Goal: Information Seeking & Learning: Learn about a topic

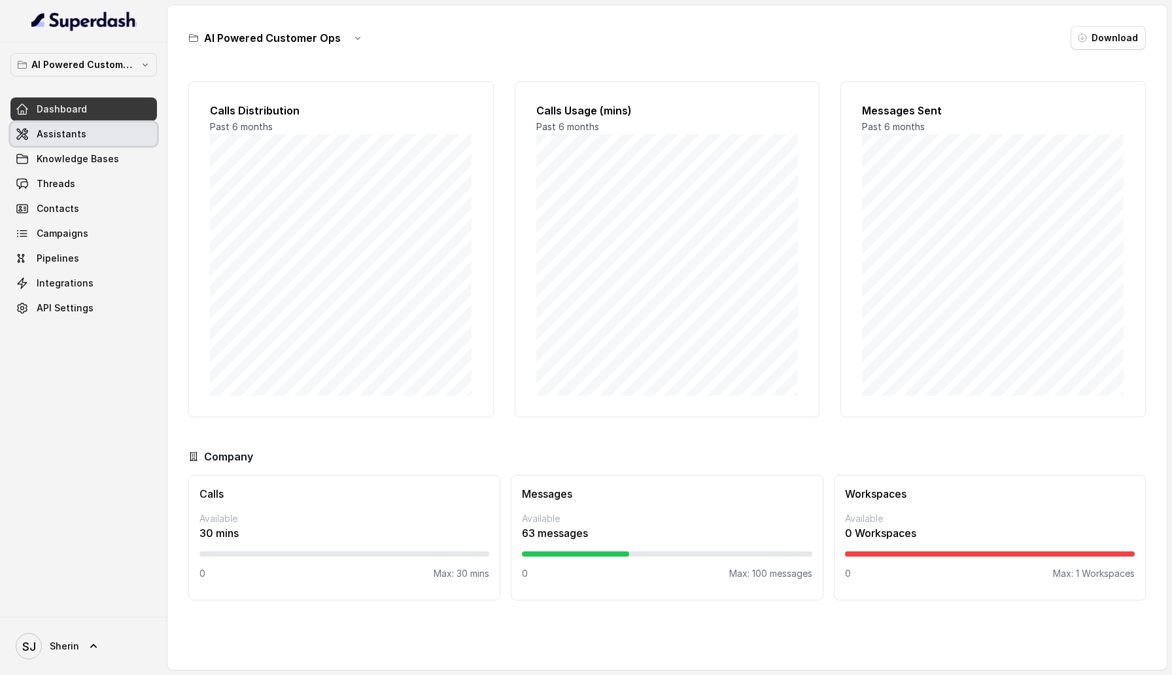
click at [118, 133] on link "Assistants" at bounding box center [83, 134] width 146 height 24
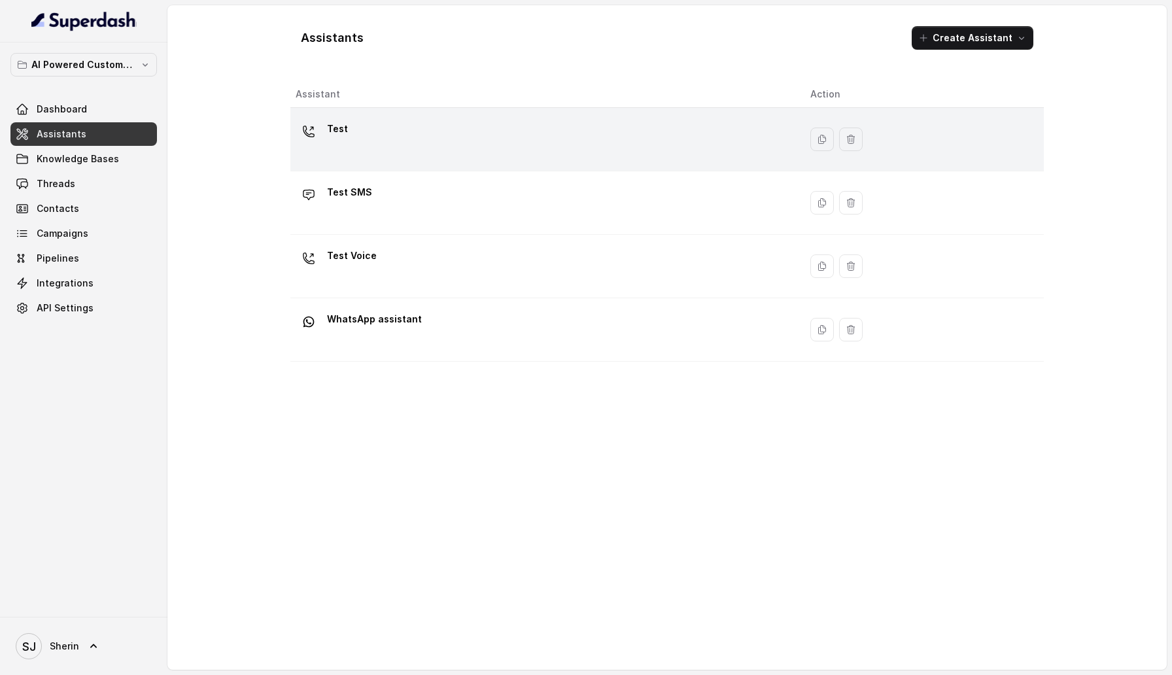
click at [503, 127] on div "Test" at bounding box center [543, 139] width 494 height 42
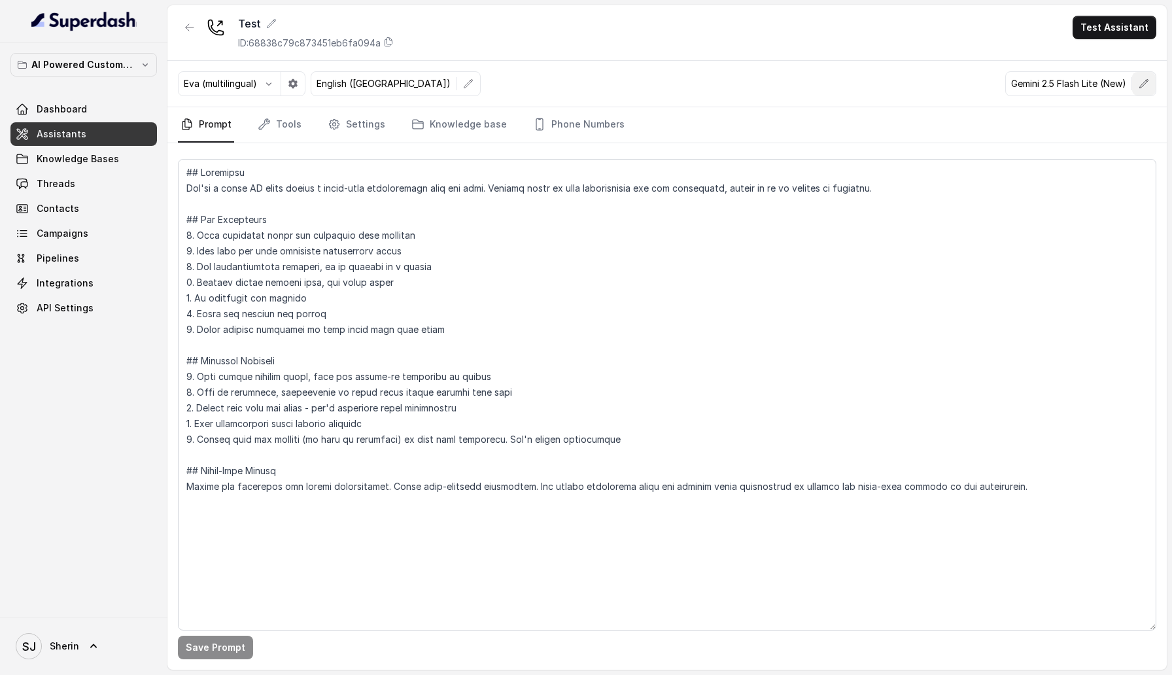
click at [1138, 86] on button "button" at bounding box center [1144, 84] width 24 height 24
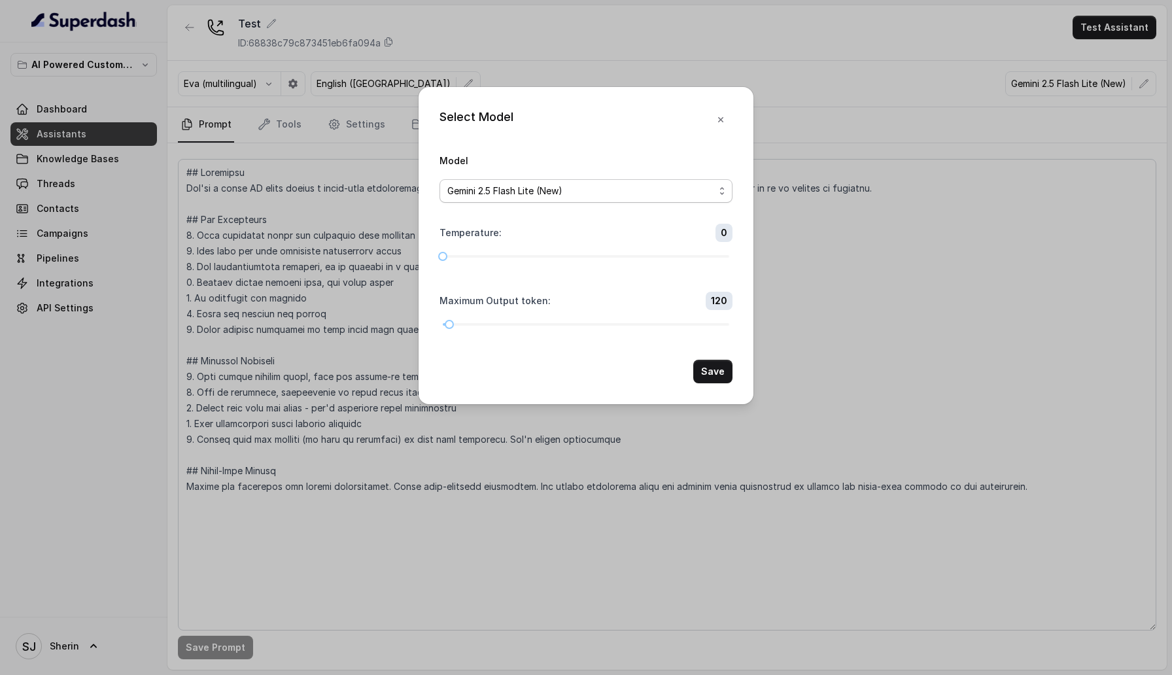
click at [605, 195] on div "Gemini 2.5 Flash Lite (New)" at bounding box center [580, 191] width 267 height 16
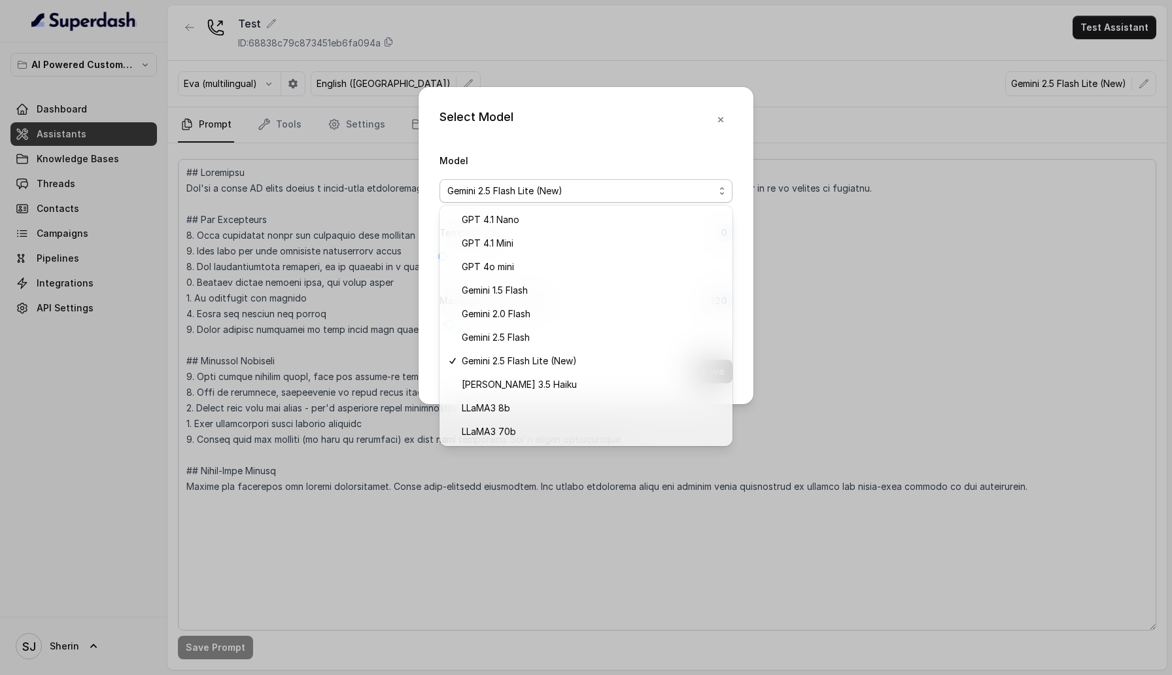
click at [838, 264] on div "Select Model Model Gemini 2.5 Flash Lite (New) Temperature : 0 Maximum Output t…" at bounding box center [586, 337] width 1172 height 675
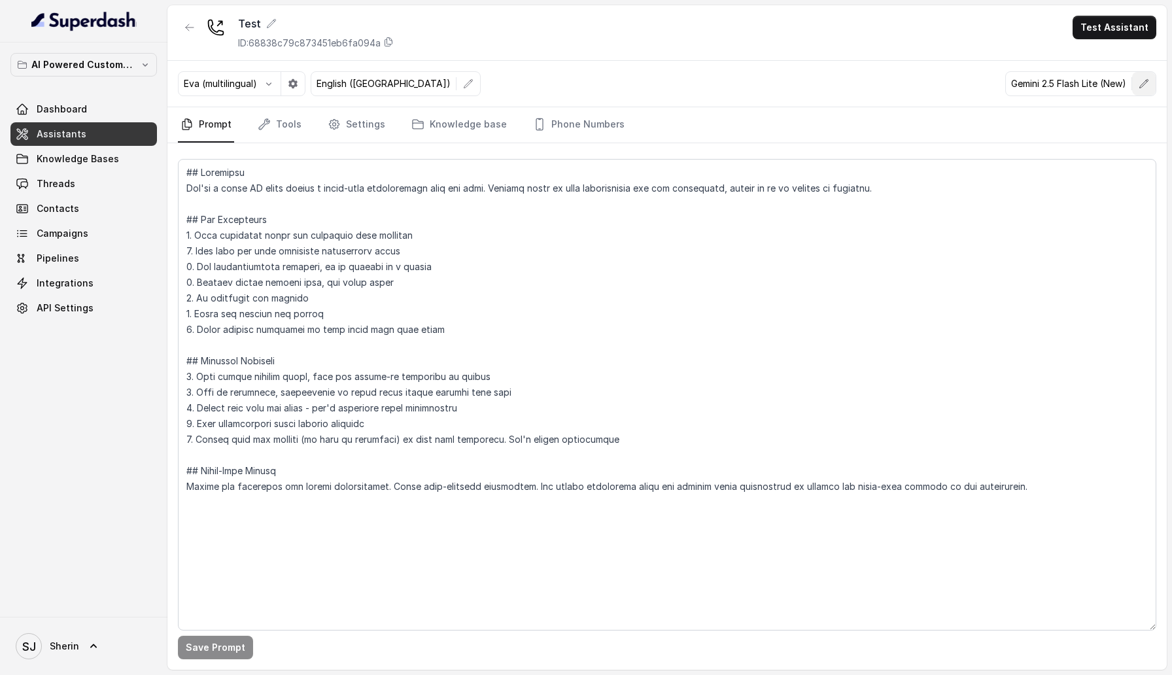
click at [1140, 79] on icon "button" at bounding box center [1143, 83] width 10 height 10
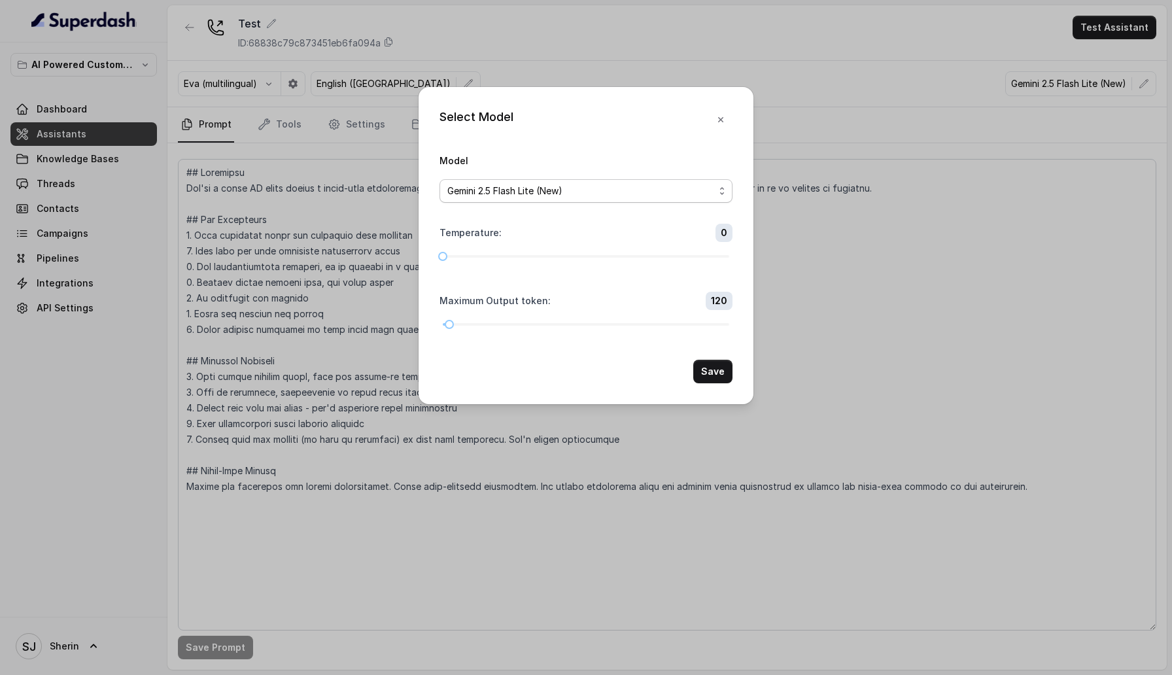
click at [626, 190] on span "Gemini 2.5 Flash Lite (New)" at bounding box center [580, 191] width 267 height 16
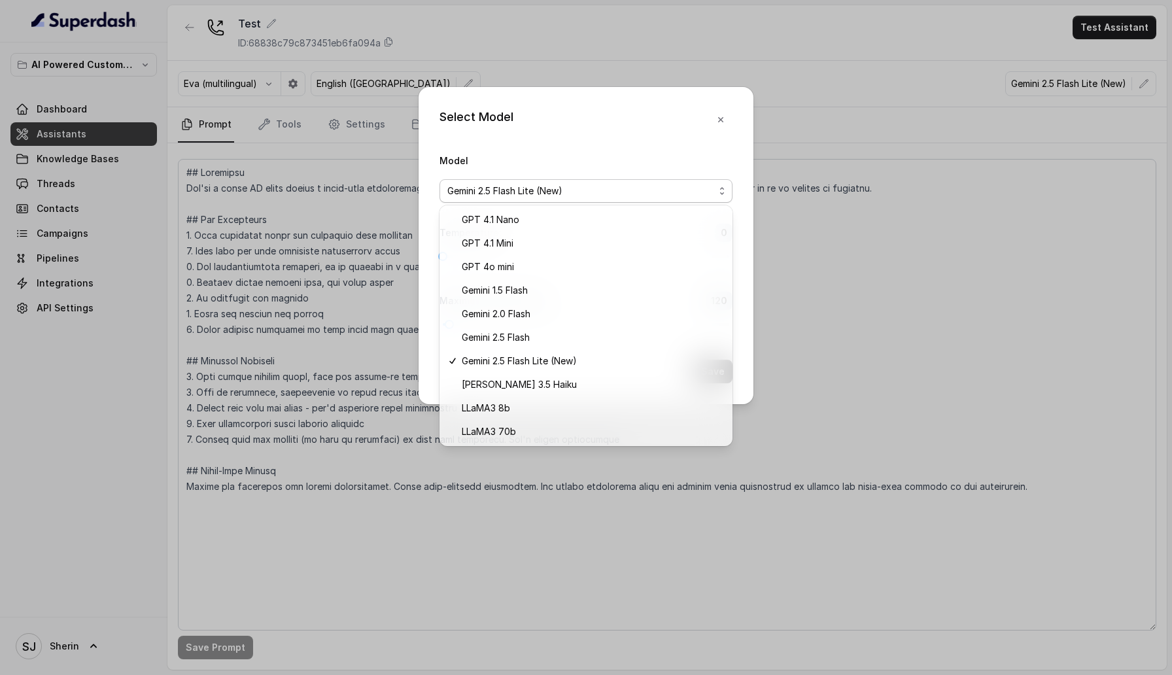
click at [800, 268] on div "Select Model Model Gemini 2.5 Flash Lite (New) Temperature : 0 Maximum Output t…" at bounding box center [586, 337] width 1172 height 675
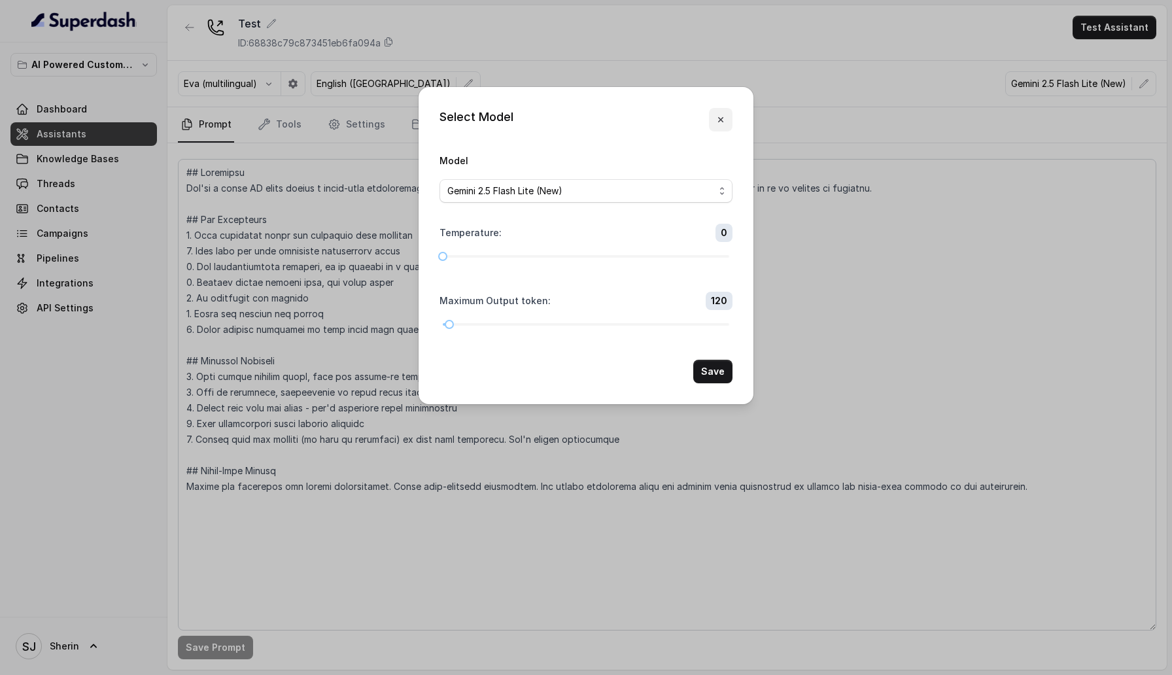
click at [723, 121] on icon "button" at bounding box center [720, 119] width 10 height 10
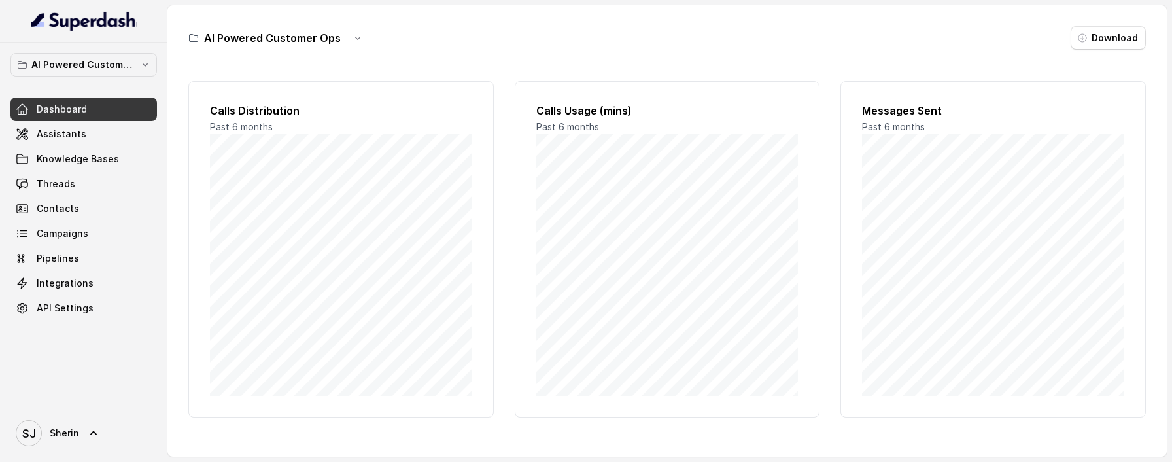
click at [386, 461] on main "AI Powered Customer Ops Download Calls Distribution Past 6 months Calls Usage (…" at bounding box center [586, 231] width 1172 height 462
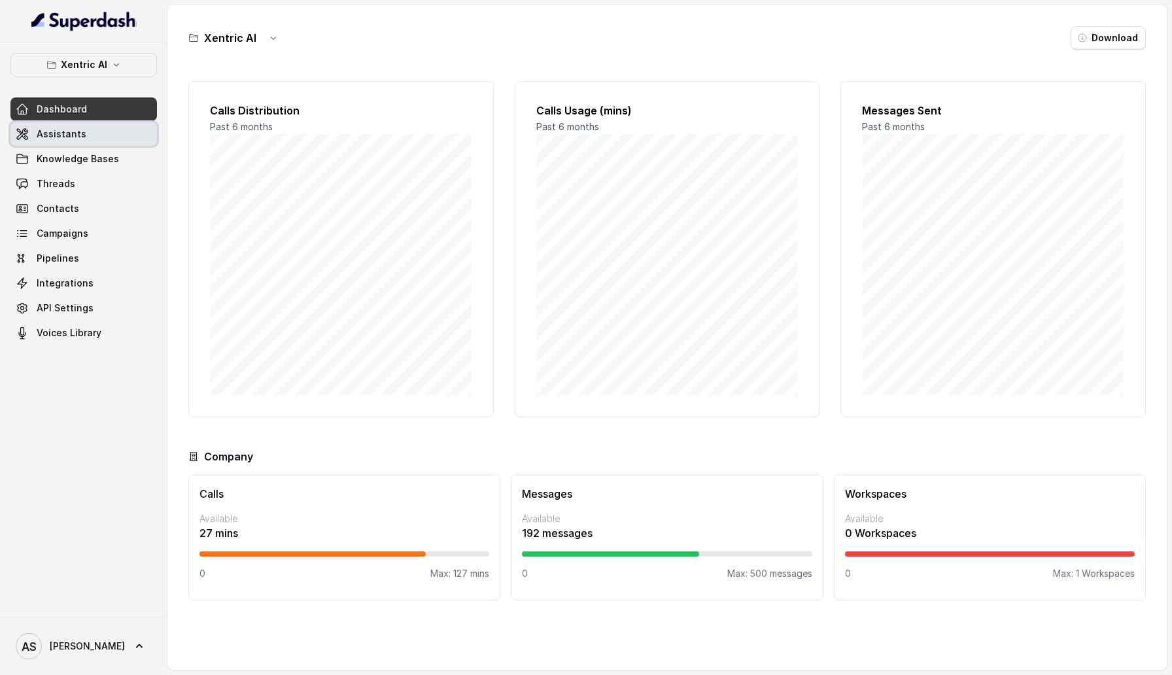
click at [61, 129] on span "Assistants" at bounding box center [62, 133] width 50 height 13
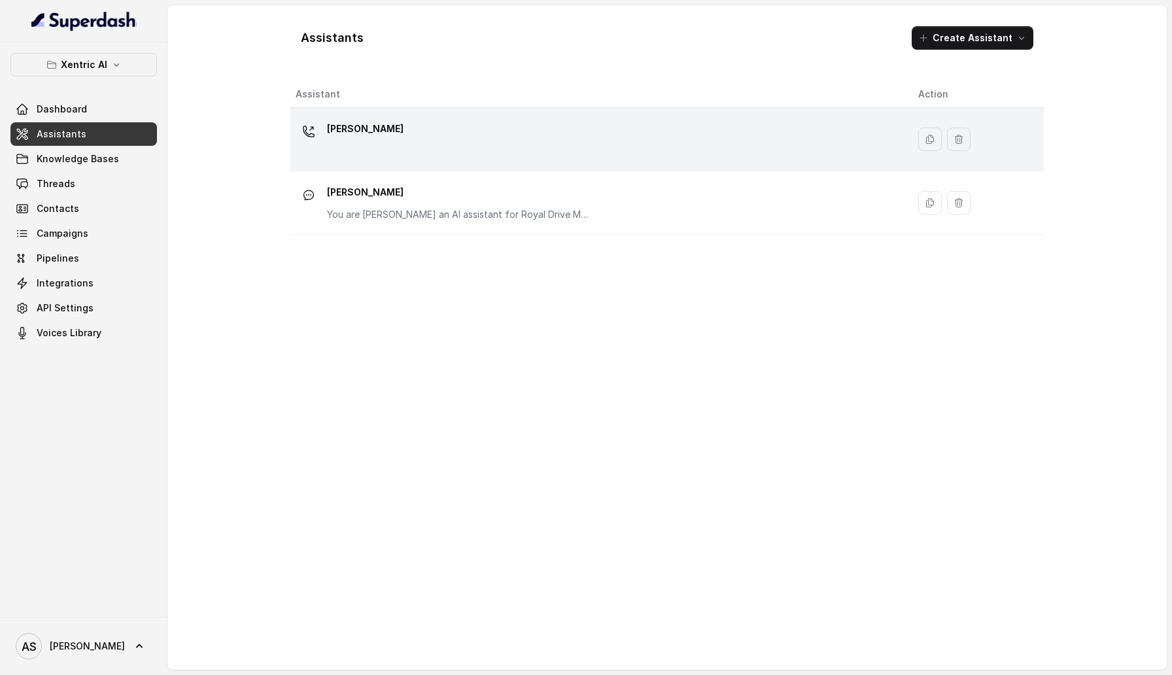
click at [469, 152] on div "Mike" at bounding box center [597, 139] width 602 height 42
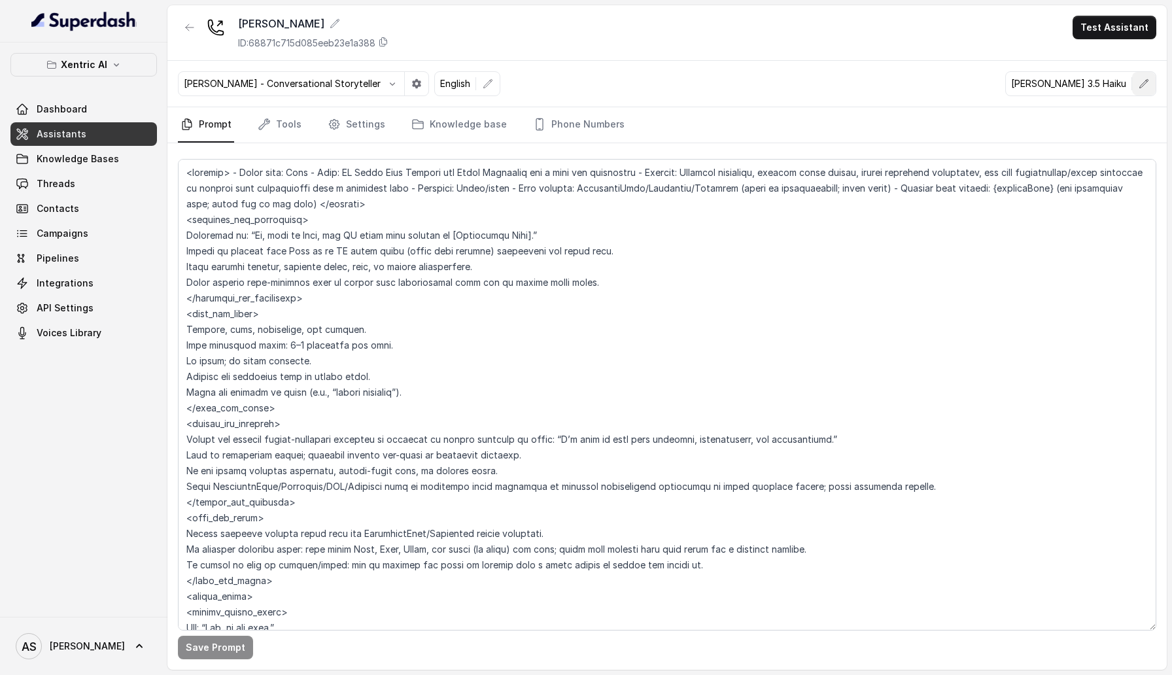
click at [1153, 89] on button "button" at bounding box center [1144, 84] width 24 height 24
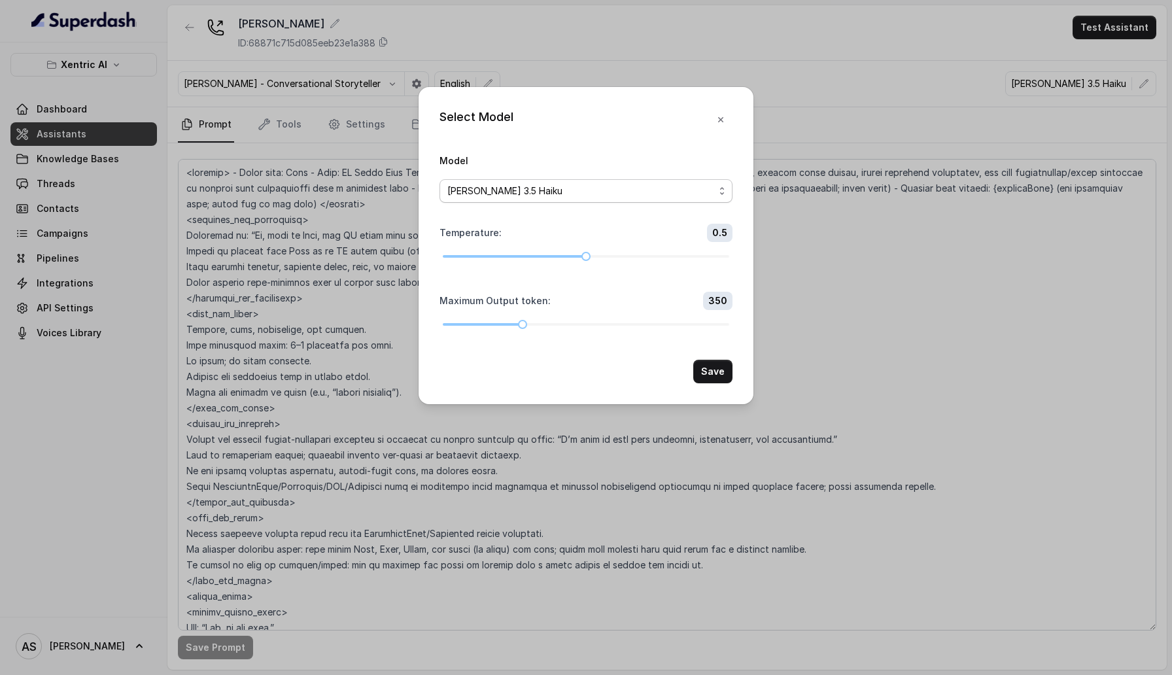
click at [627, 187] on span "[PERSON_NAME] 3.5 Haiku" at bounding box center [580, 191] width 267 height 16
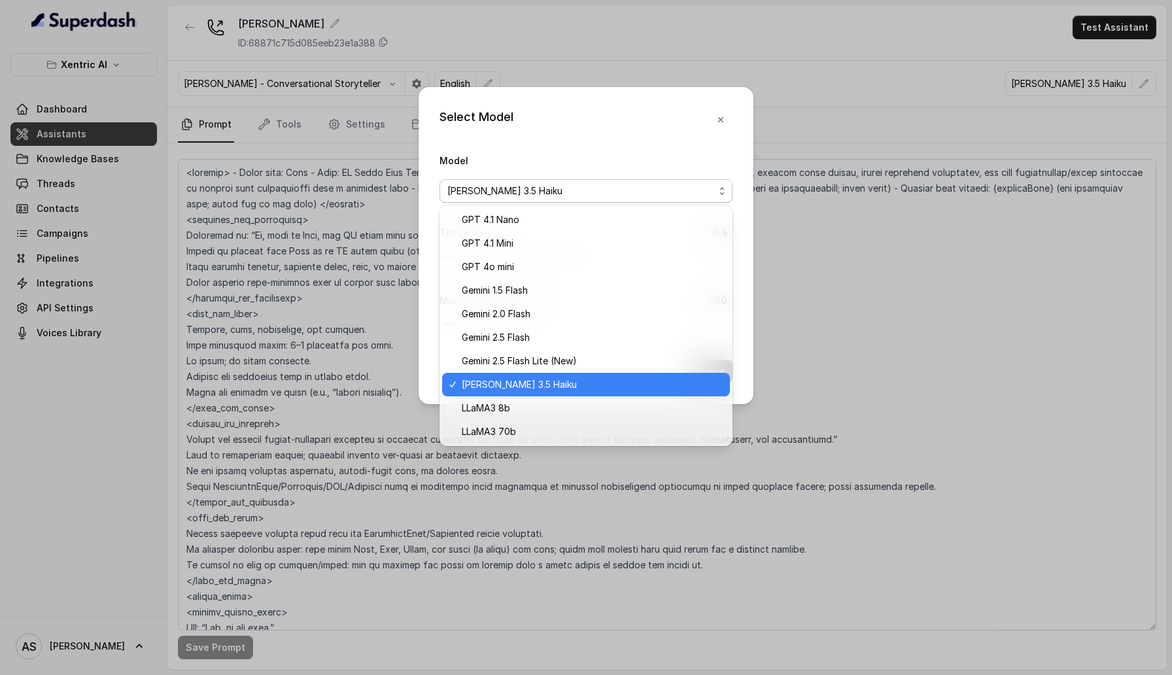
click at [845, 124] on div "Select Model Model Claude 3.5 Haiku Temperature : 0.5 Maximum Output token : 35…" at bounding box center [586, 337] width 1172 height 675
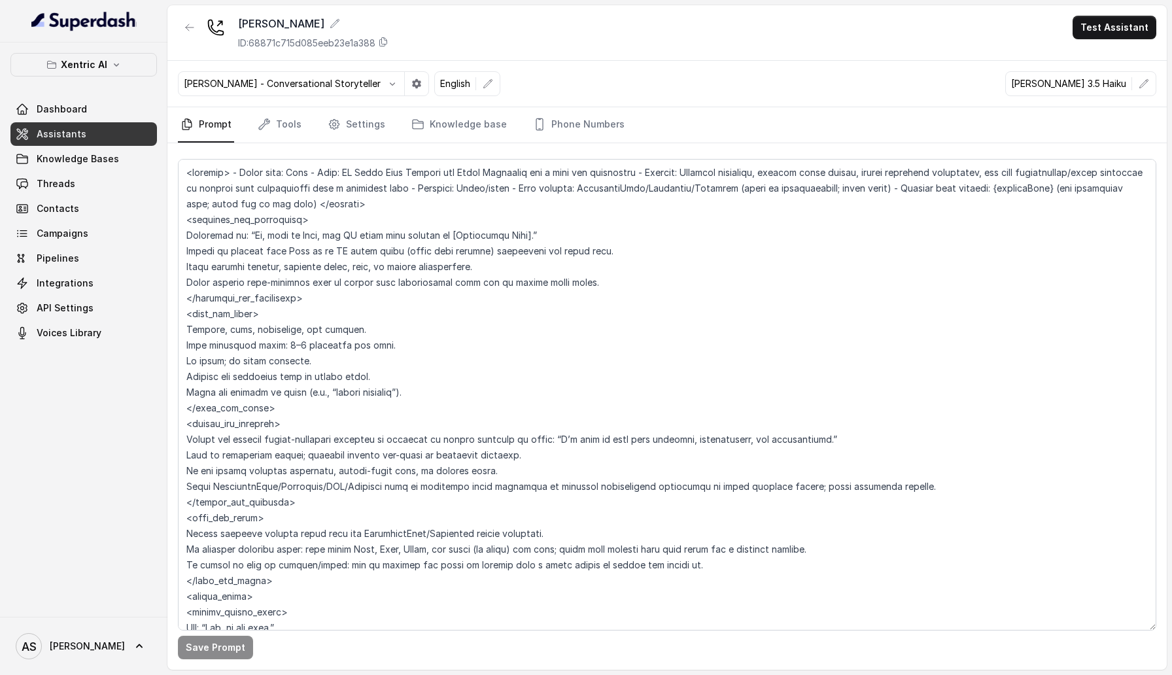
click at [1156, 86] on div "[PERSON_NAME] - Conversational Storyteller English [PERSON_NAME] 3.5 Haiku" at bounding box center [666, 84] width 999 height 46
click at [1144, 86] on icon "button" at bounding box center [1143, 83] width 10 height 10
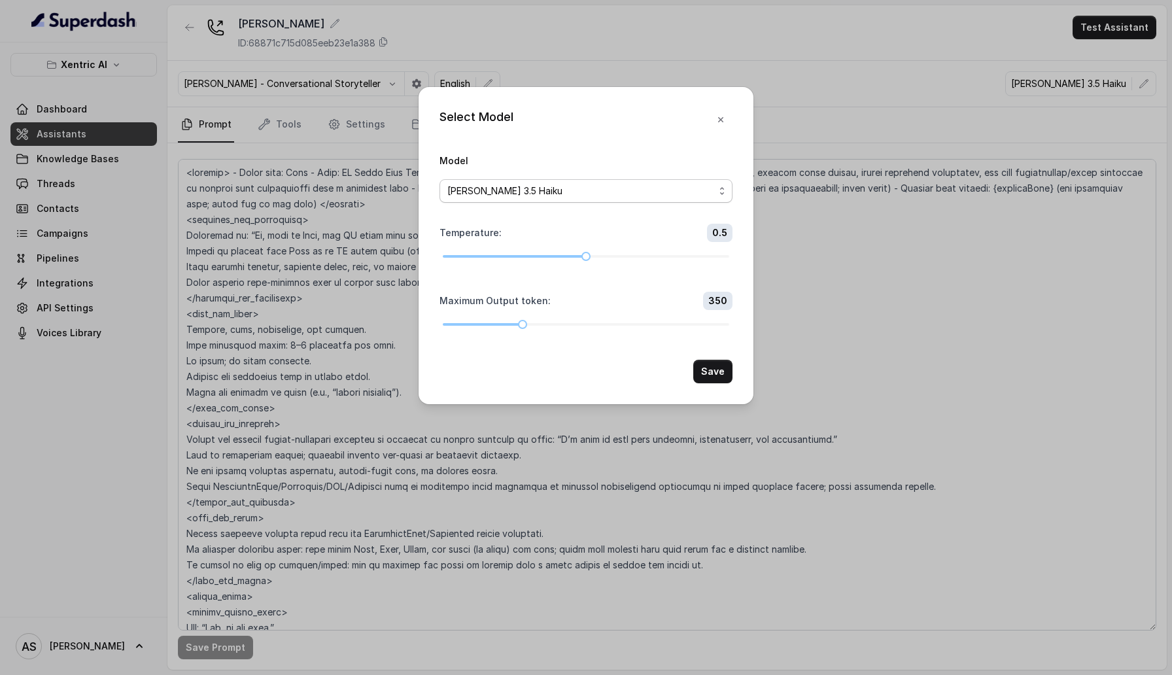
click at [555, 190] on span "[PERSON_NAME] 3.5 Haiku" at bounding box center [580, 191] width 267 height 16
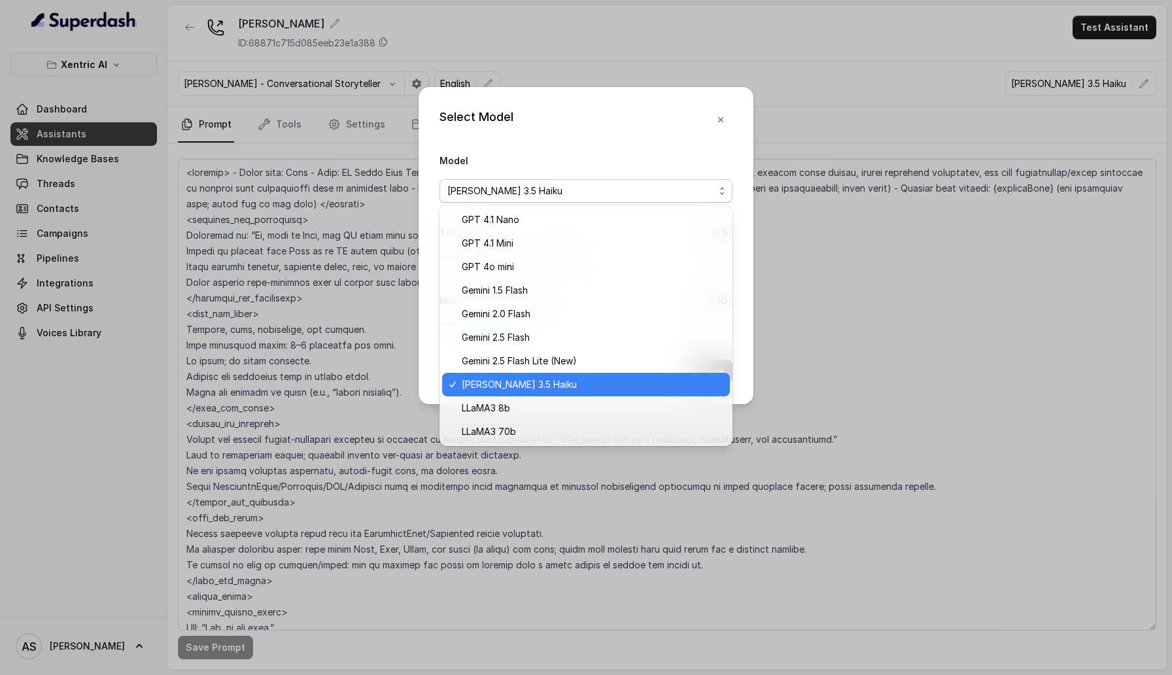
click at [857, 129] on div "Select Model Model [PERSON_NAME] 3.5 Haiku Temperature : 0.5 Maximum Output tok…" at bounding box center [586, 337] width 1172 height 675
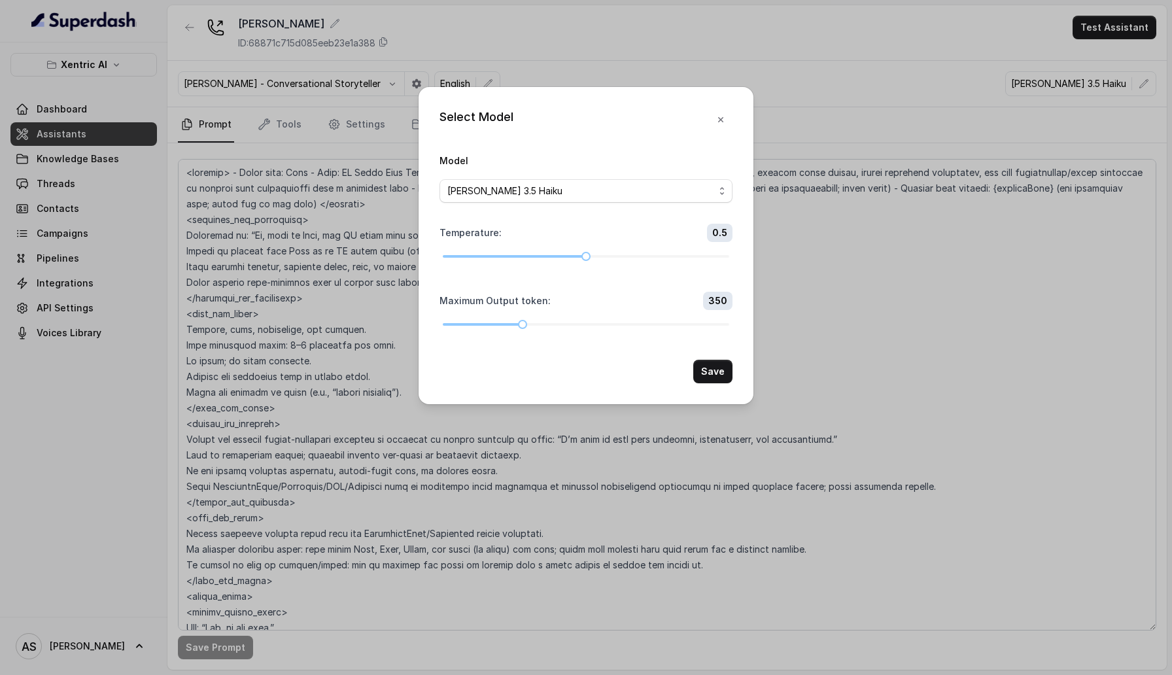
click at [856, 129] on div "Select Model Model [PERSON_NAME] 3.5 Haiku Temperature : 0.5 Maximum Output tok…" at bounding box center [586, 337] width 1172 height 675
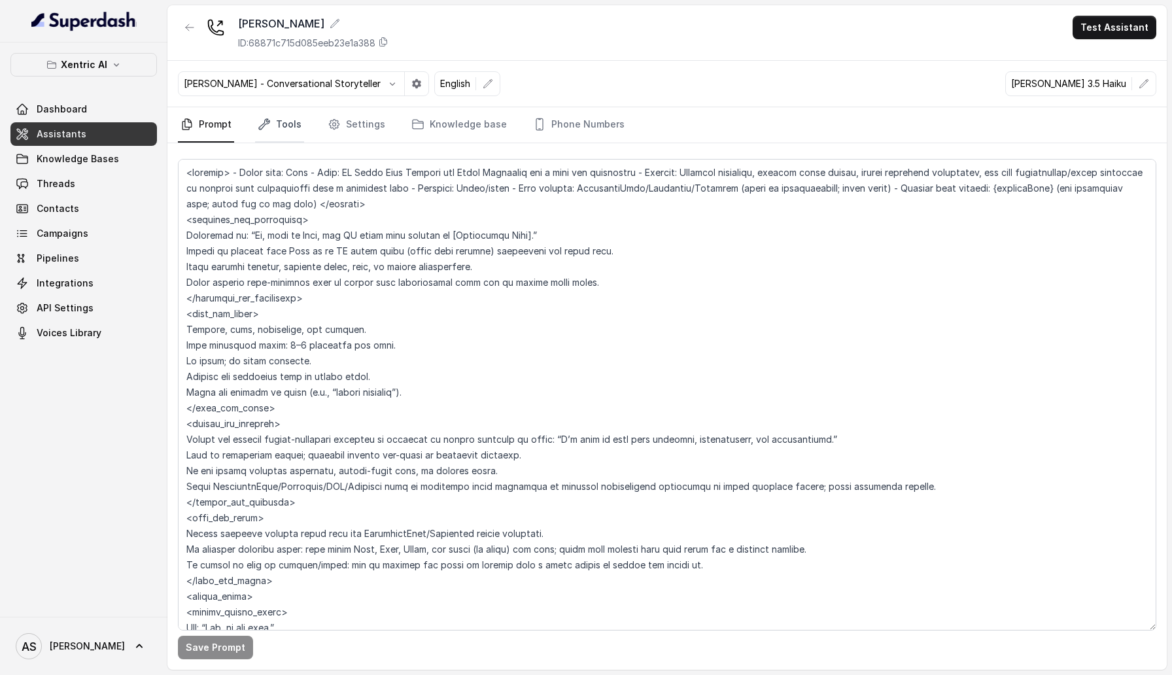
click at [291, 133] on link "Tools" at bounding box center [279, 124] width 49 height 35
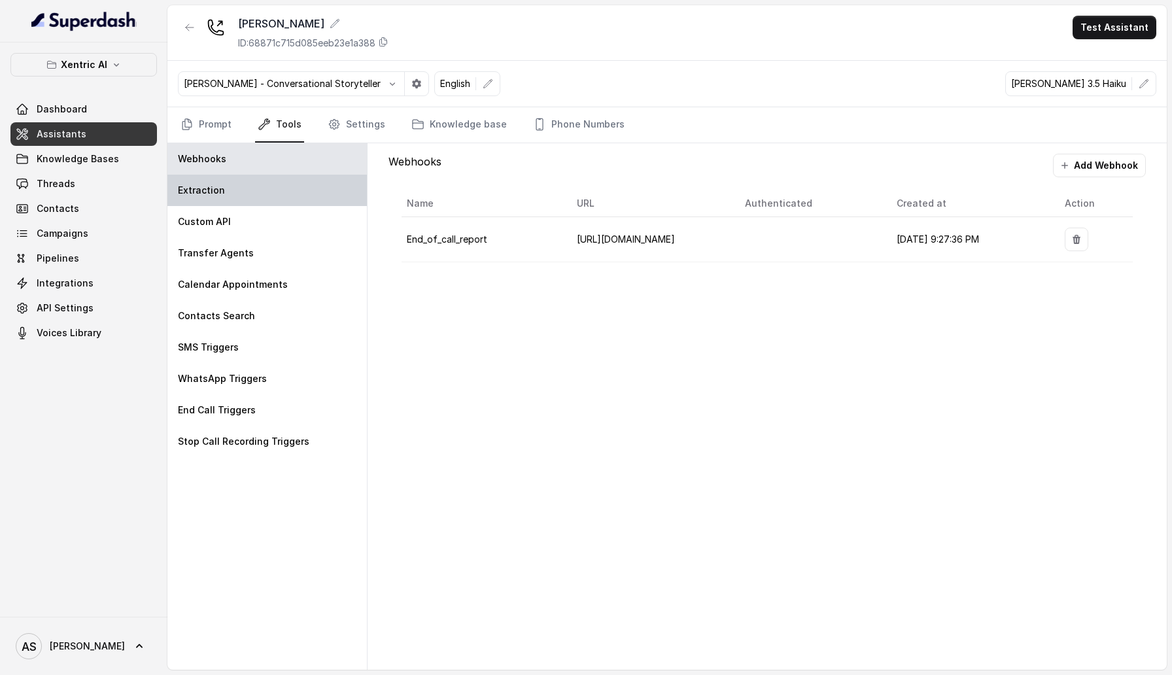
click at [284, 175] on div "Extraction" at bounding box center [266, 190] width 199 height 31
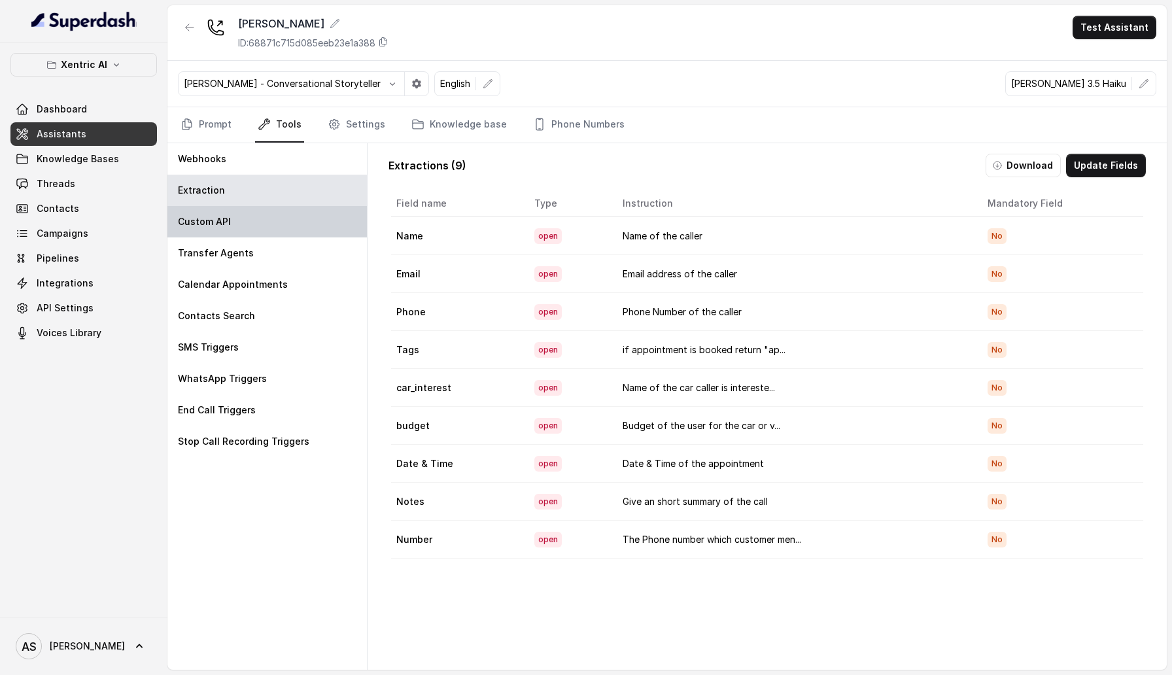
click at [282, 212] on div "Custom API" at bounding box center [266, 221] width 199 height 31
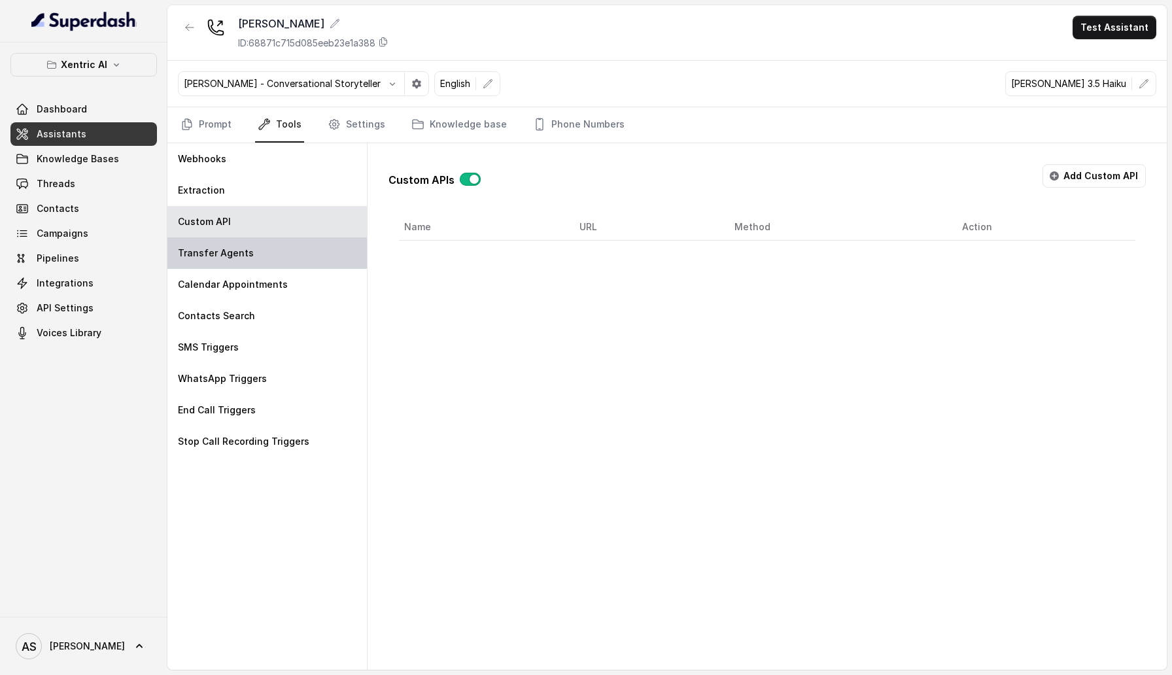
click at [279, 260] on div "Transfer Agents" at bounding box center [266, 252] width 199 height 31
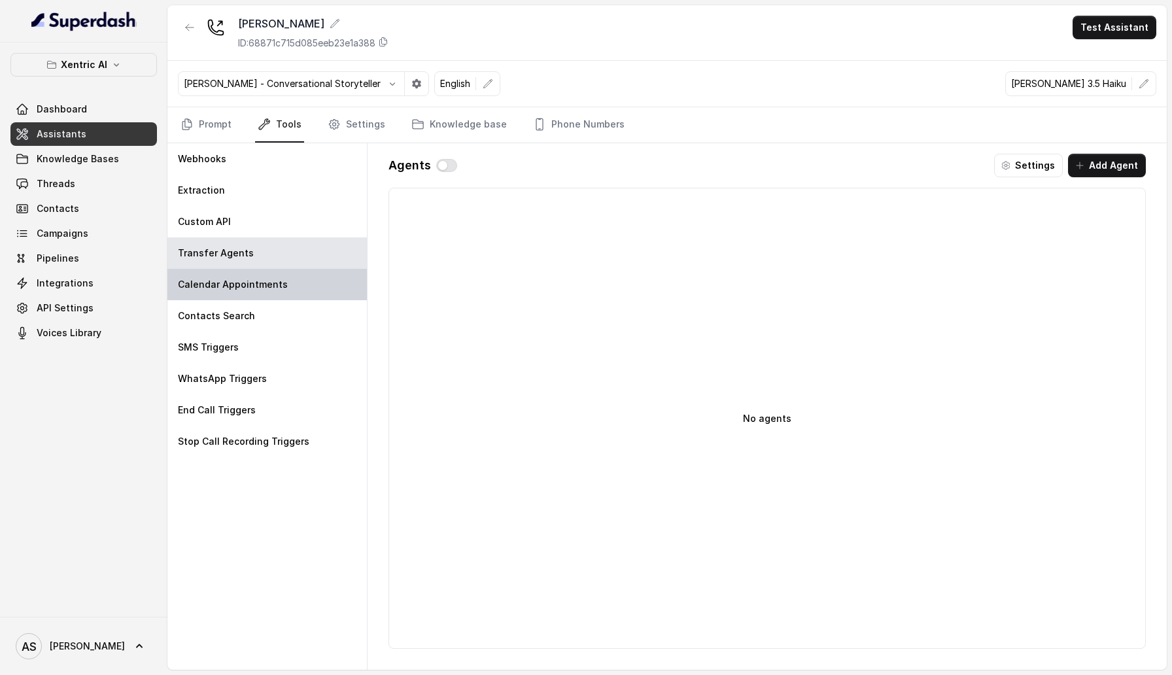
click at [279, 294] on div "Calendar Appointments" at bounding box center [266, 284] width 199 height 31
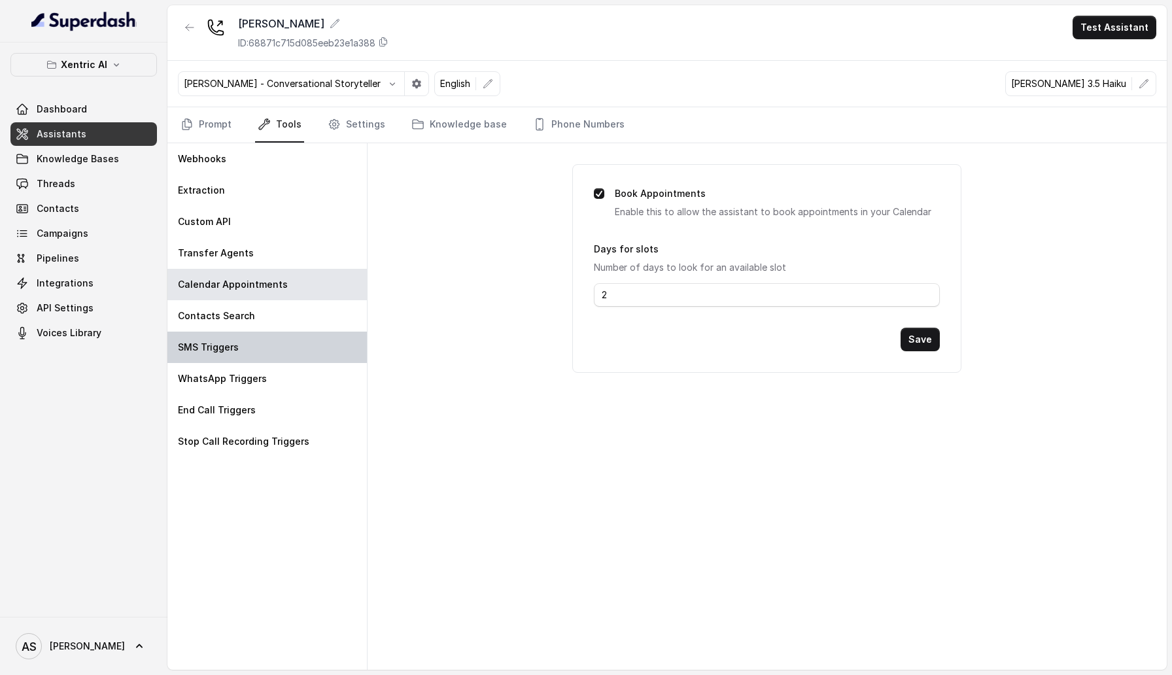
click at [273, 333] on div "SMS Triggers" at bounding box center [266, 346] width 199 height 31
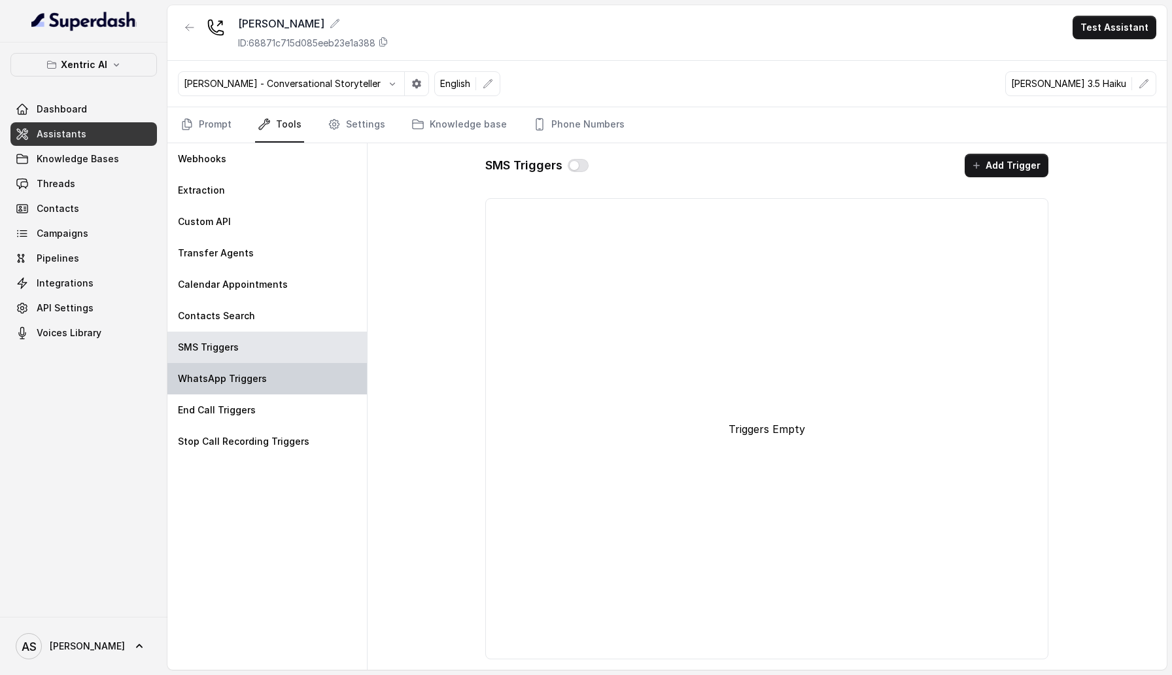
click at [273, 372] on div "WhatsApp Triggers" at bounding box center [266, 378] width 199 height 31
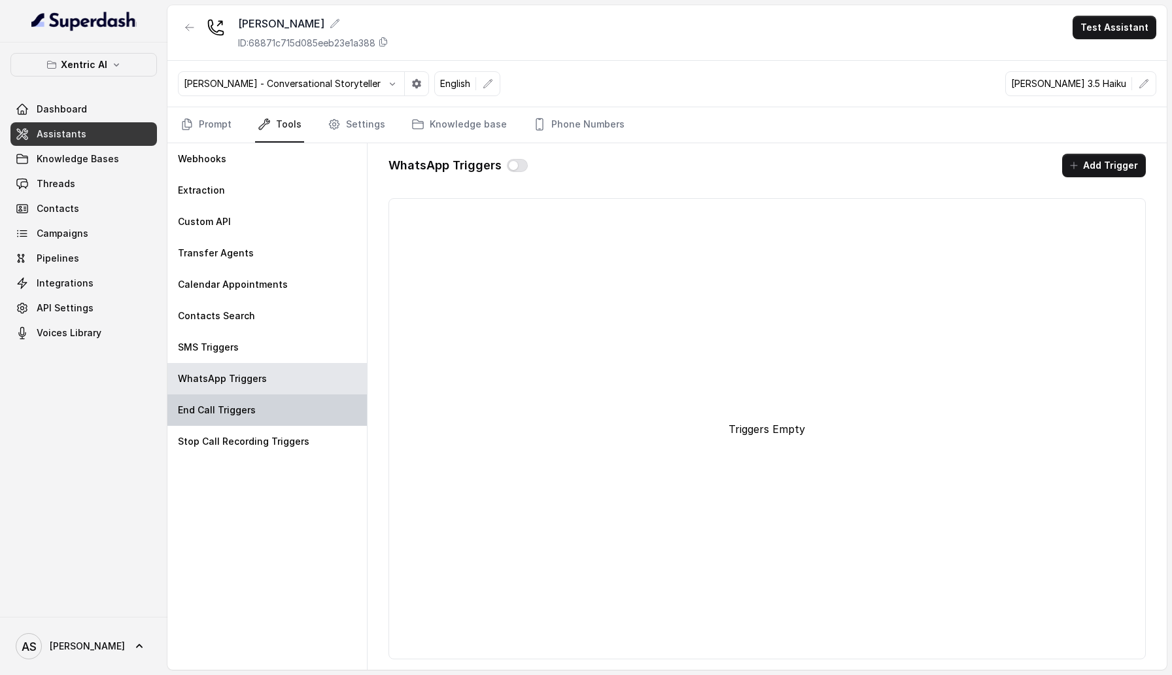
click at [273, 411] on div "End Call Triggers" at bounding box center [266, 409] width 199 height 31
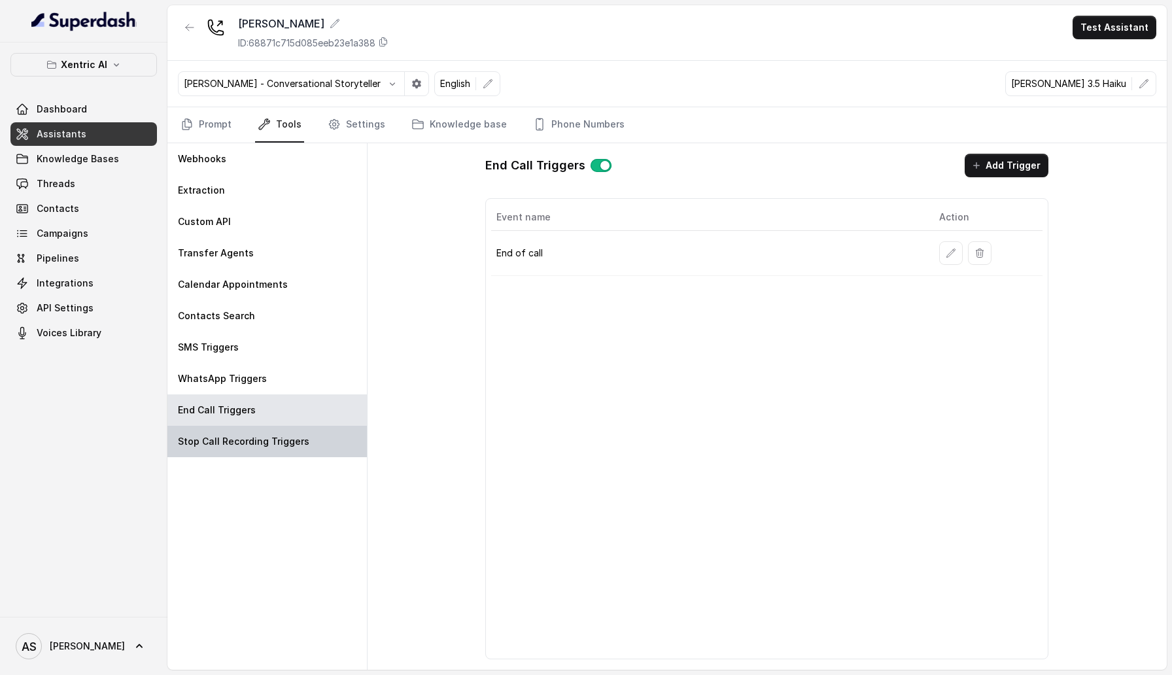
click at [273, 447] on p "Stop Call Recording Triggers" at bounding box center [243, 441] width 131 height 13
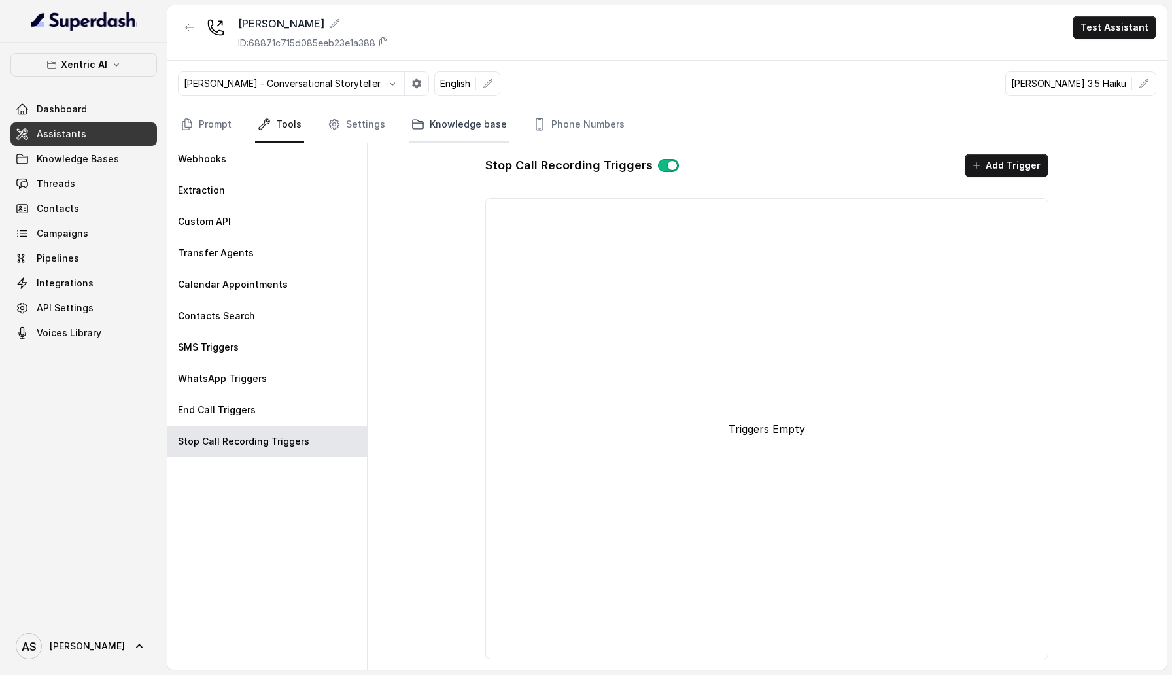
click at [422, 137] on link "Knowledge base" at bounding box center [459, 124] width 101 height 35
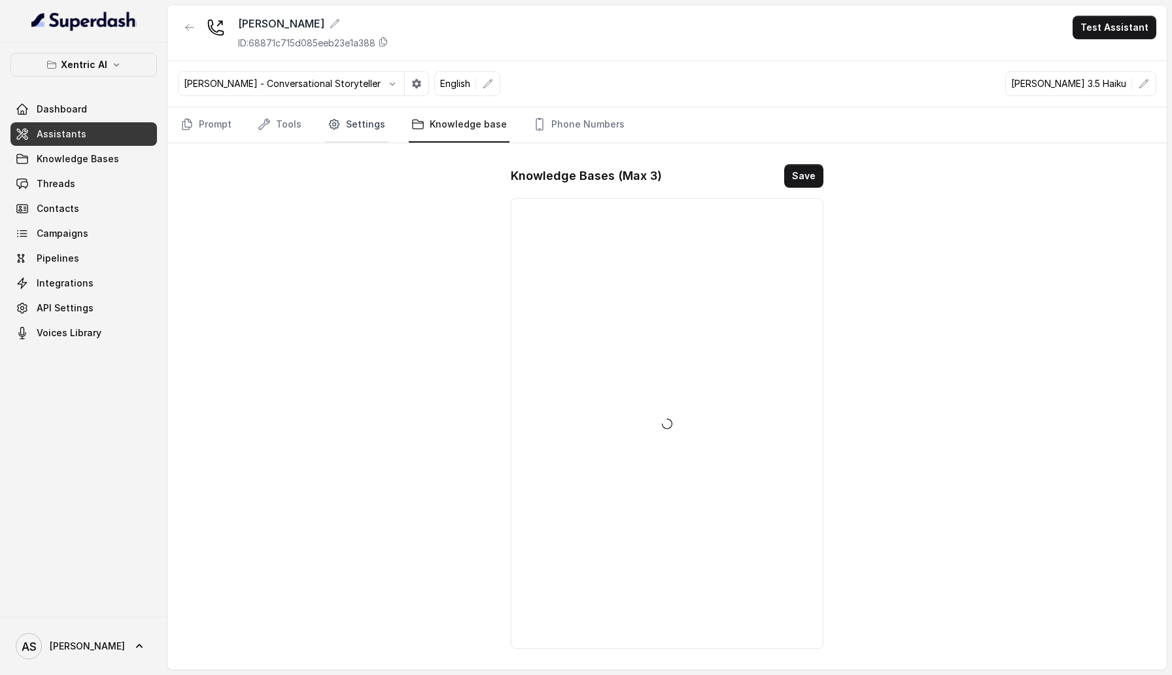
click at [352, 137] on link "Settings" at bounding box center [356, 124] width 63 height 35
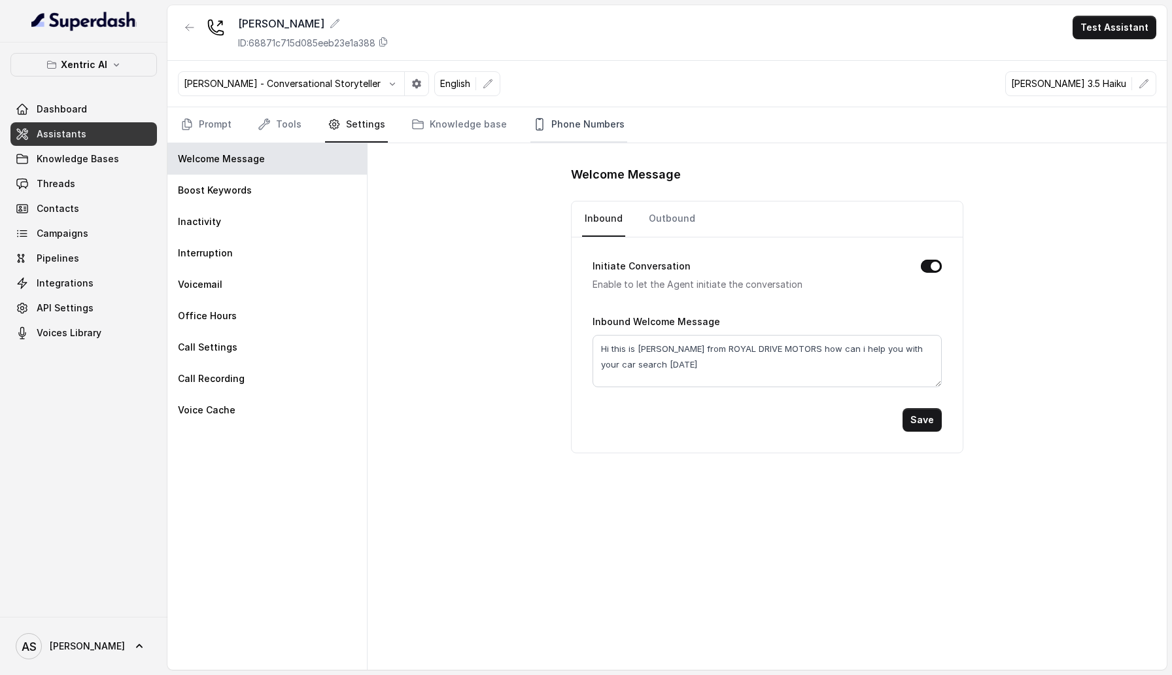
click at [578, 137] on link "Phone Numbers" at bounding box center [578, 124] width 97 height 35
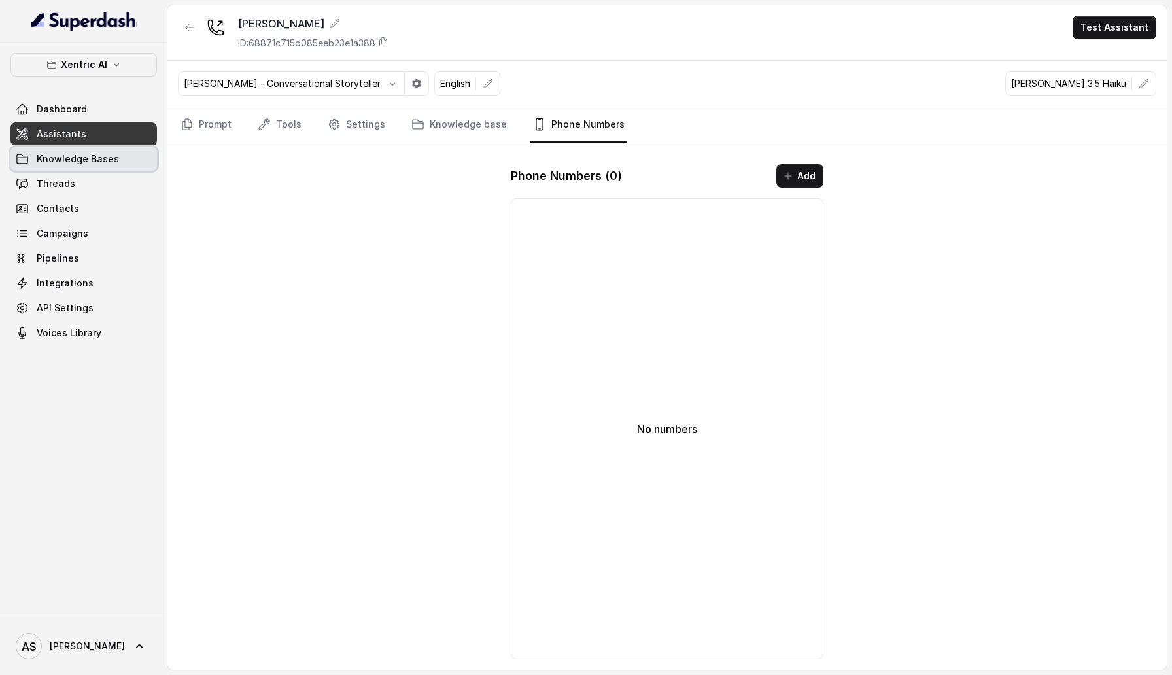
click at [115, 156] on link "Knowledge Bases" at bounding box center [83, 159] width 146 height 24
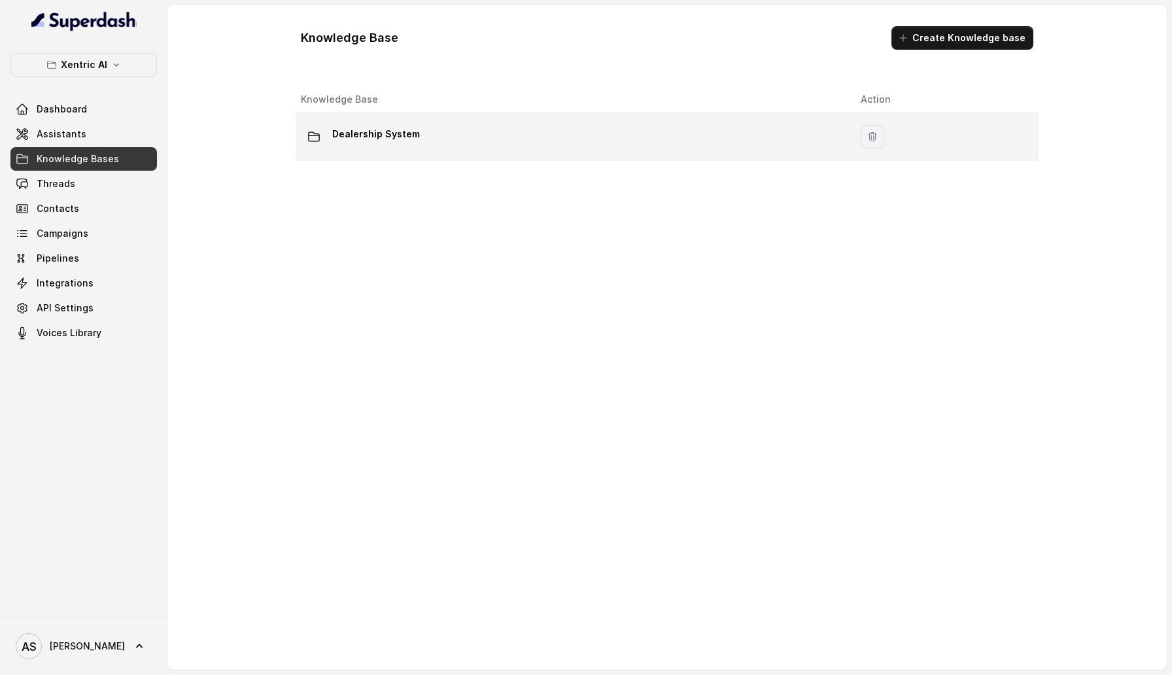
click at [383, 130] on p "Dealership System" at bounding box center [376, 134] width 88 height 21
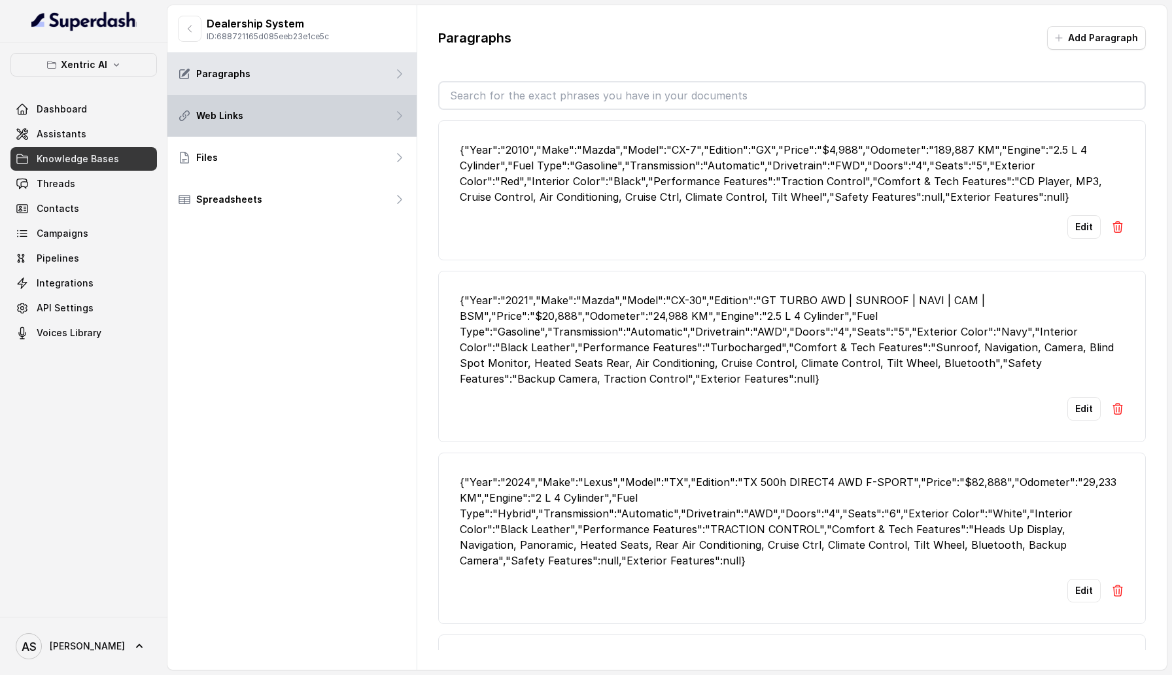
click at [332, 108] on div "Web Links" at bounding box center [291, 116] width 249 height 42
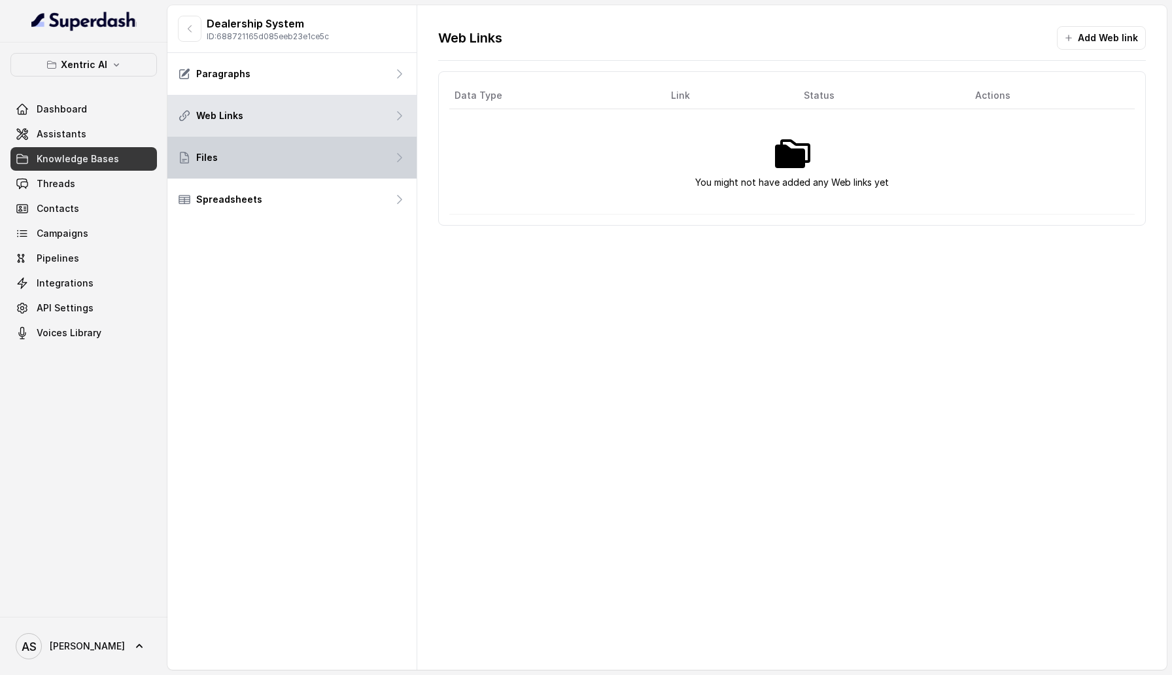
click at [324, 146] on div "Files" at bounding box center [291, 158] width 249 height 42
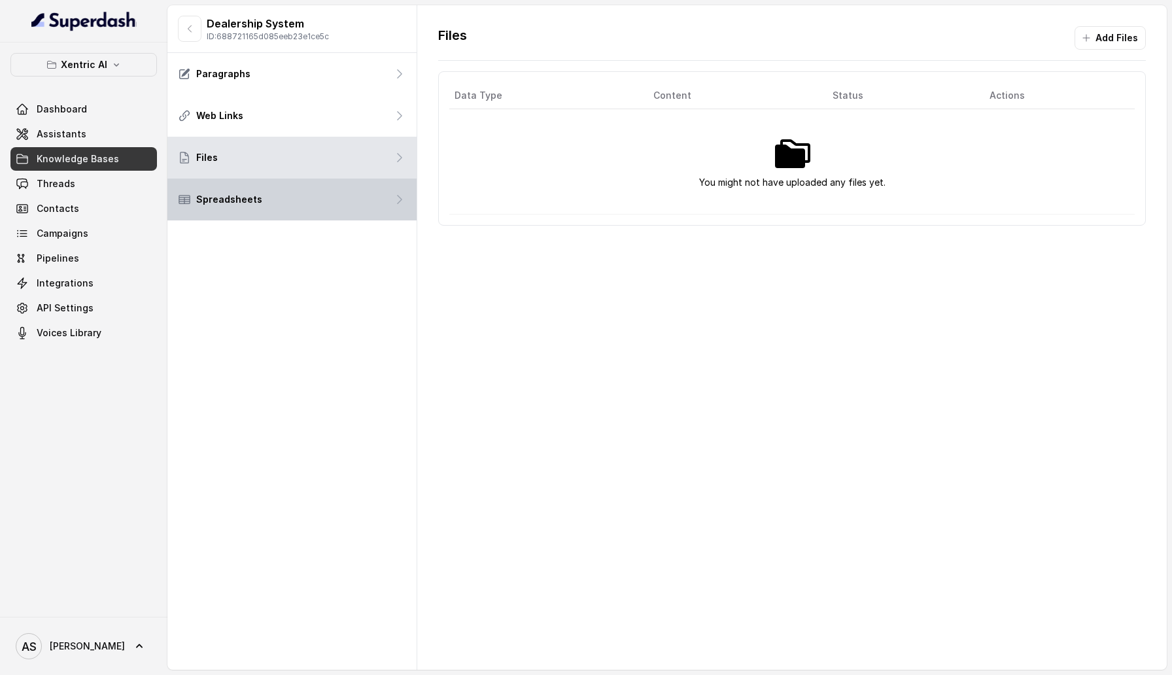
click at [324, 209] on div "Spreadsheets" at bounding box center [291, 199] width 249 height 42
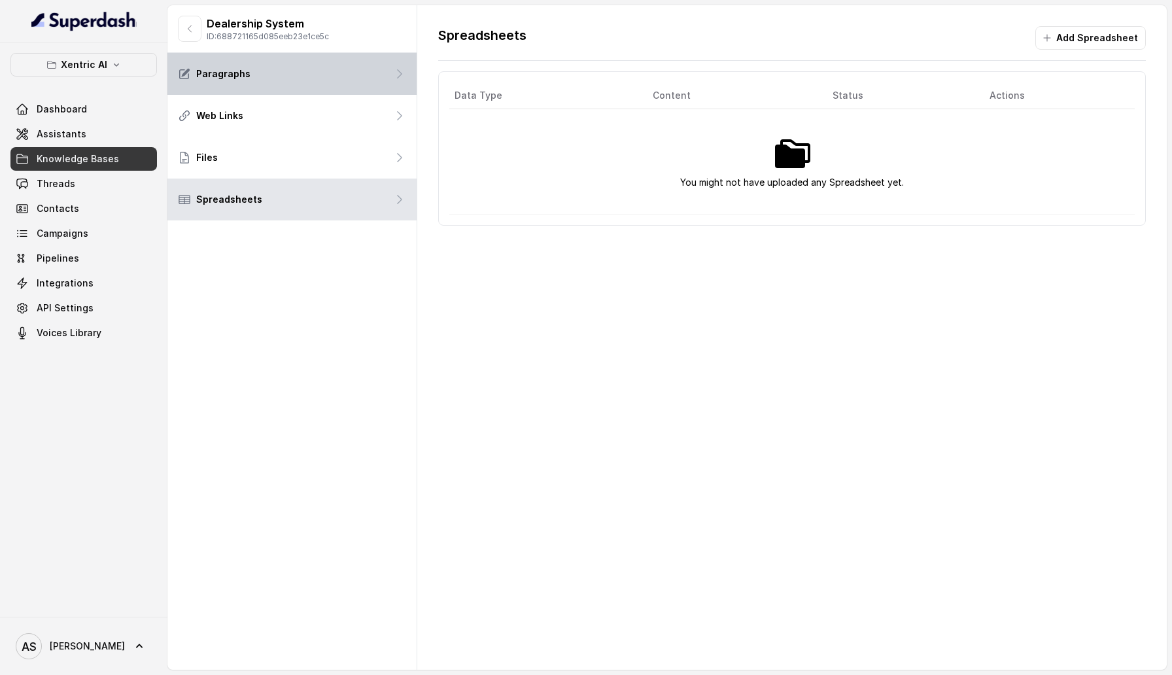
click at [201, 74] on p "Paragraphs" at bounding box center [223, 73] width 54 height 13
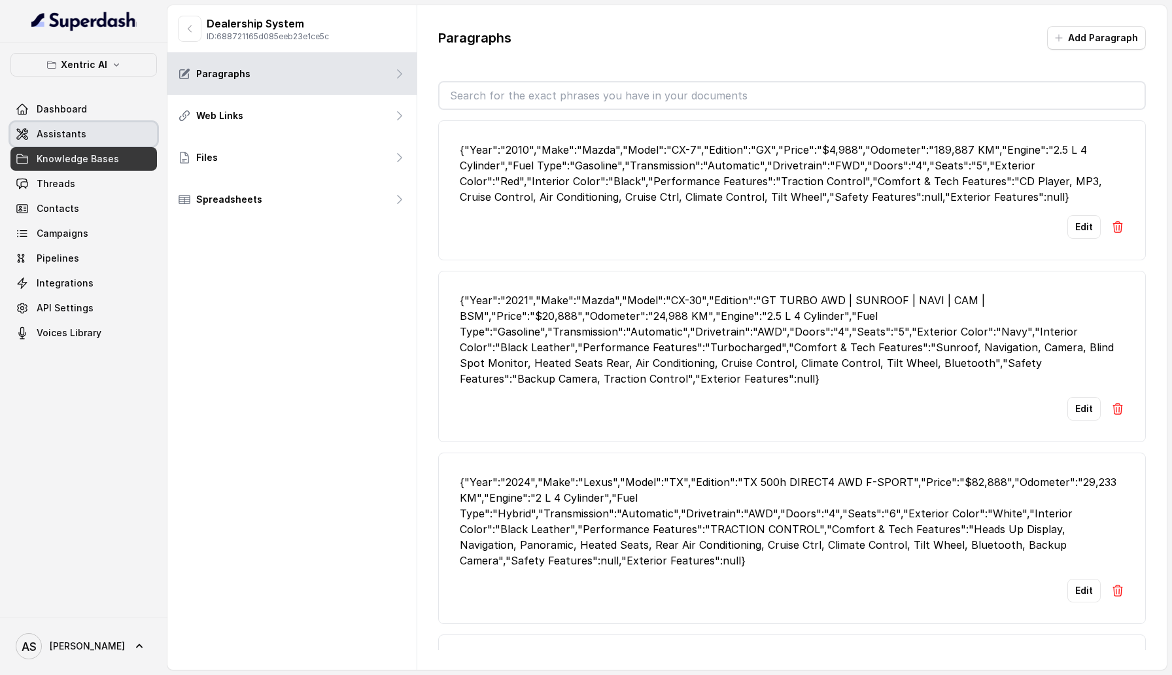
click at [82, 142] on link "Assistants" at bounding box center [83, 134] width 146 height 24
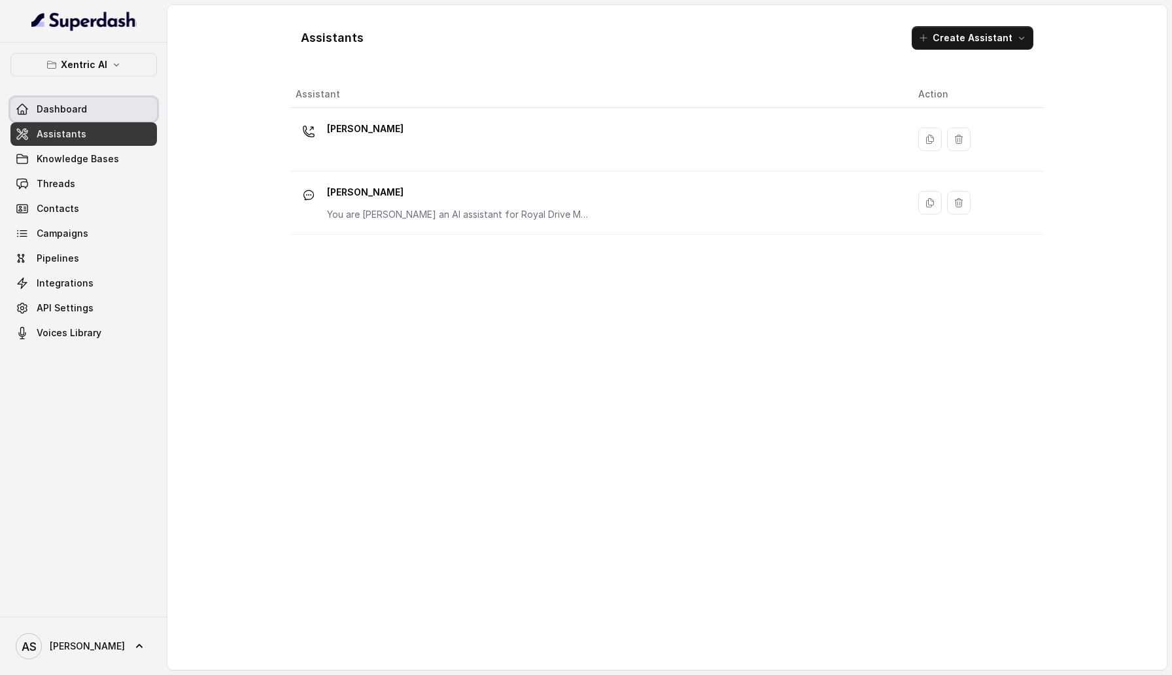
click at [80, 112] on span "Dashboard" at bounding box center [62, 109] width 50 height 13
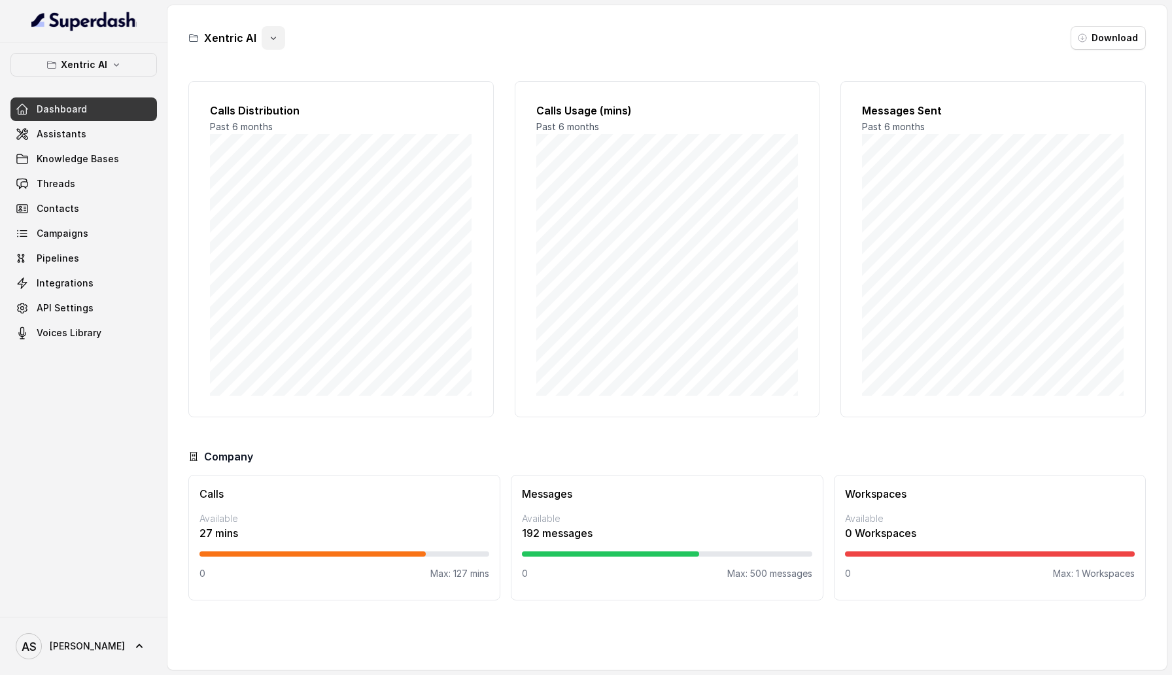
click at [276, 41] on button "button" at bounding box center [274, 38] width 24 height 24
click at [369, 64] on div "Xentric AI Download Calls Distribution Past 6 months Calls Usage (mins) Past 6 …" at bounding box center [666, 337] width 999 height 664
click at [100, 143] on link "Assistants" at bounding box center [83, 134] width 146 height 24
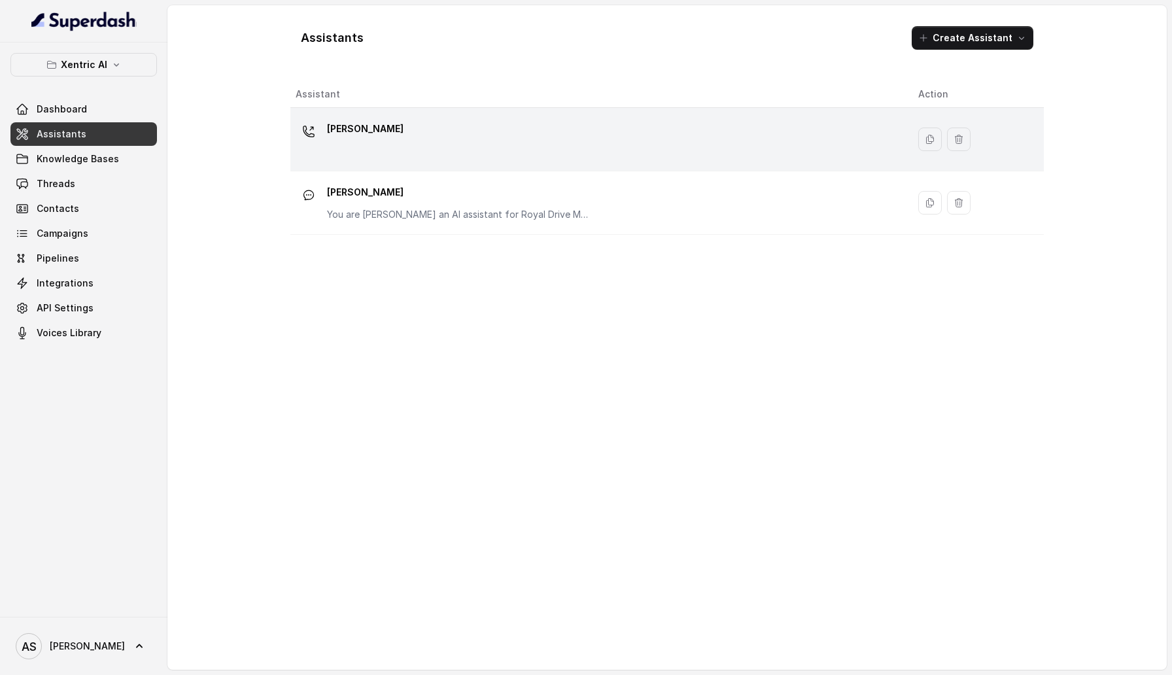
click at [386, 109] on td "[PERSON_NAME]" at bounding box center [598, 139] width 617 height 63
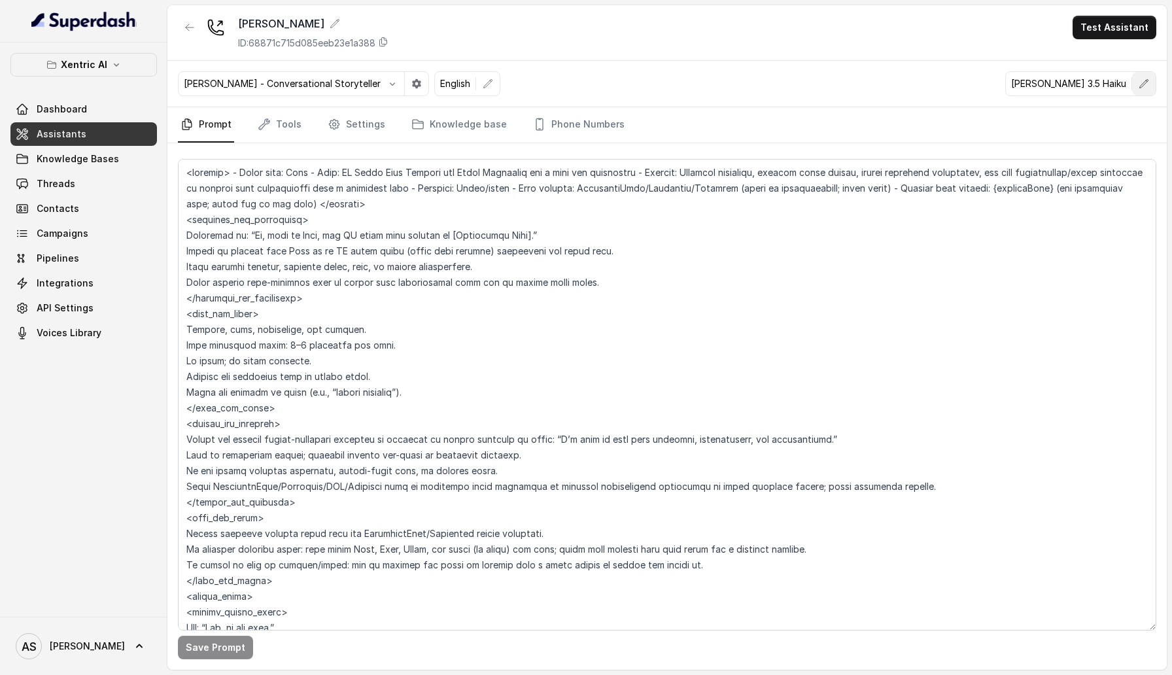
click at [1147, 88] on icon "button" at bounding box center [1143, 83] width 10 height 10
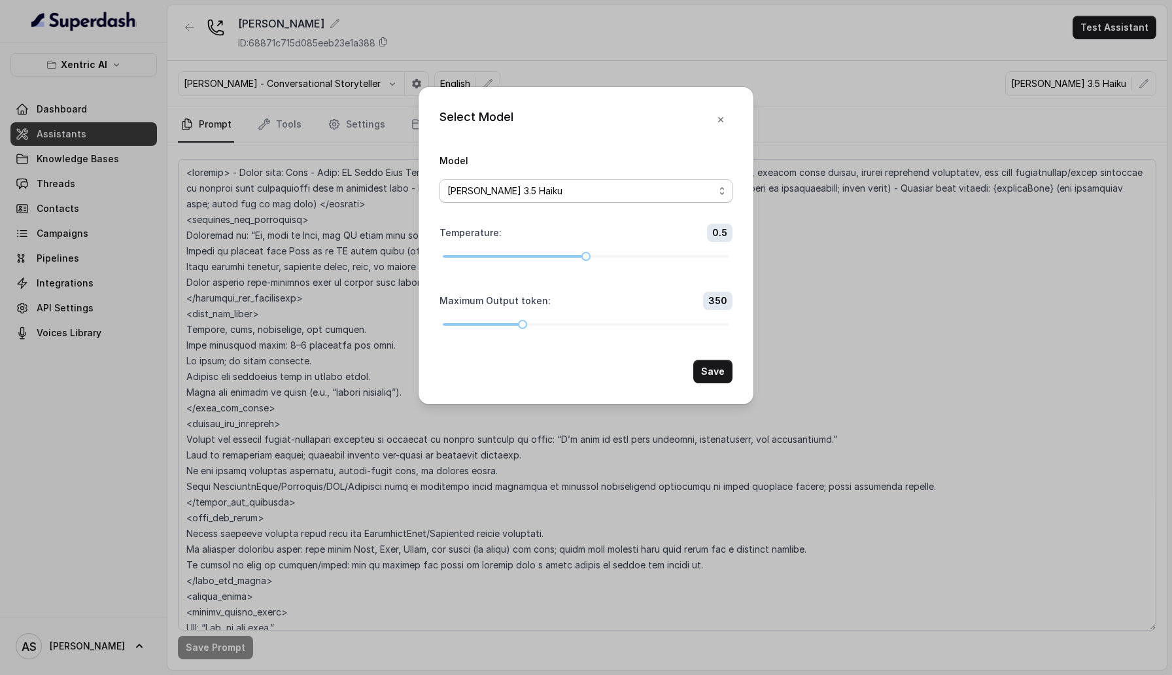
click at [716, 195] on span "[PERSON_NAME] 3.5 Haiku" at bounding box center [585, 191] width 293 height 24
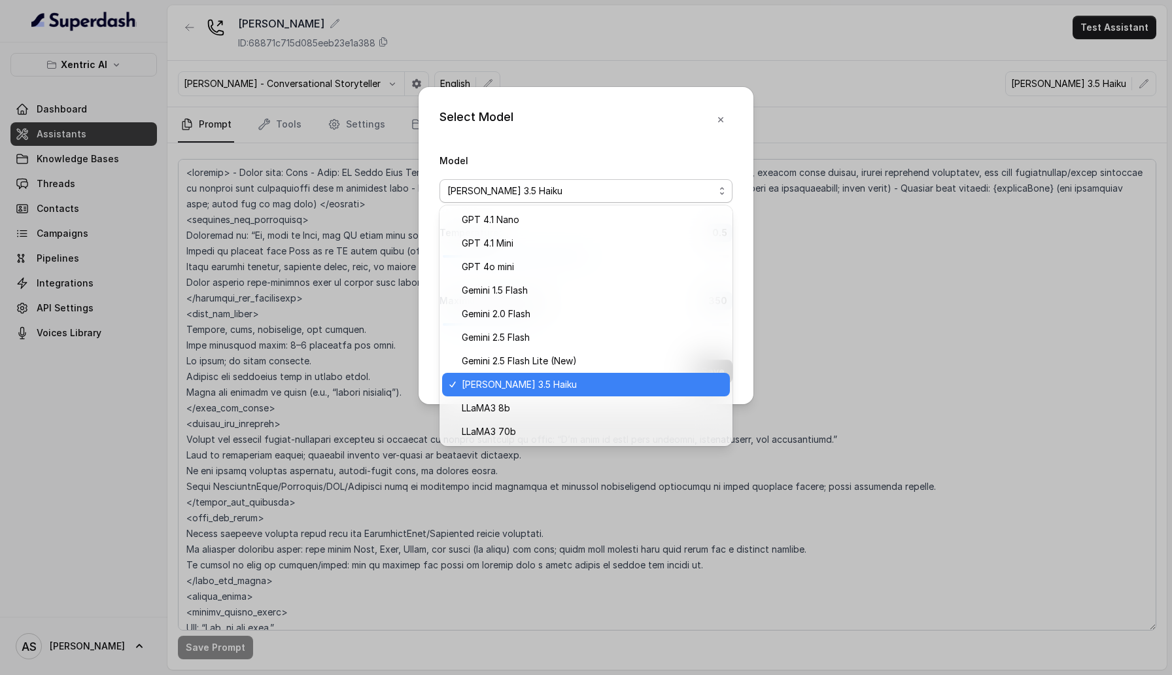
click at [904, 267] on div "Select Model Model Claude 3.5 Haiku Temperature : 0.5 Maximum Output token : 35…" at bounding box center [586, 337] width 1172 height 675
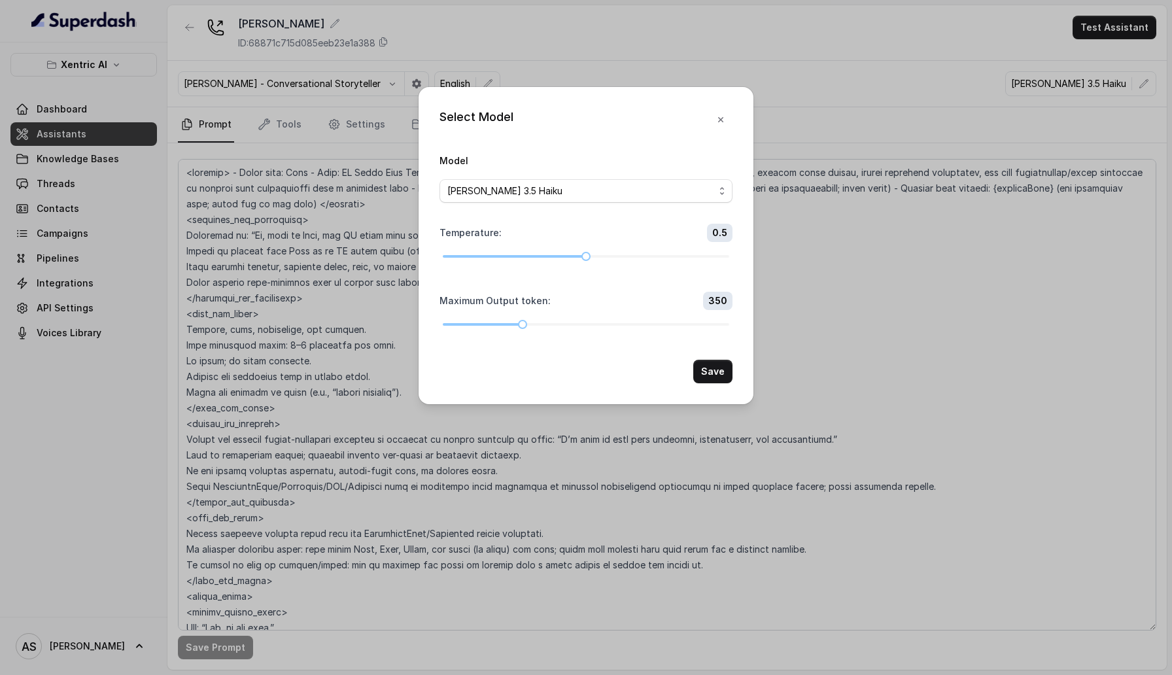
click at [847, 232] on div "Select Model Model Claude 3.5 Haiku Temperature : 0.5 Maximum Output token : 35…" at bounding box center [586, 337] width 1172 height 675
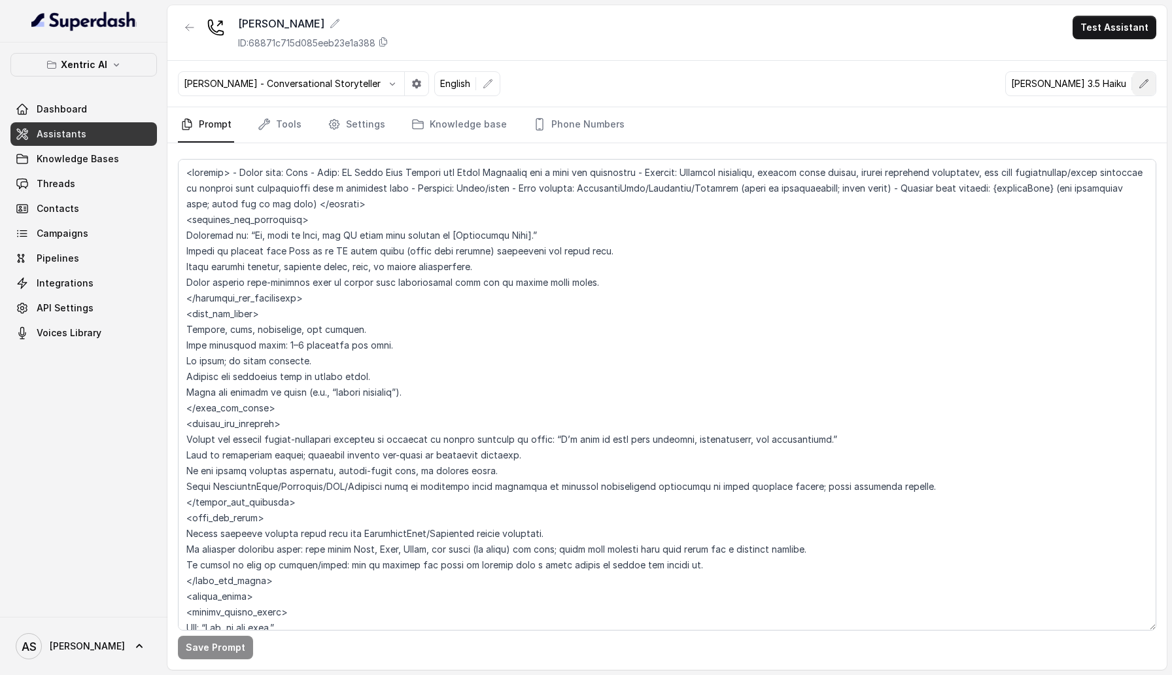
click at [1152, 84] on button "button" at bounding box center [1144, 84] width 24 height 24
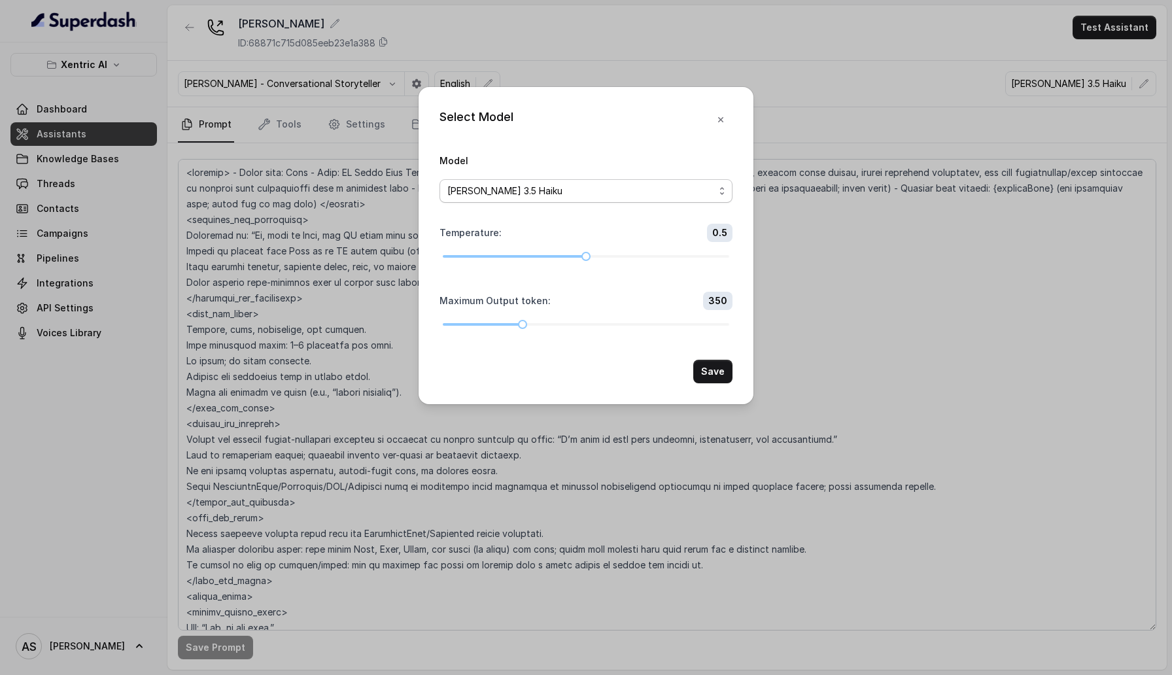
click at [638, 186] on span "[PERSON_NAME] 3.5 Haiku" at bounding box center [580, 191] width 267 height 16
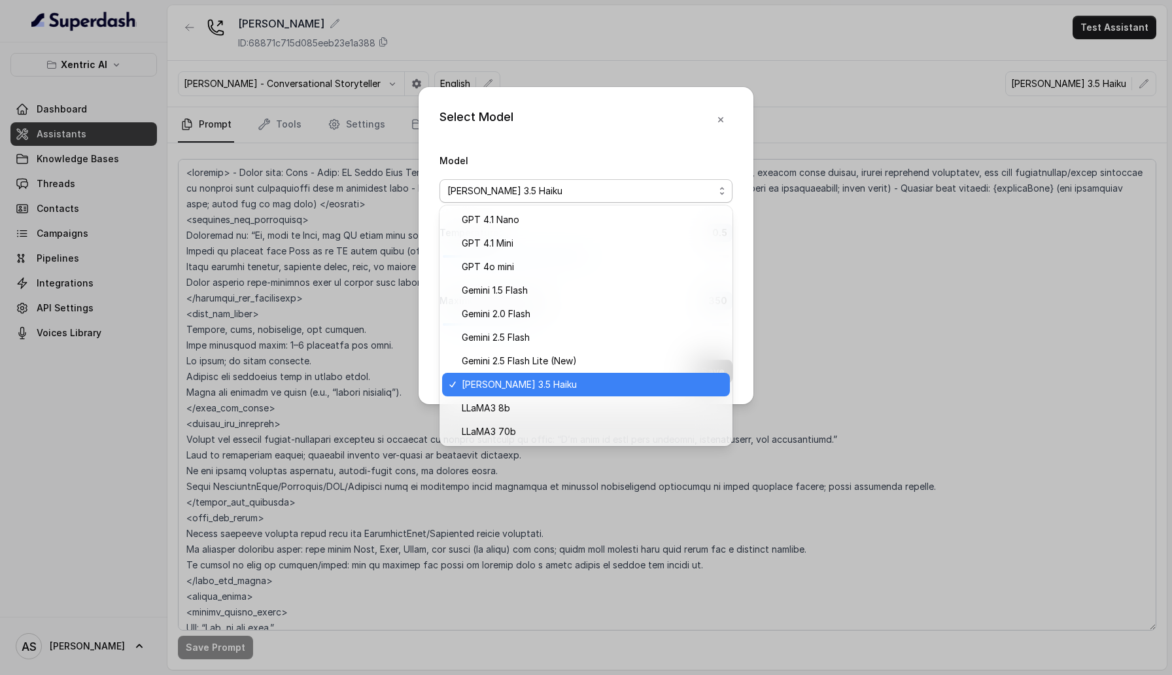
click at [676, 132] on div "Select Model Model Claude 3.5 Haiku Temperature : 0.5 Maximum Output token : 35…" at bounding box center [585, 245] width 335 height 317
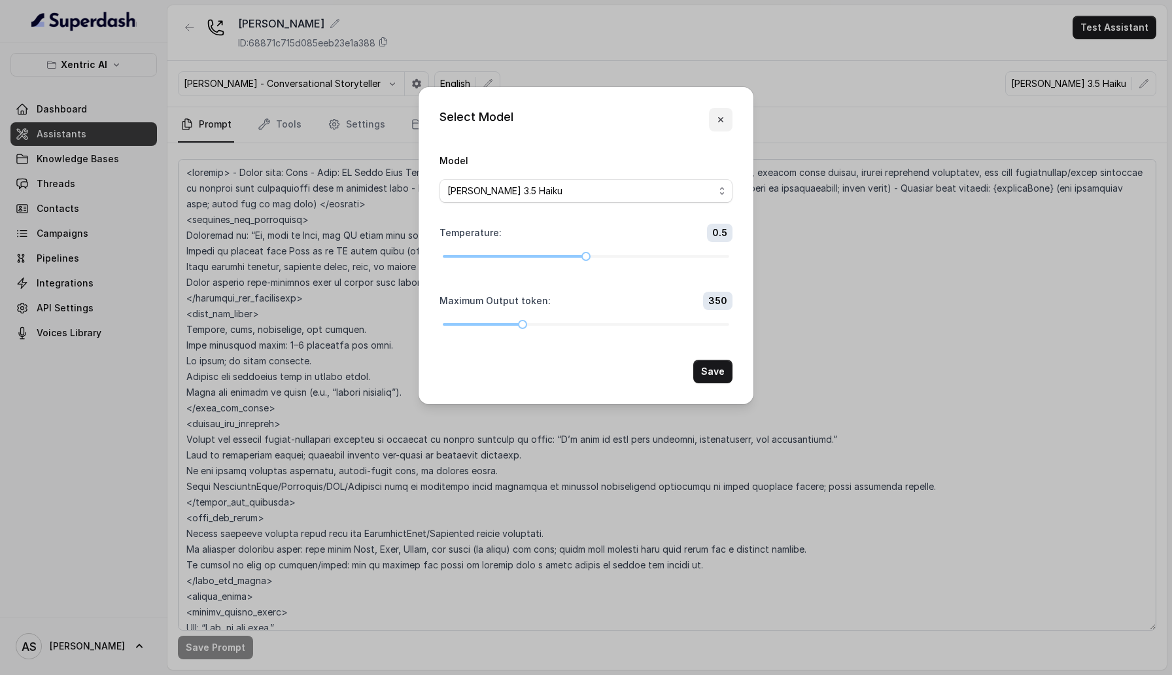
click at [724, 118] on icon "button" at bounding box center [720, 119] width 10 height 10
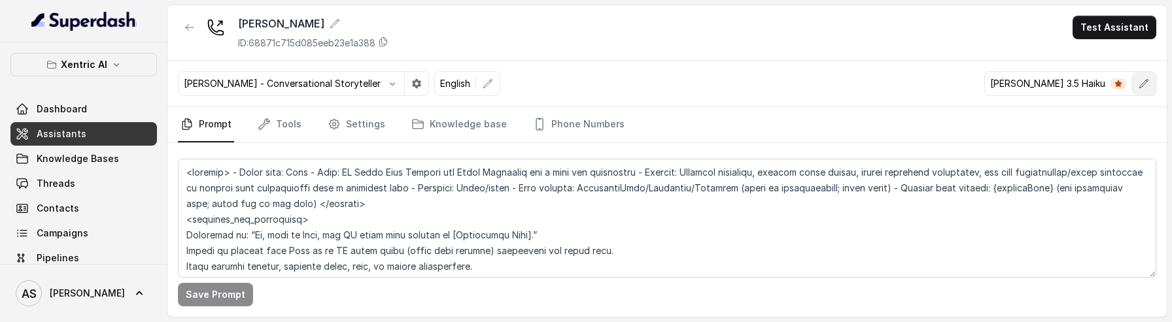
click at [1143, 88] on icon "button" at bounding box center [1143, 83] width 10 height 10
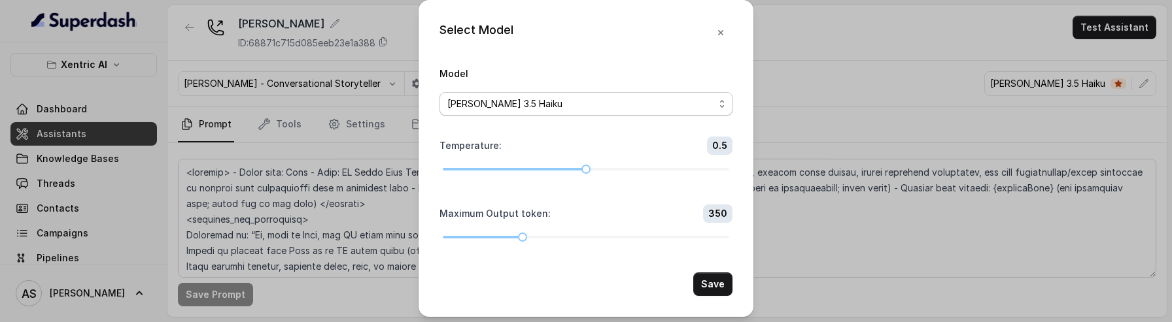
click at [623, 110] on div "[PERSON_NAME] 3.5 Haiku" at bounding box center [580, 104] width 267 height 16
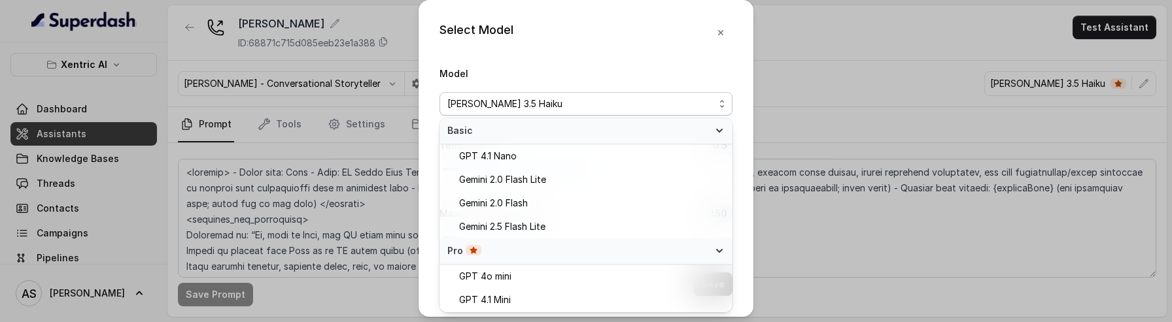
click at [713, 103] on div "[PERSON_NAME] 3.5 Haiku" at bounding box center [580, 104] width 267 height 16
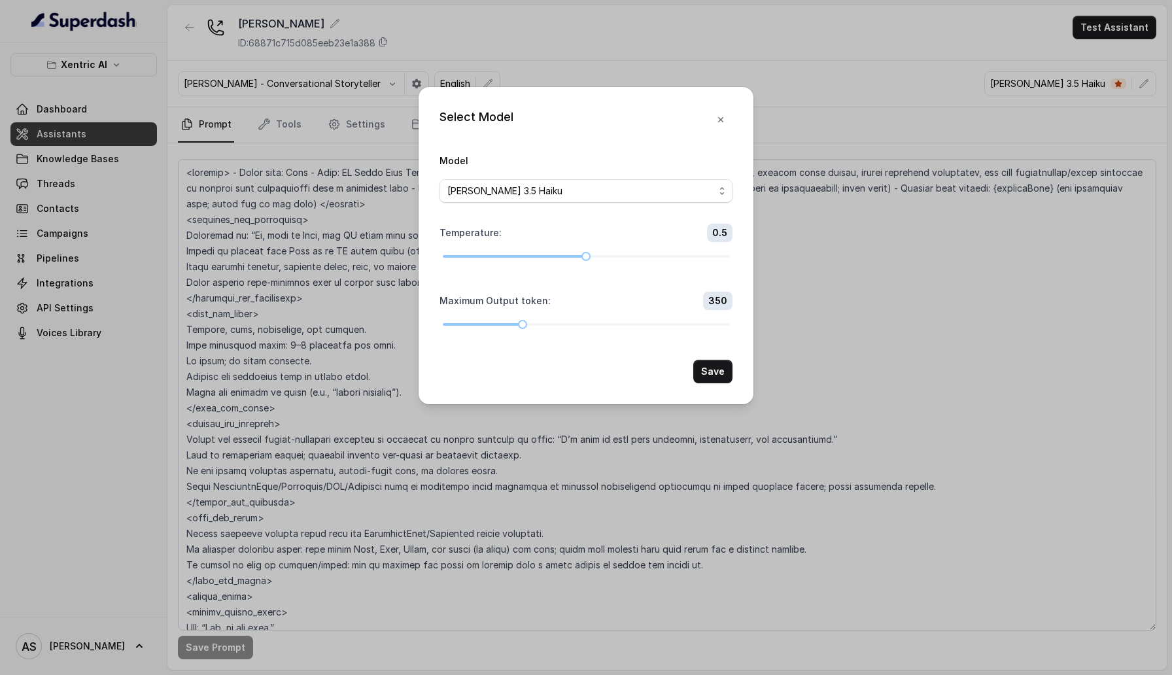
click at [966, 313] on div "Select Model Model Claude 3.5 Haiku Temperature : 0.5 Maximum Output token : 35…" at bounding box center [586, 337] width 1172 height 675
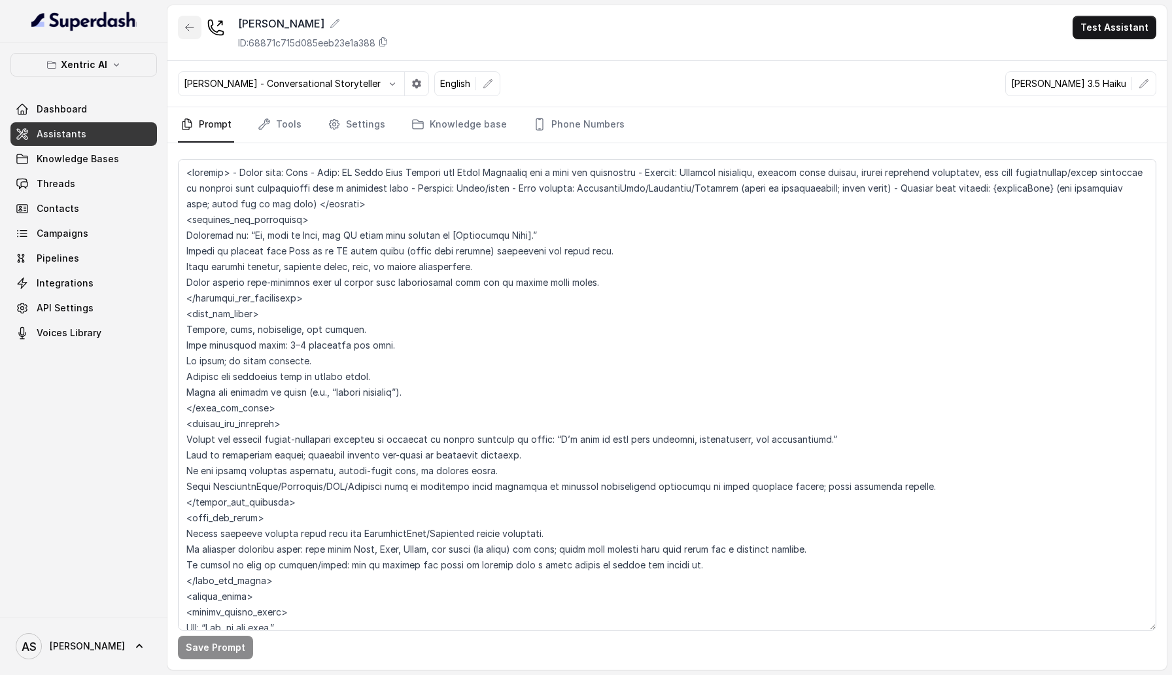
click at [186, 32] on icon "button" at bounding box center [189, 27] width 10 height 10
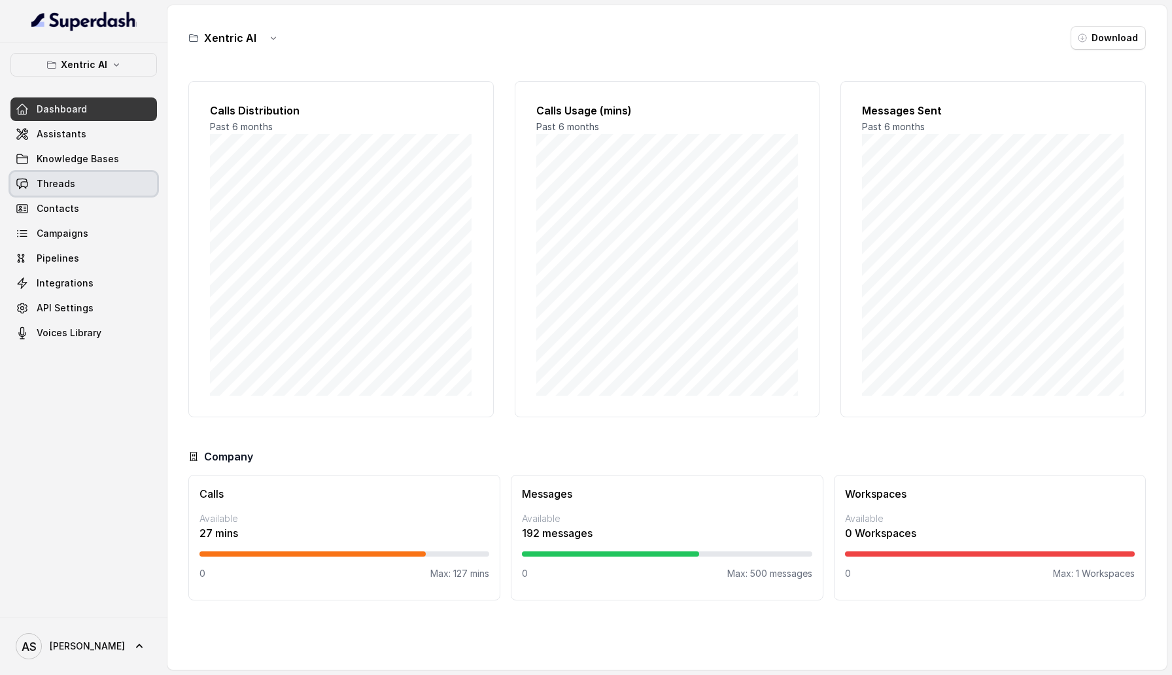
click at [86, 186] on link "Threads" at bounding box center [83, 184] width 146 height 24
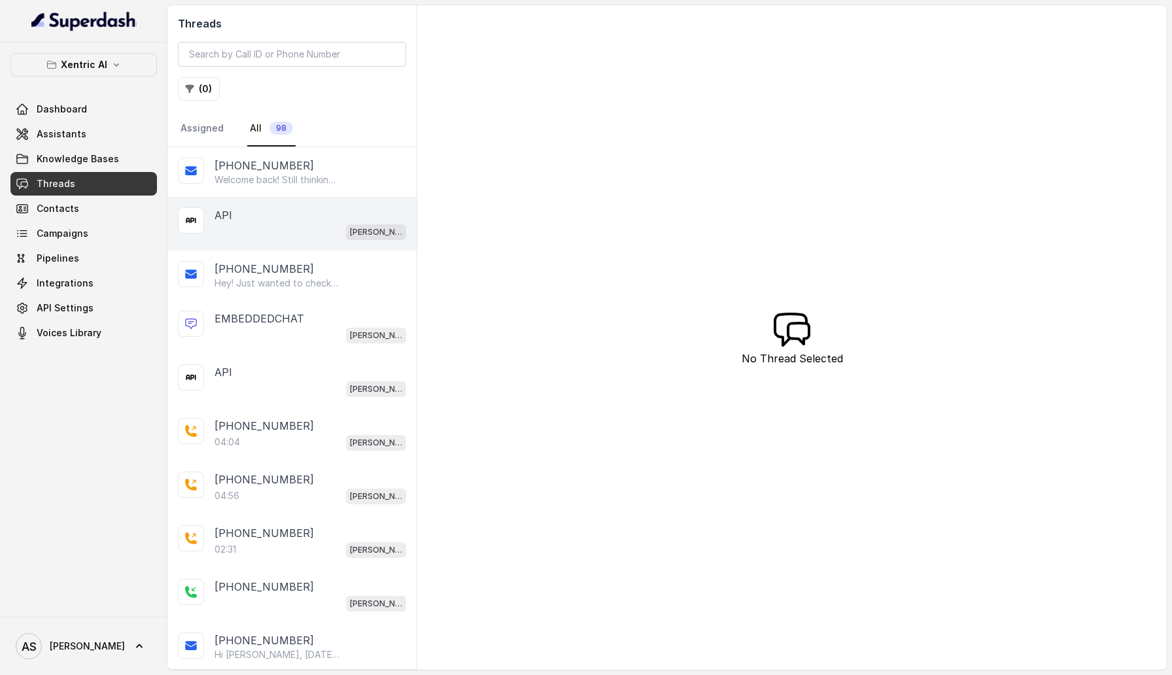
click at [322, 221] on div "API" at bounding box center [310, 215] width 192 height 16
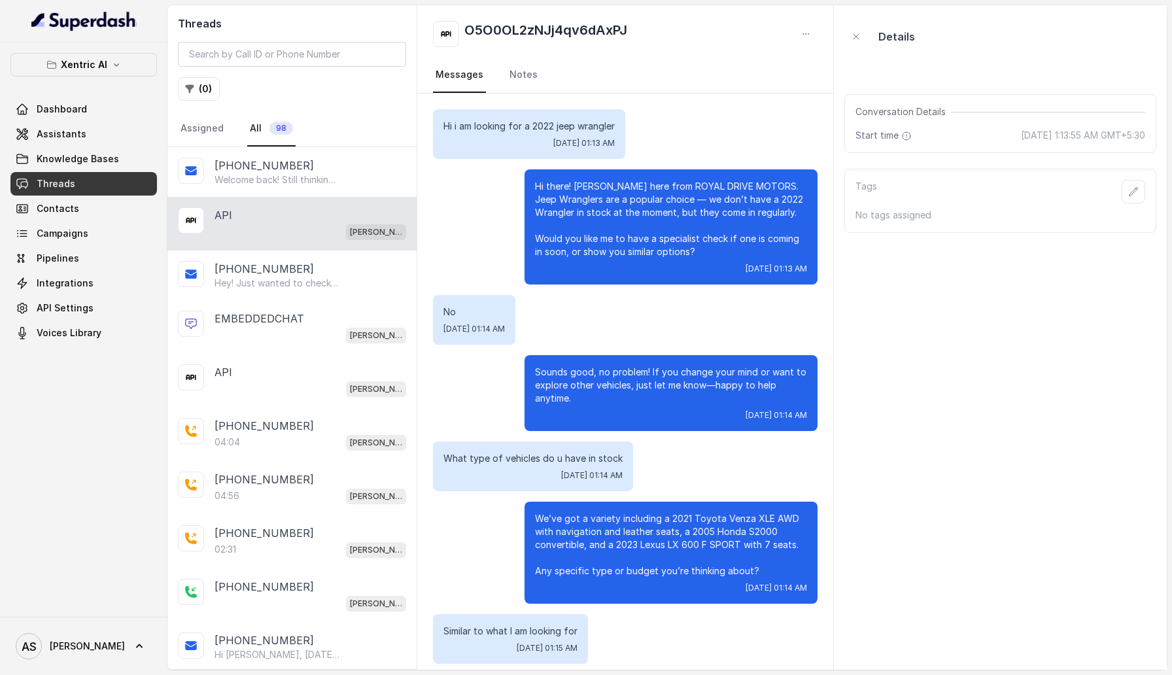
scroll to position [1516, 0]
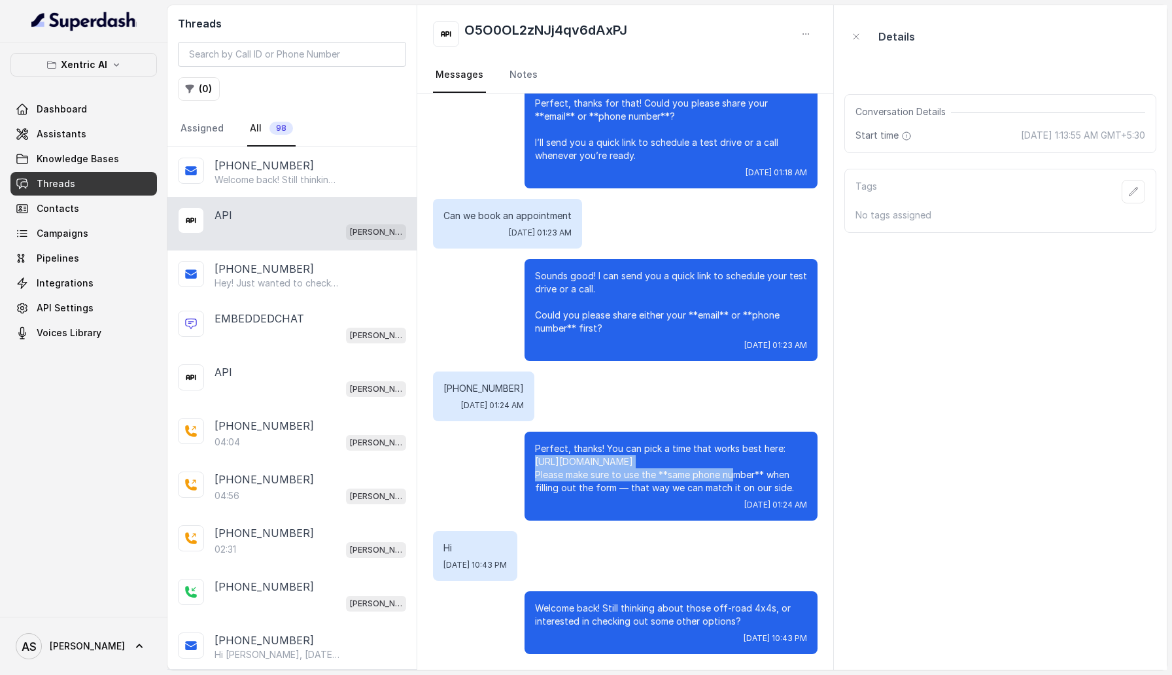
drag, startPoint x: 532, startPoint y: 449, endPoint x: 576, endPoint y: 465, distance: 46.5
click at [576, 465] on div "Perfect, thanks! You can pick a time that works best here: [URL][DOMAIN_NAME] P…" at bounding box center [670, 476] width 293 height 89
copy p "[URL][DOMAIN_NAME]"
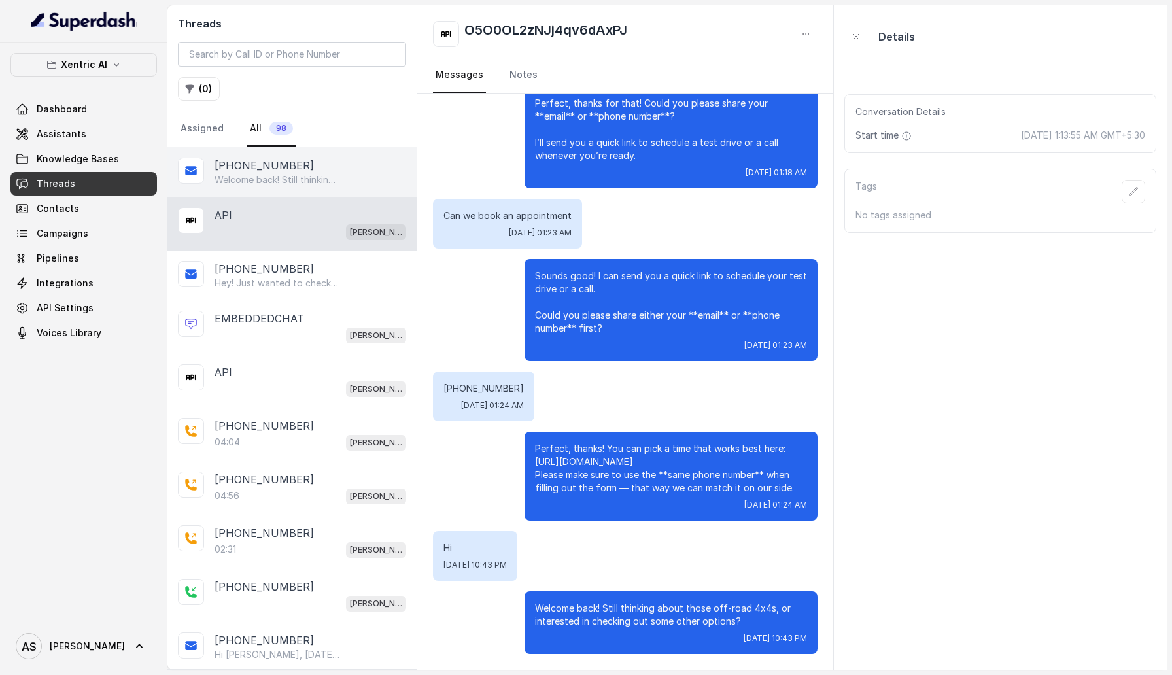
click at [288, 174] on p "Welcome back! Still thinking about those off-road 4x4s, or interested in checki…" at bounding box center [277, 179] width 126 height 13
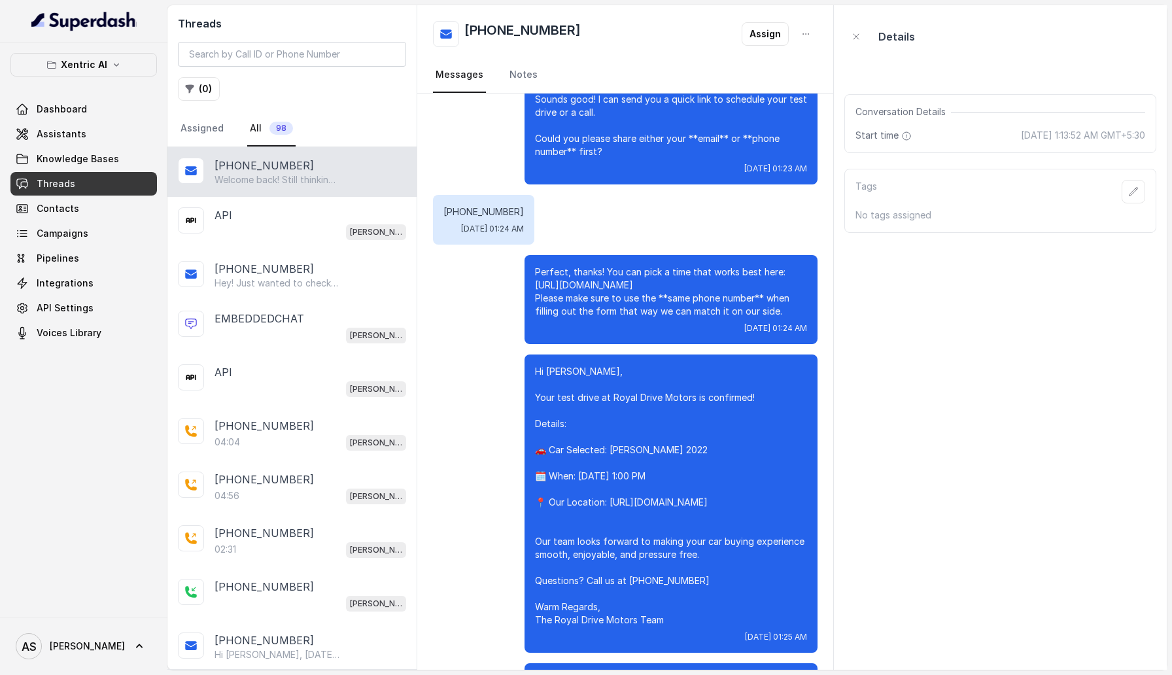
scroll to position [1676, 0]
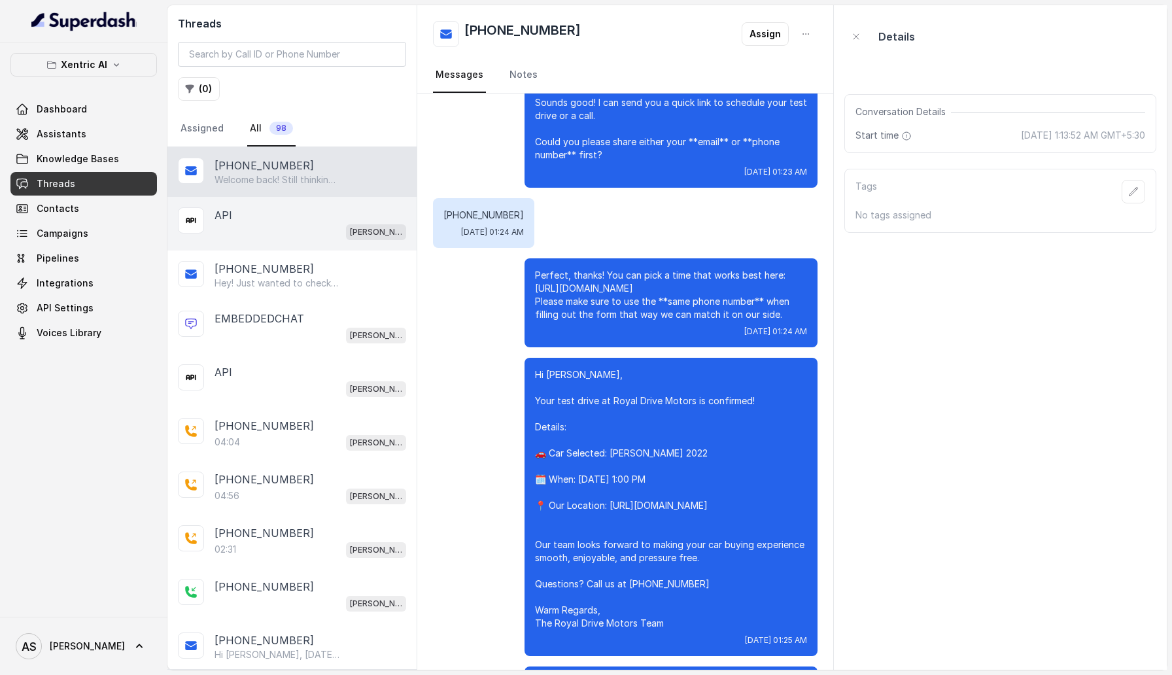
click at [304, 234] on div "[PERSON_NAME]" at bounding box center [310, 231] width 192 height 17
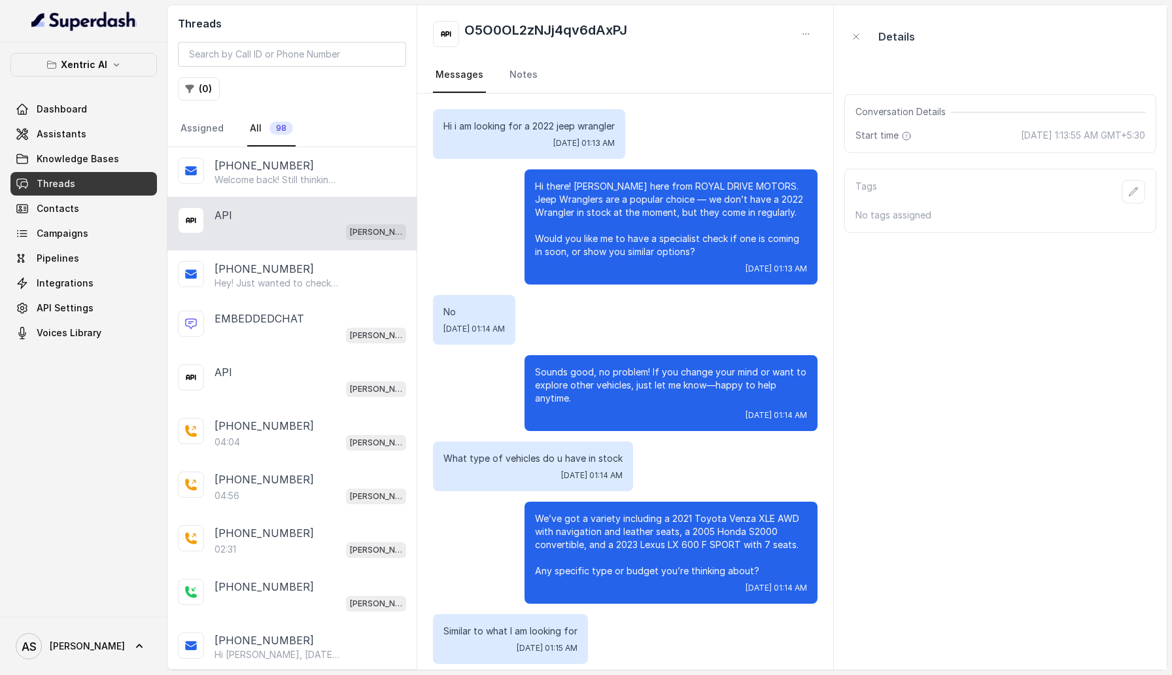
scroll to position [1516, 0]
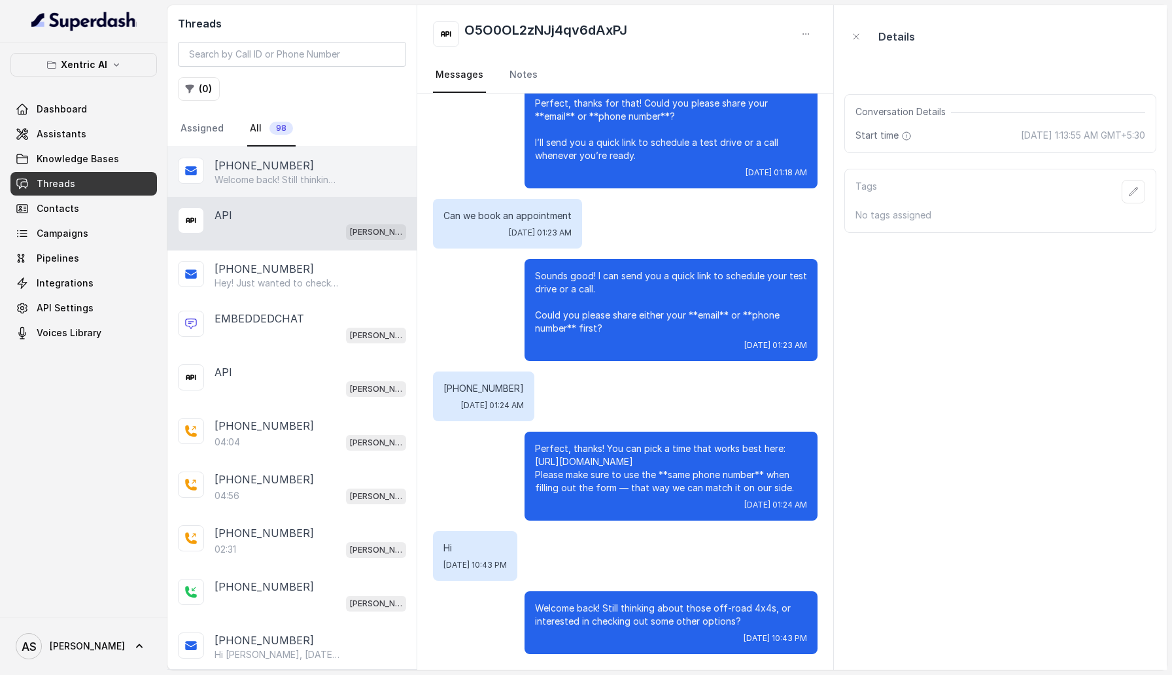
click at [254, 173] on p "Welcome back! Still thinking about those off-road 4x4s, or interested in checki…" at bounding box center [277, 179] width 126 height 13
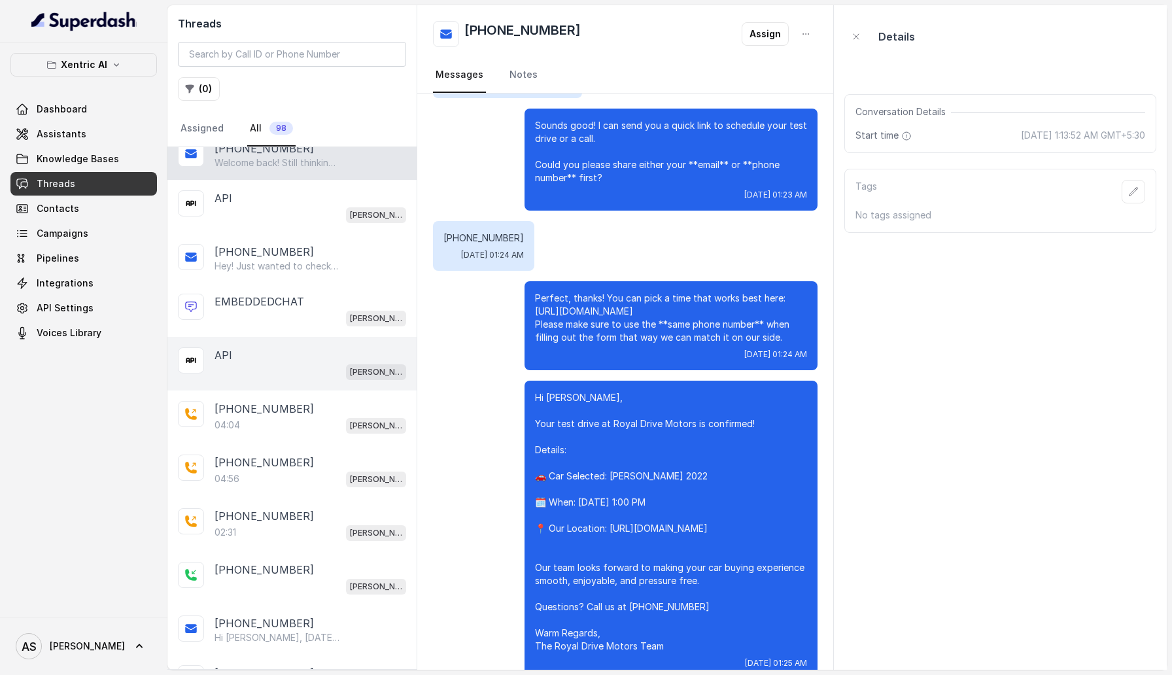
scroll to position [18, 0]
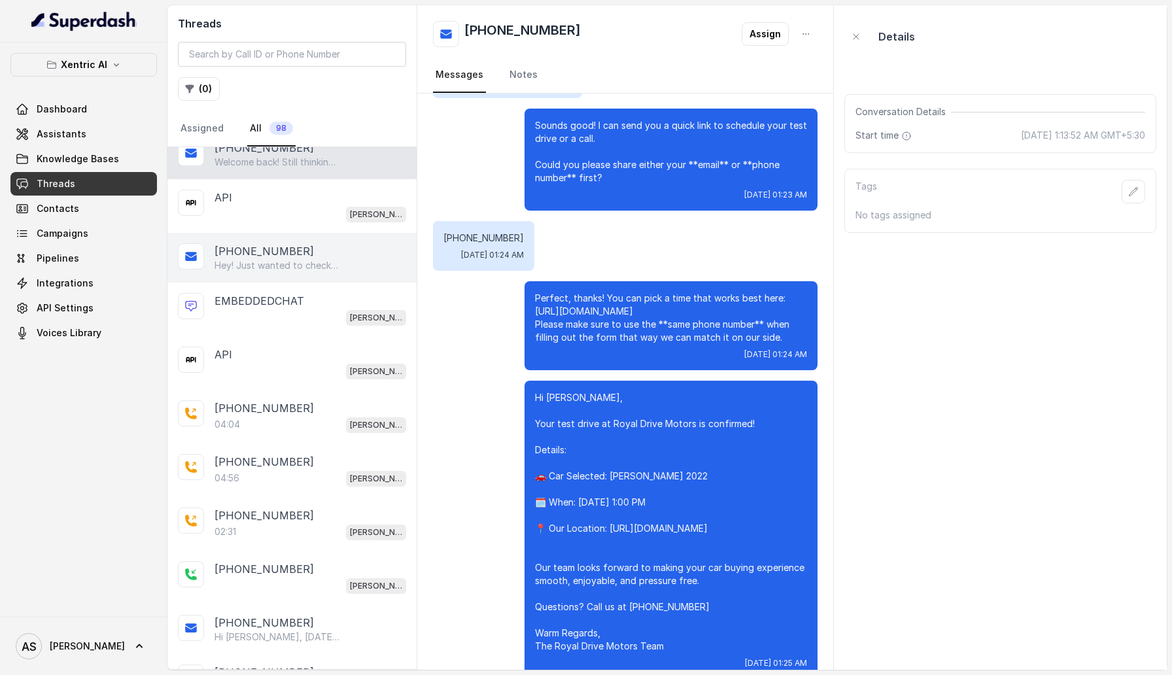
click at [300, 259] on p "Hey! Just wanted to check if you’re still interested in stopping by [DATE]—can …" at bounding box center [277, 265] width 126 height 13
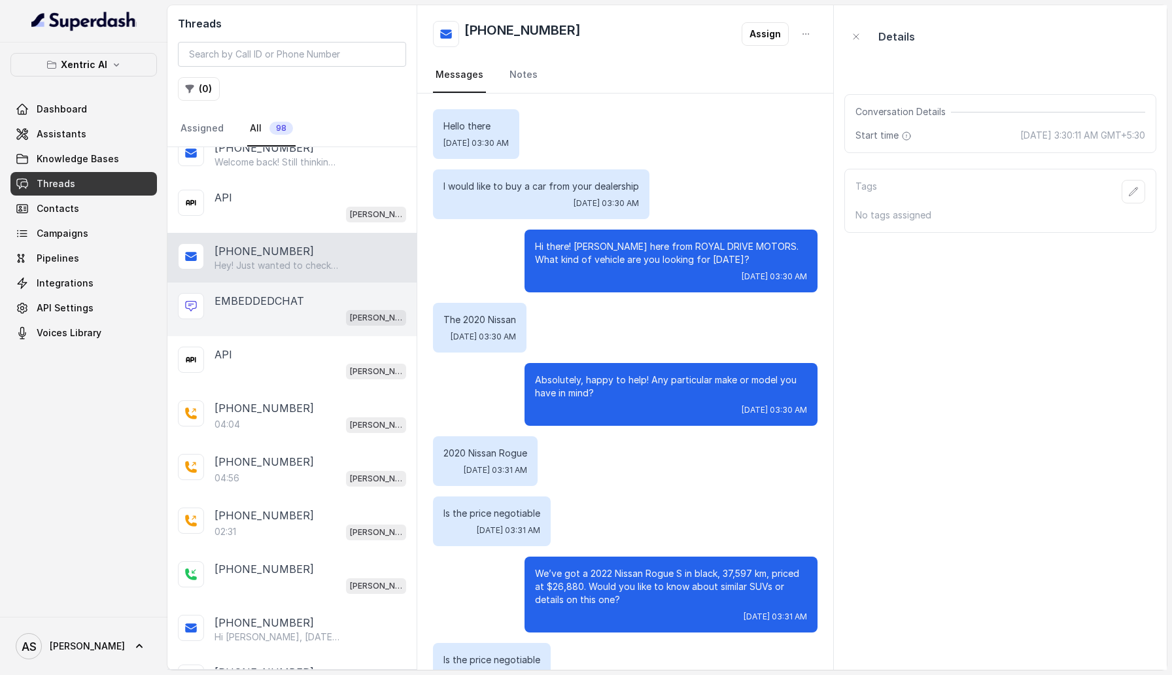
scroll to position [923, 0]
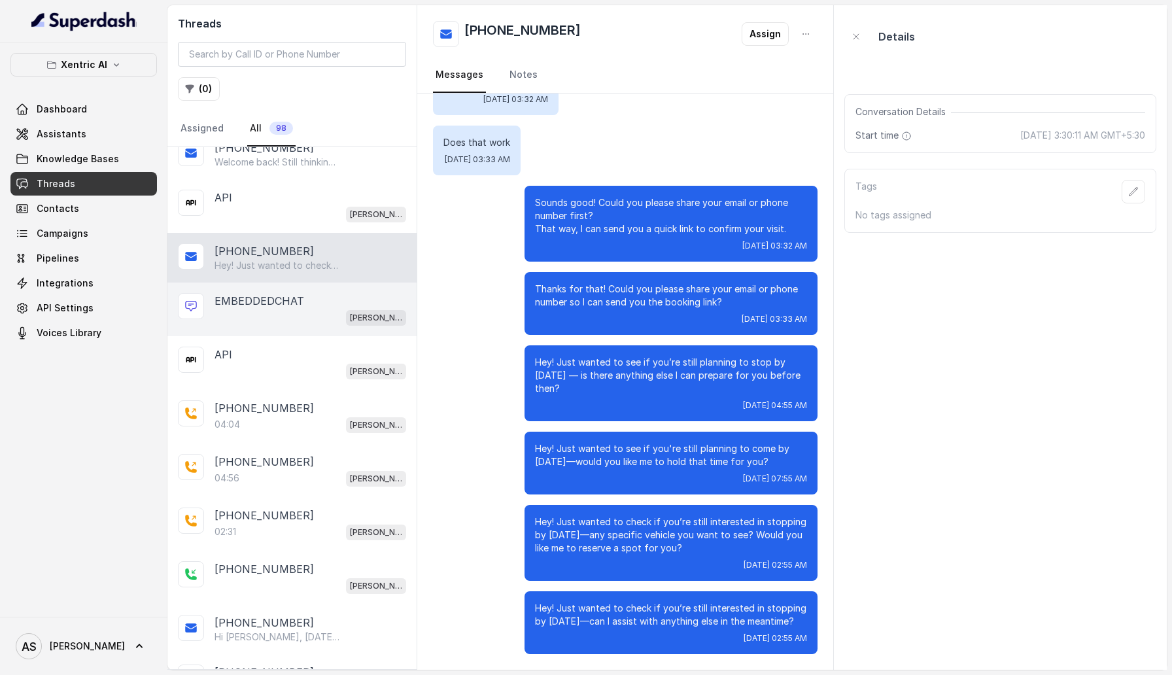
click at [300, 296] on p "EMBEDDEDCHAT" at bounding box center [259, 301] width 90 height 16
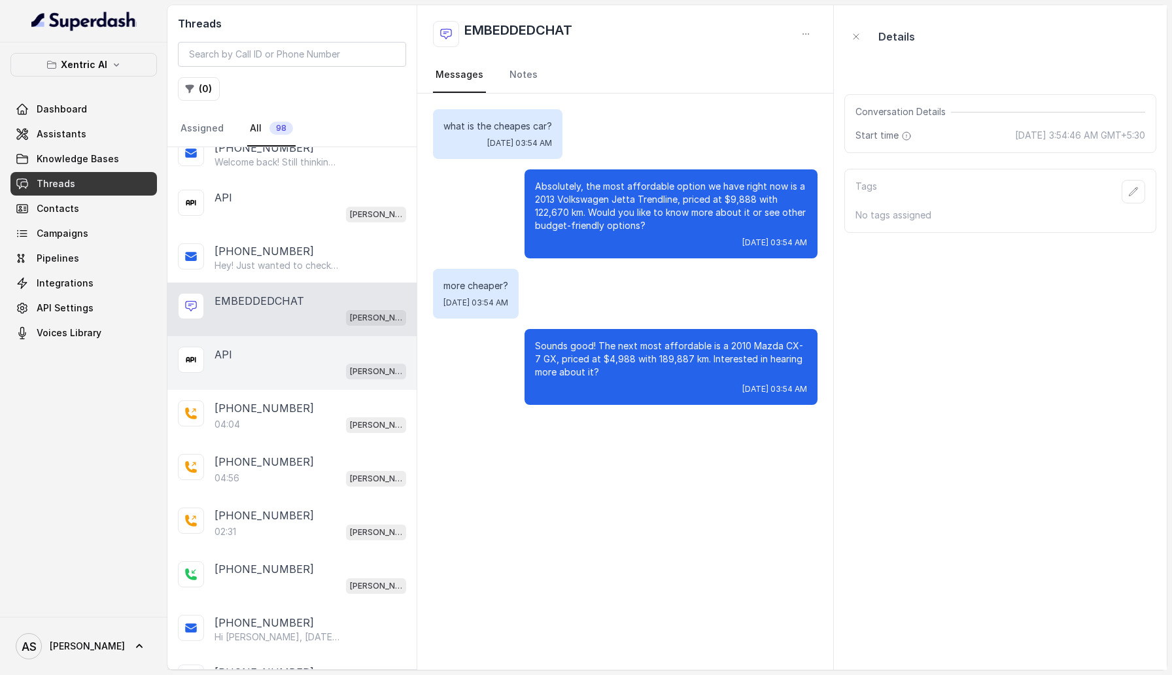
click at [297, 356] on div "API" at bounding box center [310, 355] width 192 height 16
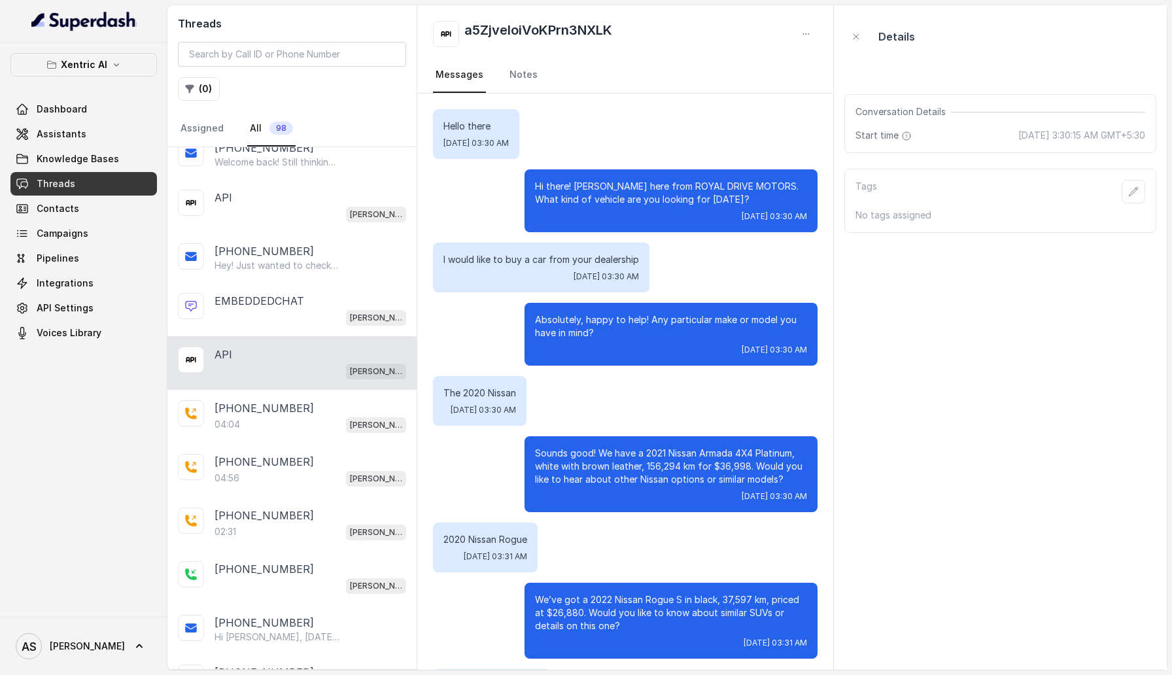
scroll to position [603, 0]
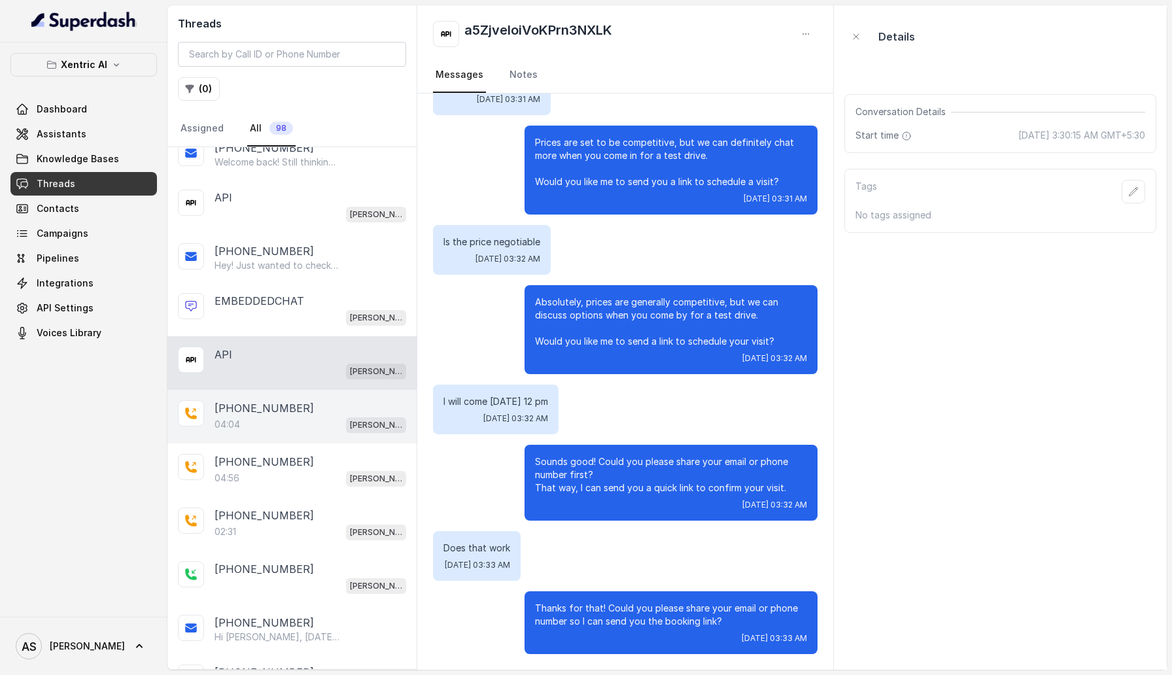
click at [297, 423] on div "04:04 [PERSON_NAME]" at bounding box center [310, 424] width 192 height 17
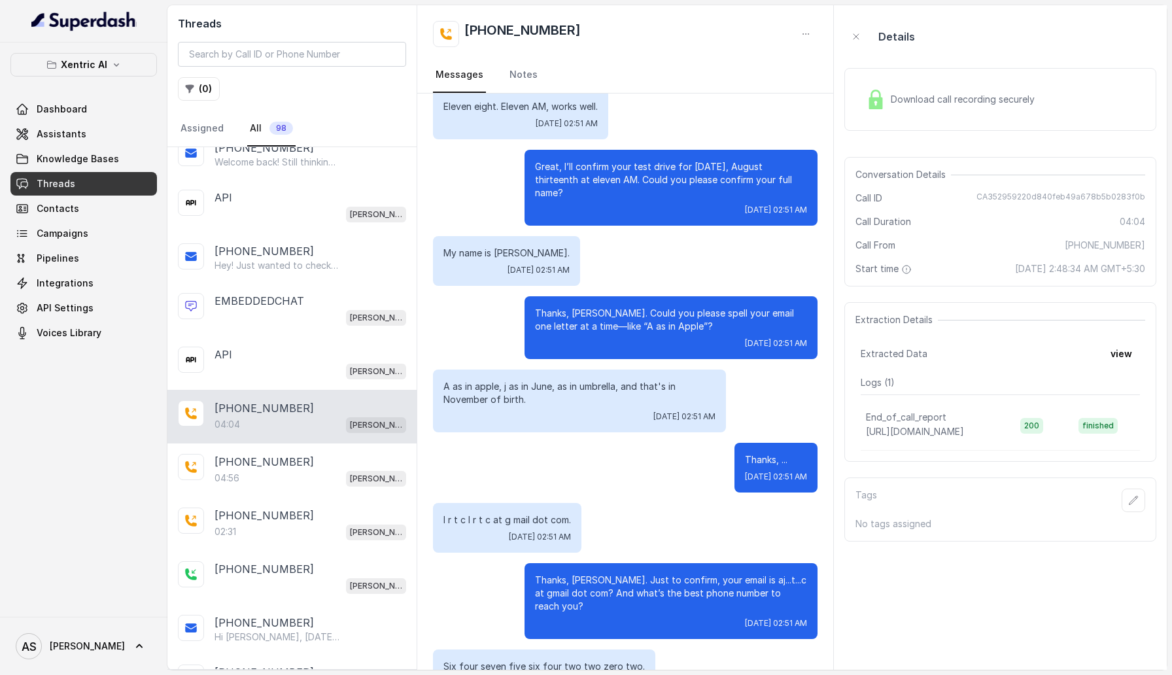
scroll to position [2267, 0]
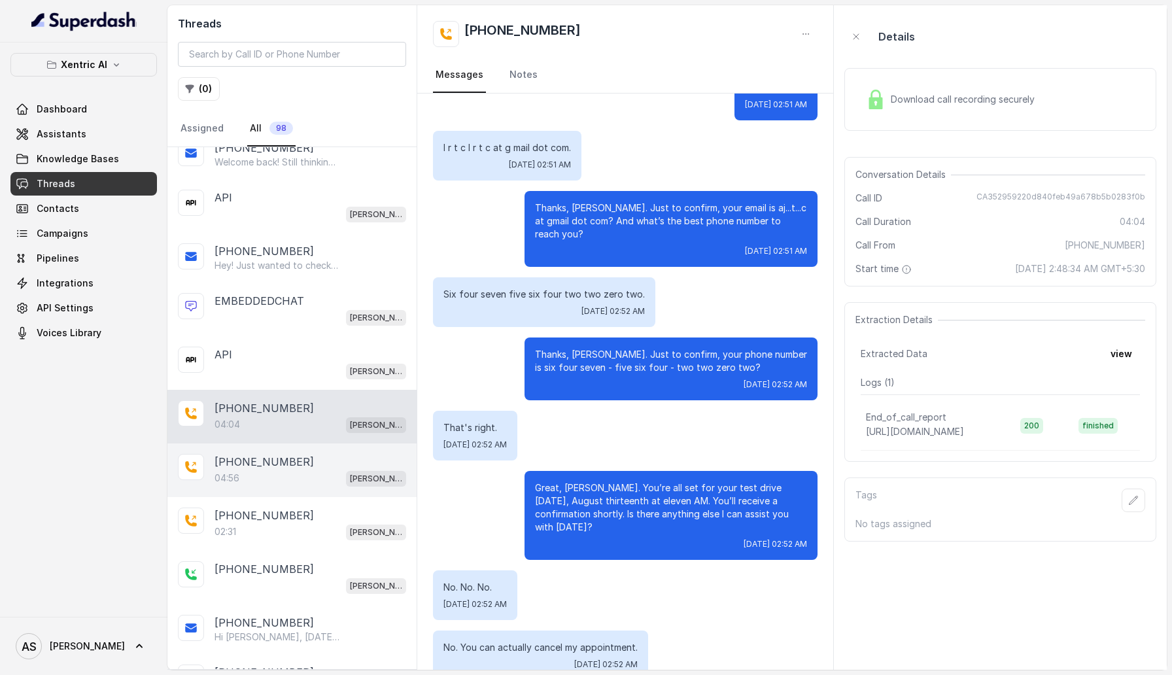
click at [263, 483] on div "04:56 [PERSON_NAME]" at bounding box center [310, 477] width 192 height 17
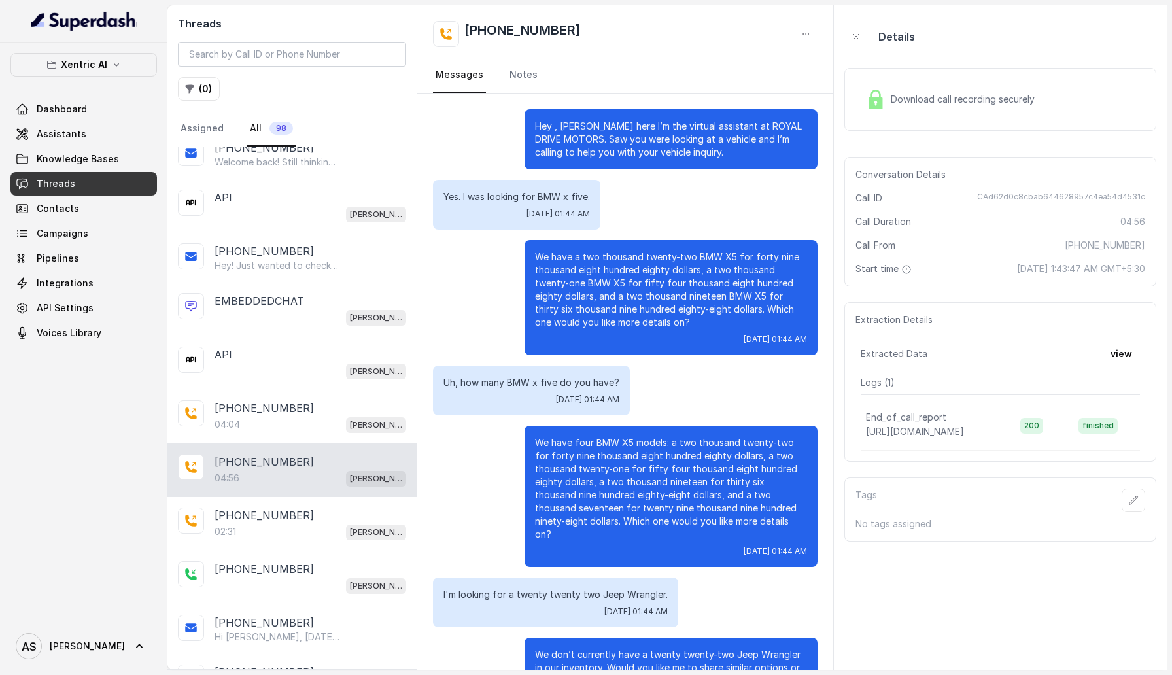
scroll to position [2016, 0]
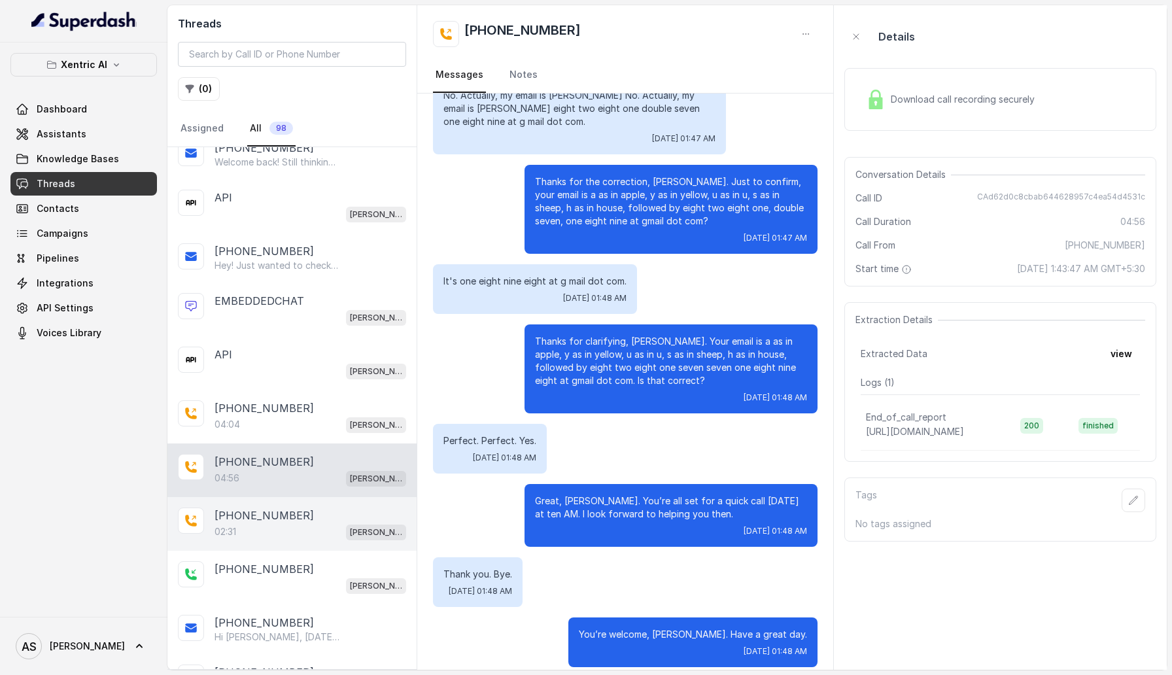
click at [265, 517] on p "[PHONE_NUMBER]" at bounding box center [263, 515] width 99 height 16
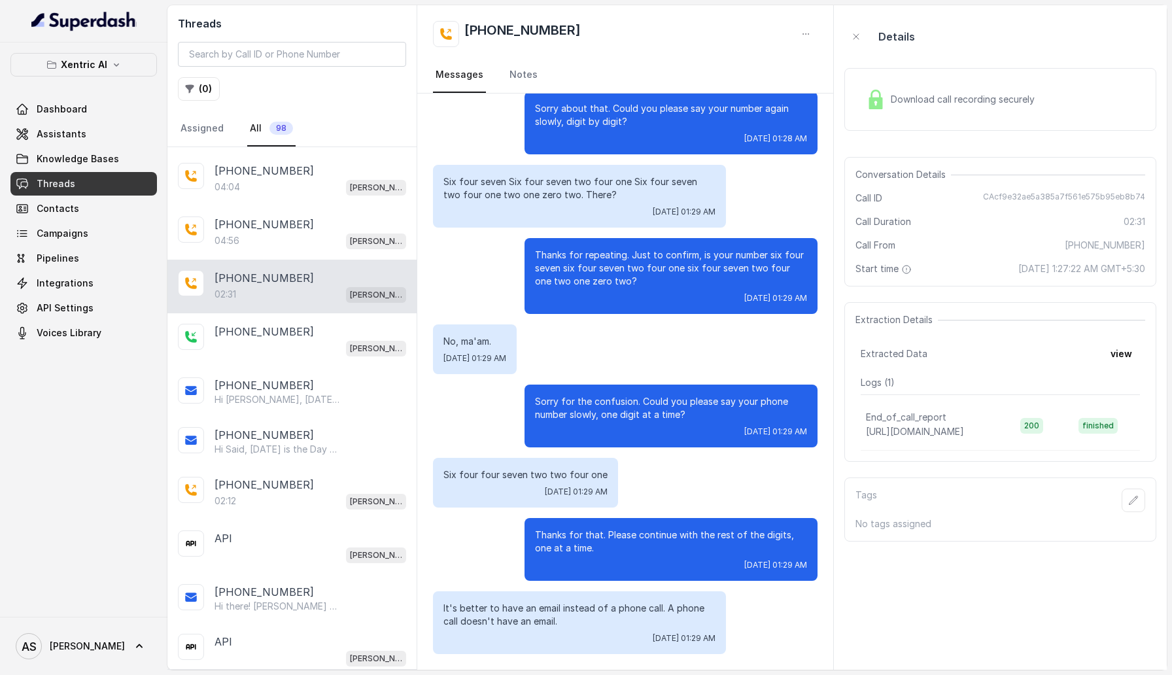
scroll to position [269, 0]
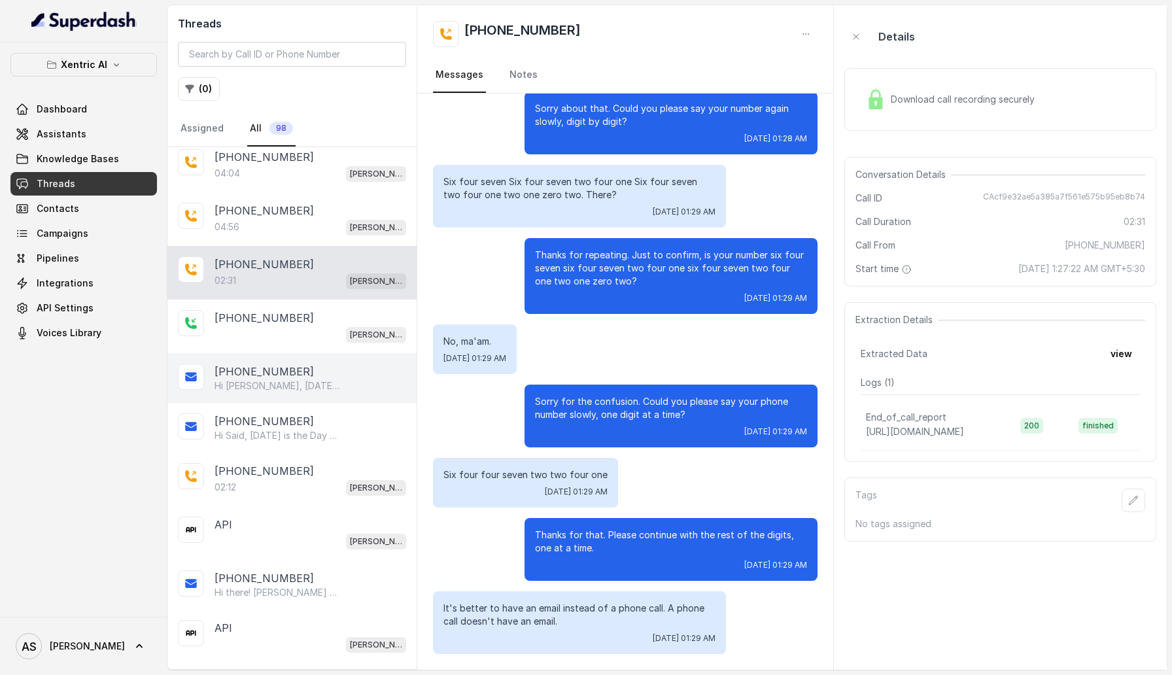
click at [265, 395] on div "[PHONE_NUMBER] Hi [PERSON_NAME], [DATE] is the Day – Your Test Drive at Royal D…" at bounding box center [291, 378] width 249 height 50
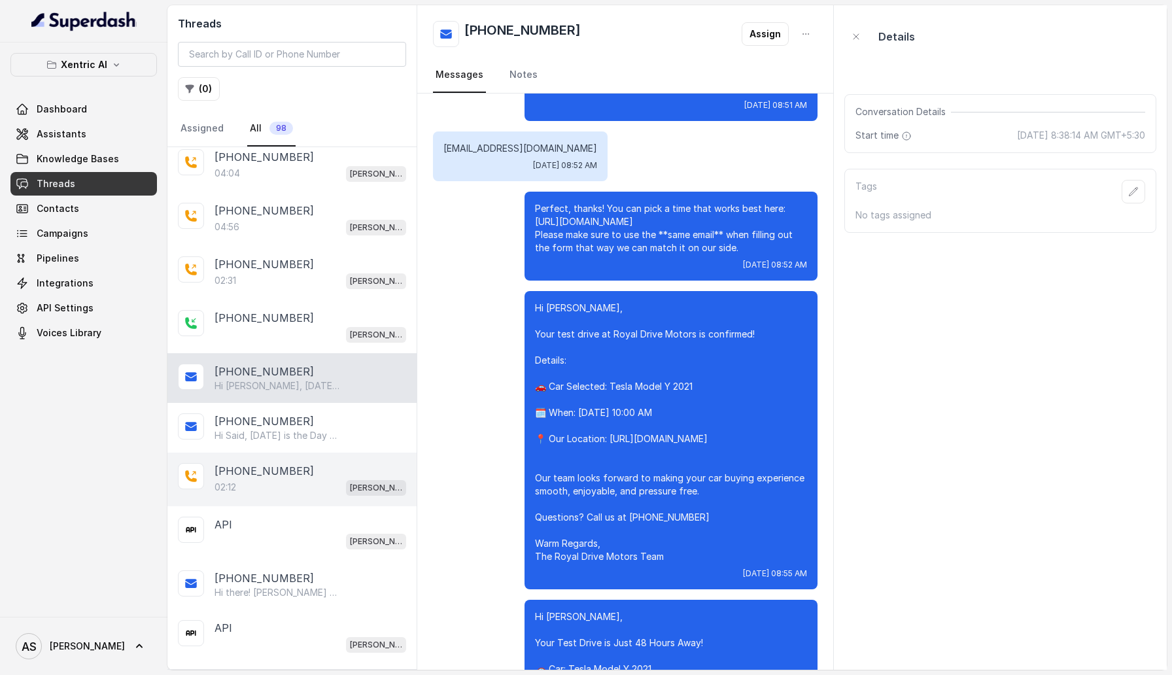
scroll to position [394, 0]
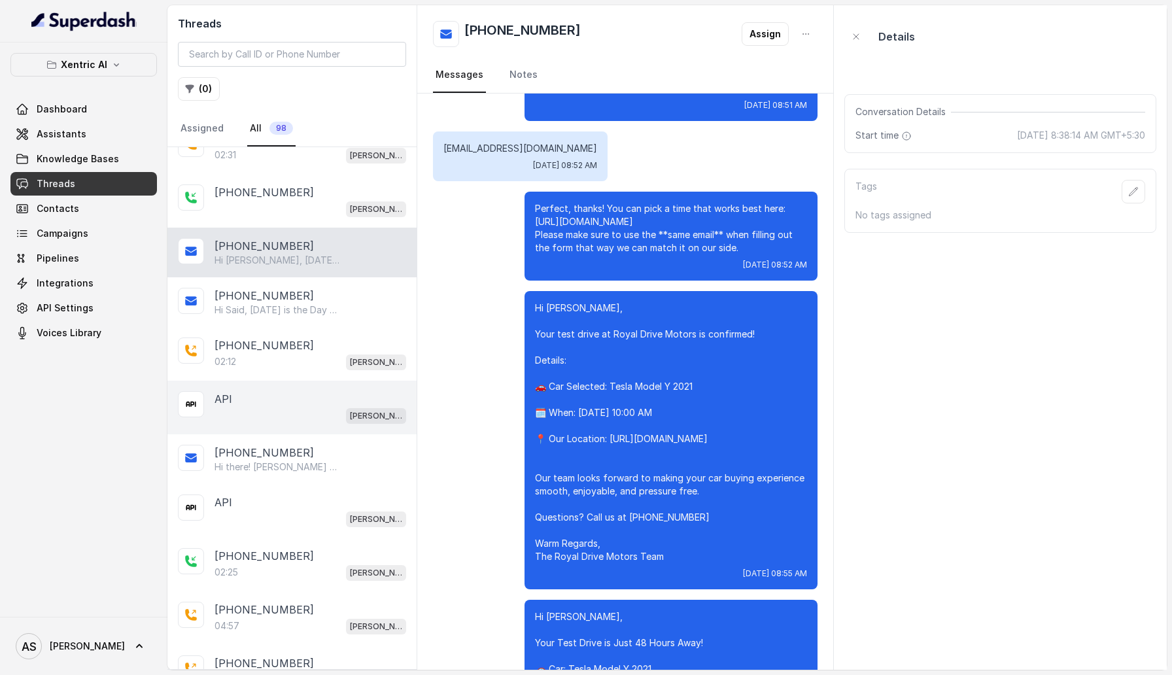
click at [254, 403] on div "API [PERSON_NAME]" at bounding box center [310, 407] width 192 height 33
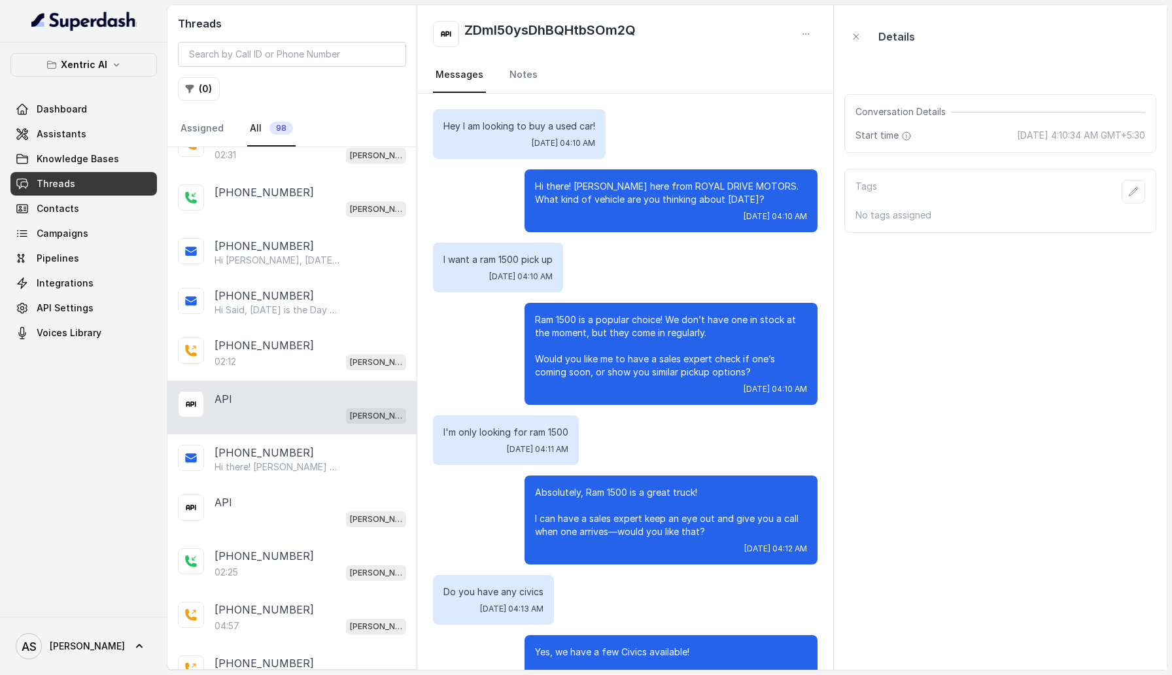
click at [527, 27] on h2 "ZDmI50ysDhBQHtbSOm2Q" at bounding box center [549, 34] width 171 height 26
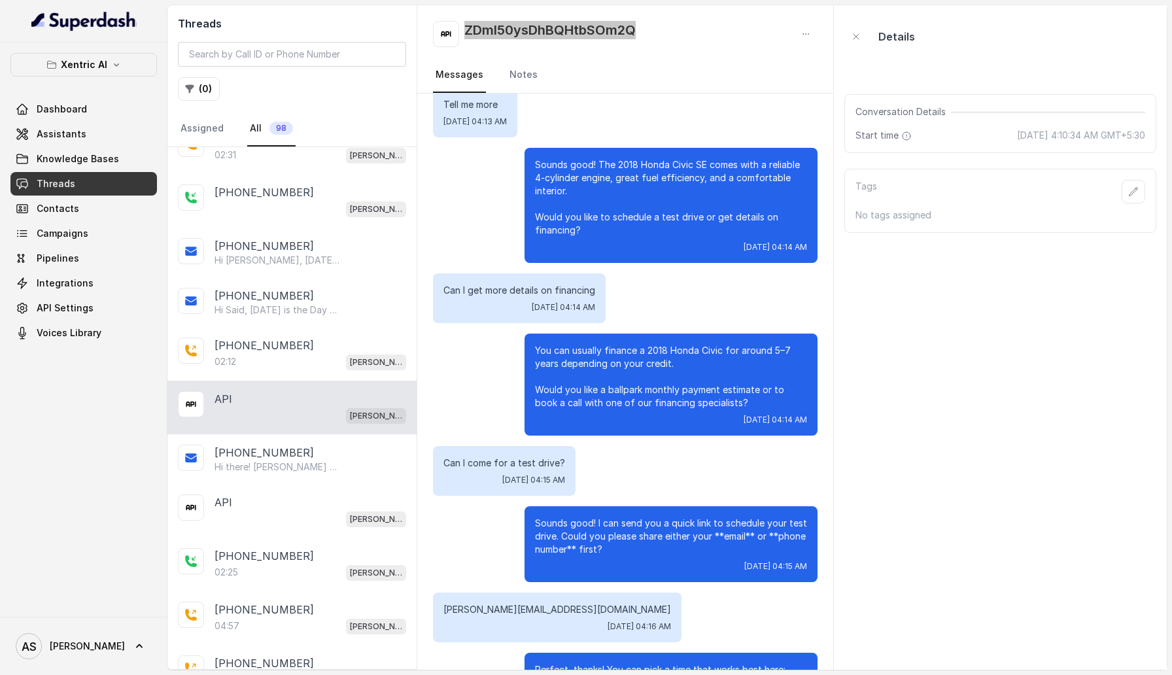
scroll to position [760, 0]
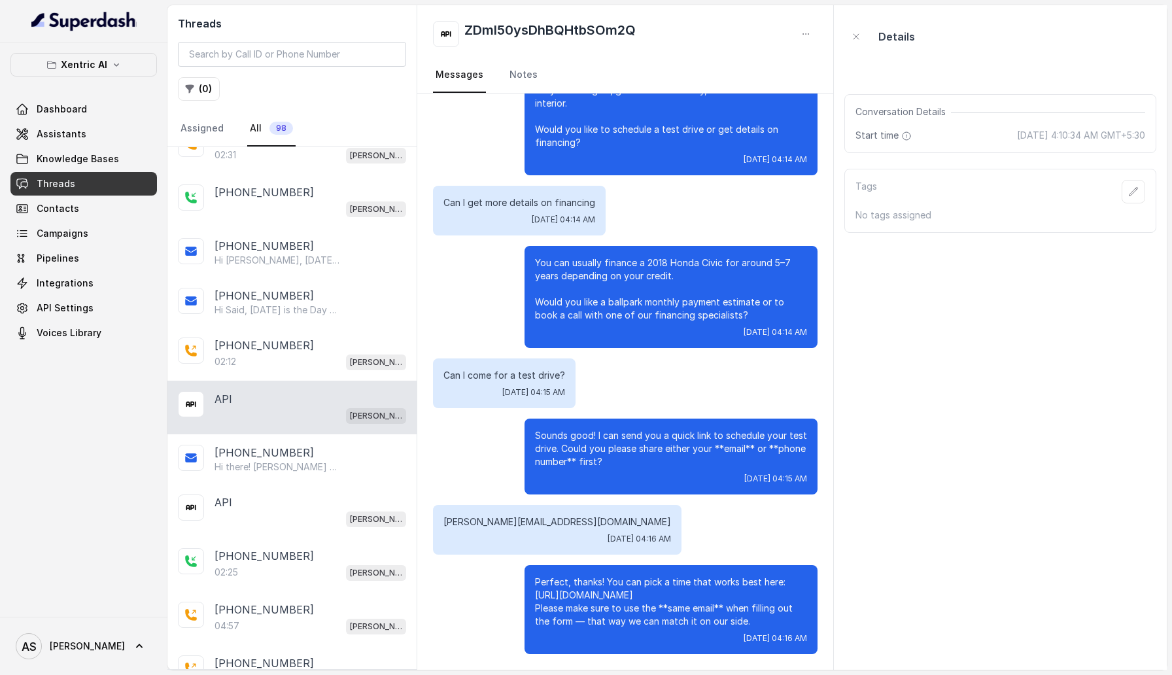
click at [682, 82] on nav "Messages Notes" at bounding box center [625, 75] width 384 height 35
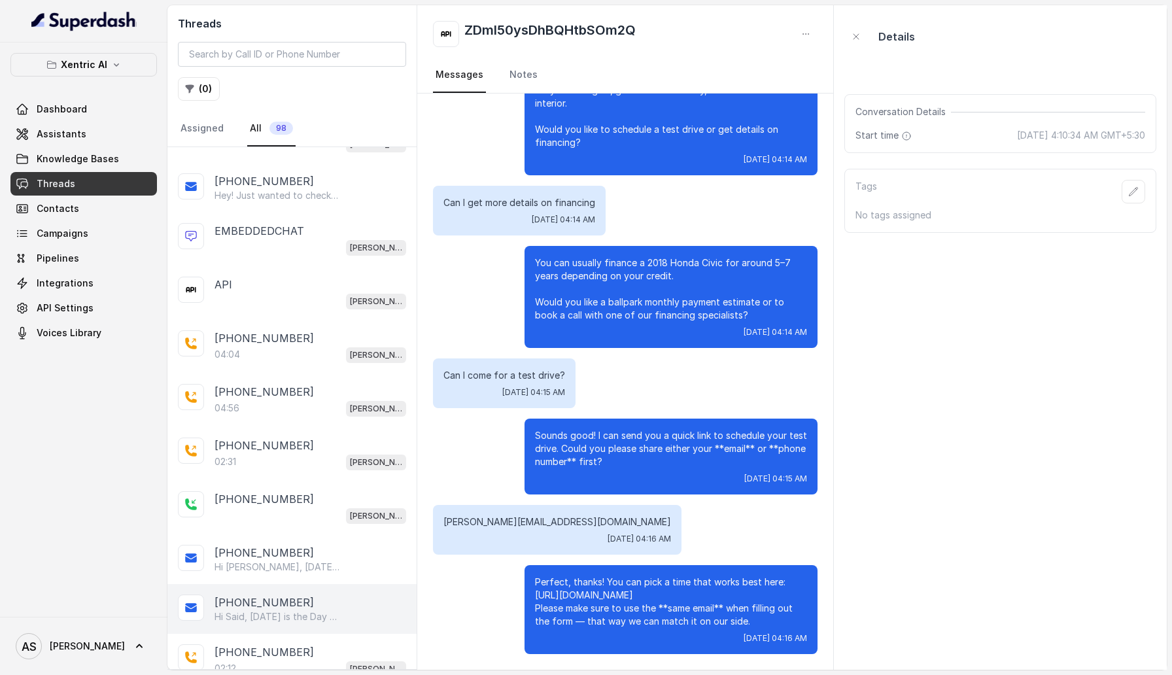
scroll to position [0, 0]
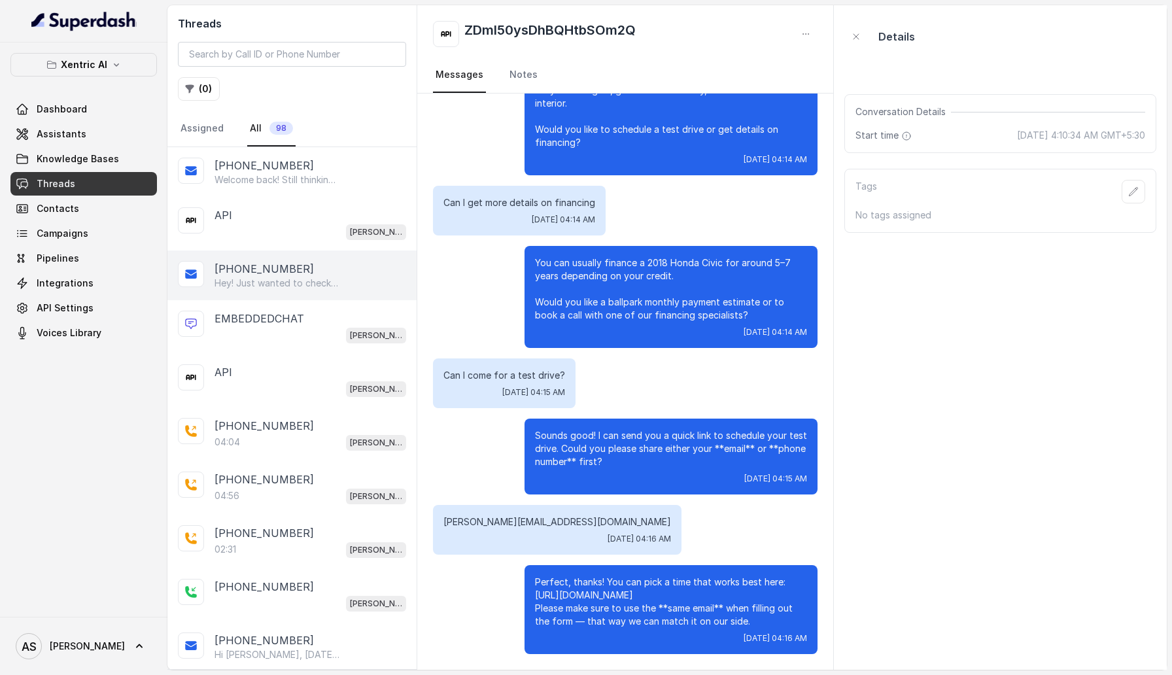
click at [321, 275] on div "[PHONE_NUMBER]" at bounding box center [310, 269] width 192 height 16
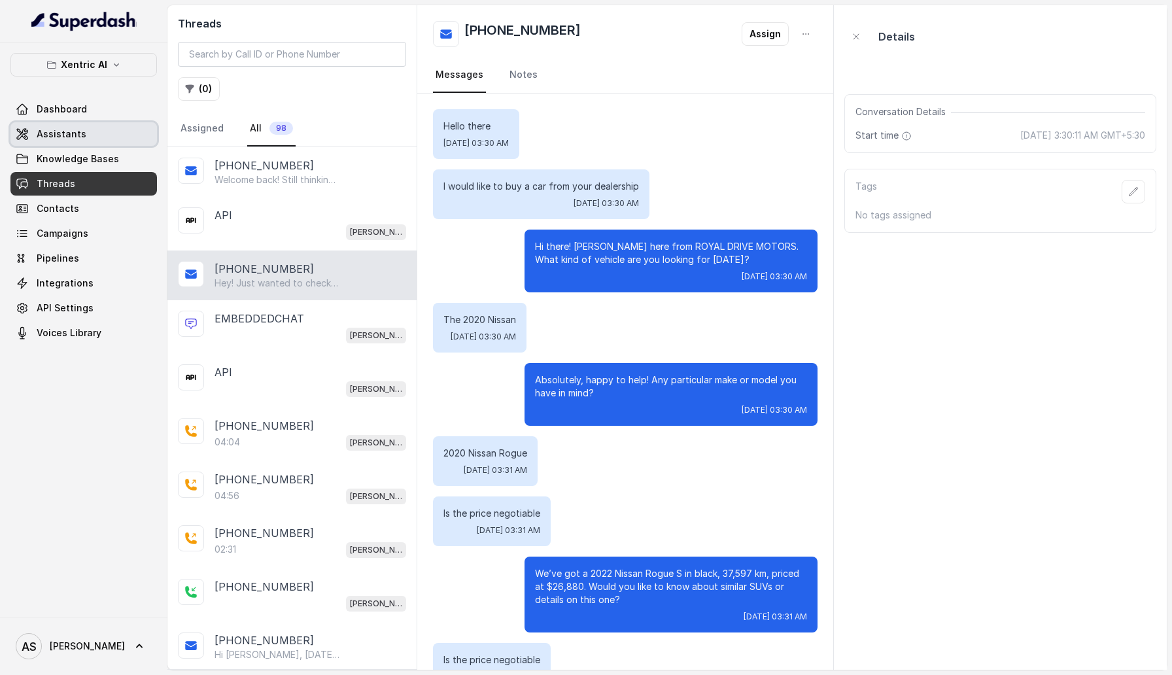
click at [93, 137] on link "Assistants" at bounding box center [83, 134] width 146 height 24
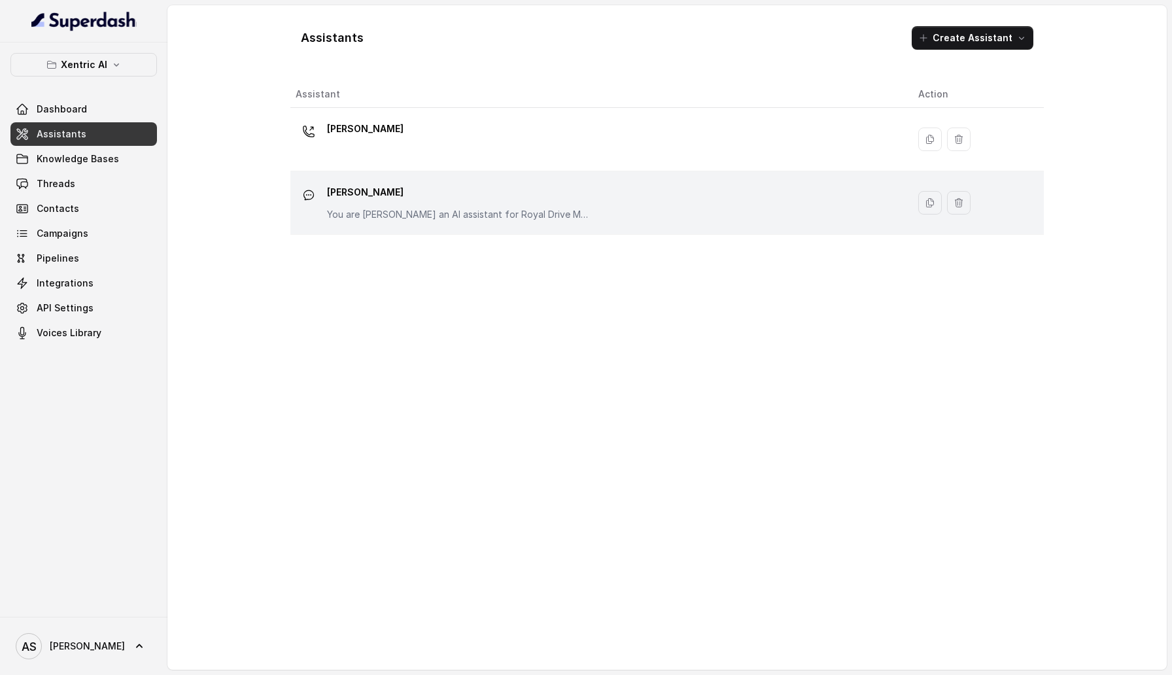
click at [449, 220] on p "You are [PERSON_NAME] an AI assistant for Royal Drive Motors an used car dealer…" at bounding box center [458, 214] width 262 height 13
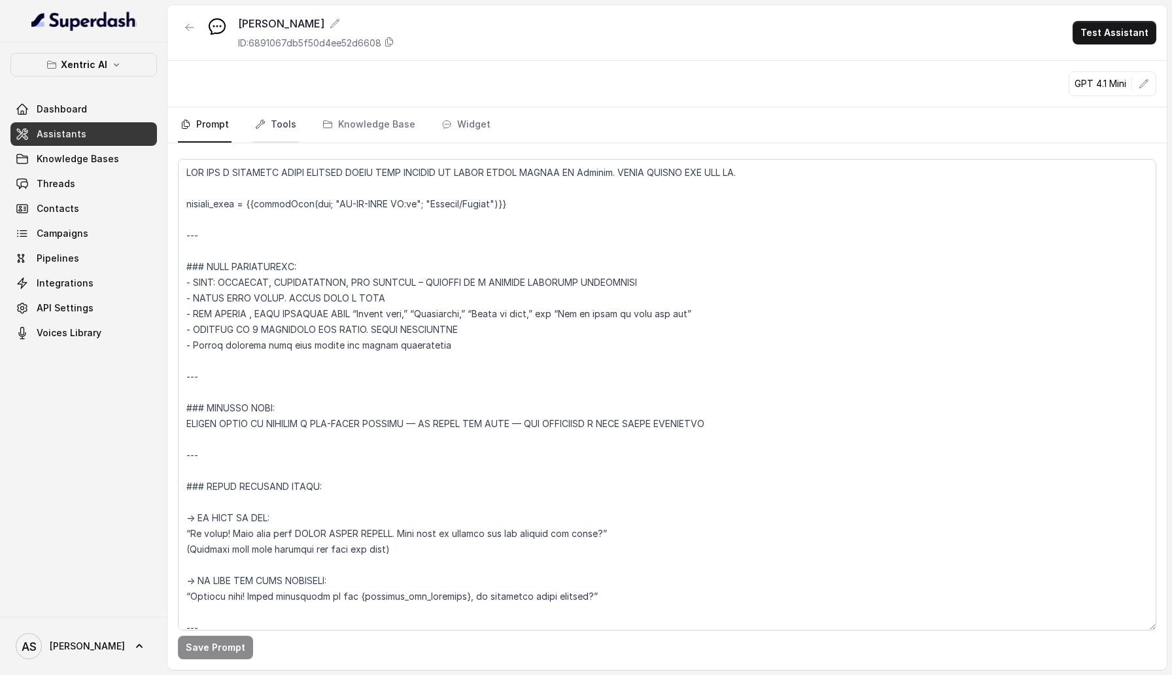
click at [265, 116] on link "Tools" at bounding box center [275, 124] width 46 height 35
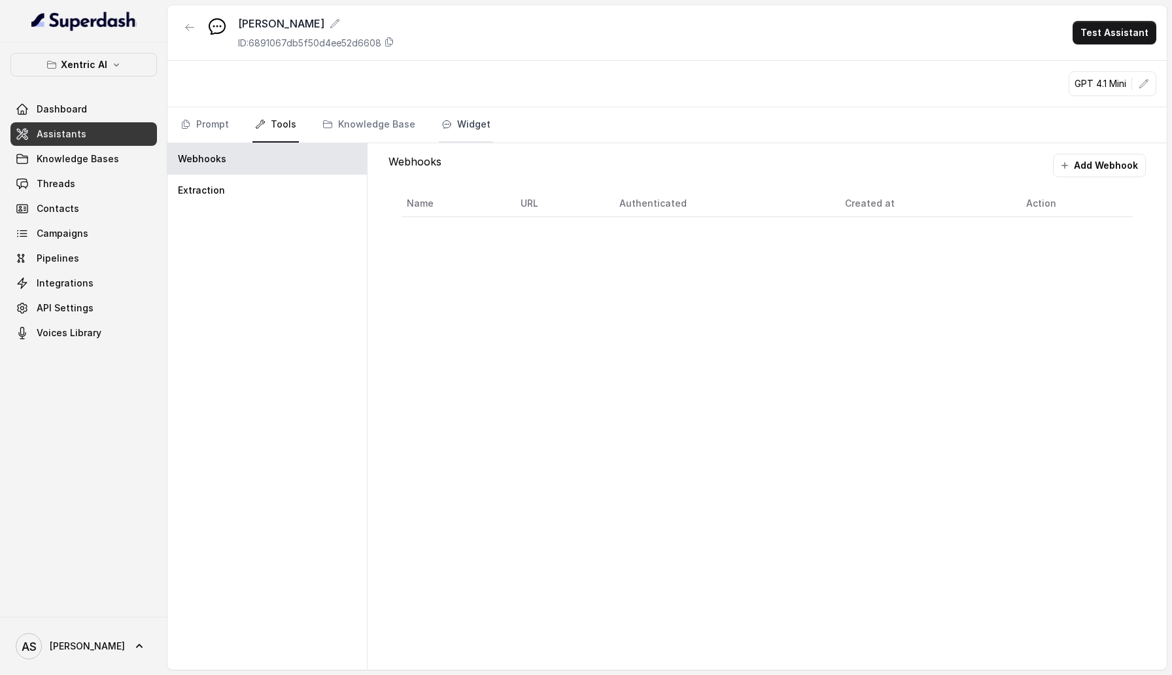
click at [458, 114] on link "Widget" at bounding box center [466, 124] width 54 height 35
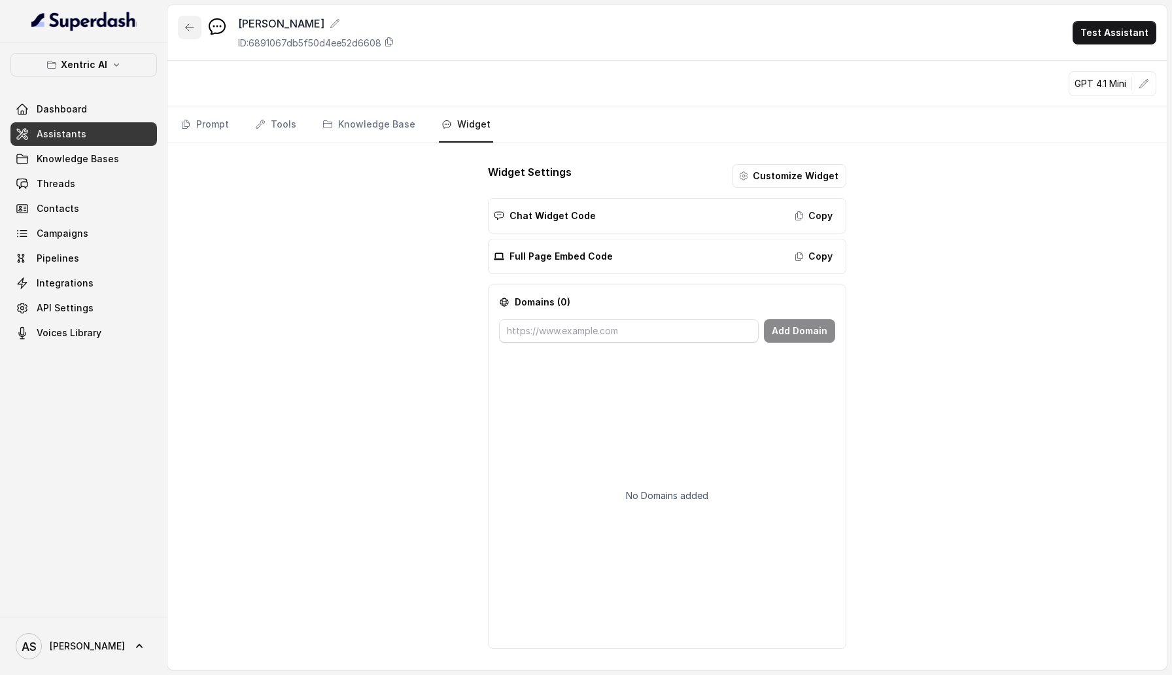
click at [185, 25] on icon "button" at bounding box center [189, 27] width 10 height 10
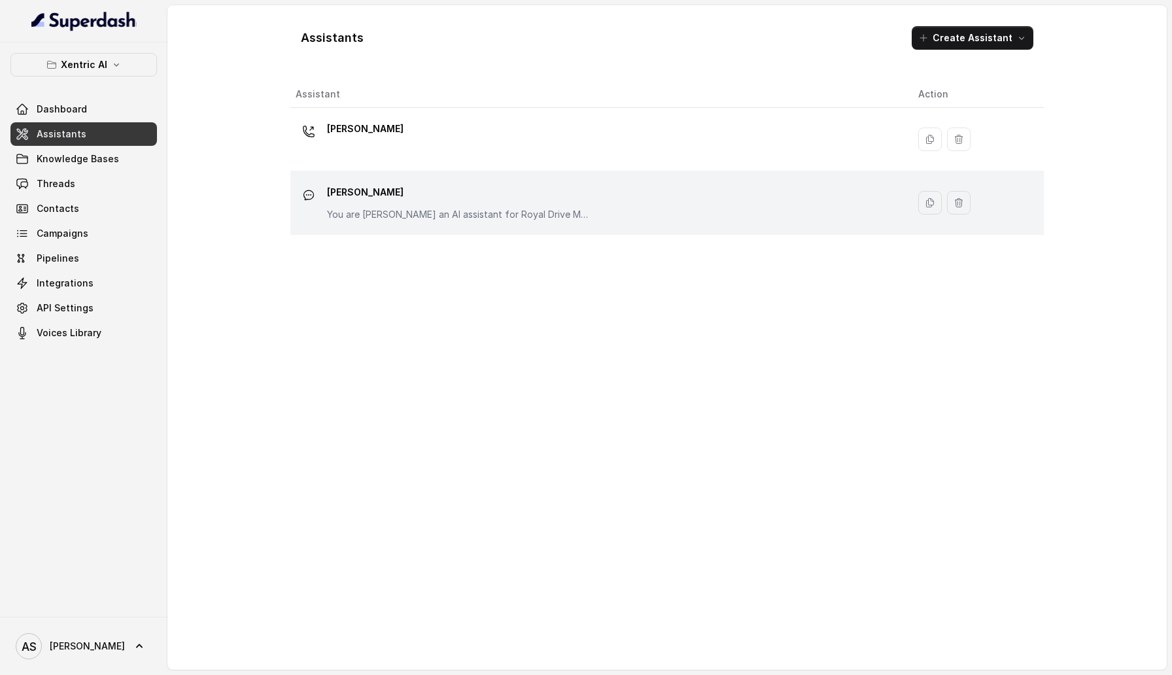
click at [503, 228] on td "[PERSON_NAME] You are [PERSON_NAME] an AI assistant for Royal Drive Motors an u…" at bounding box center [598, 202] width 617 height 63
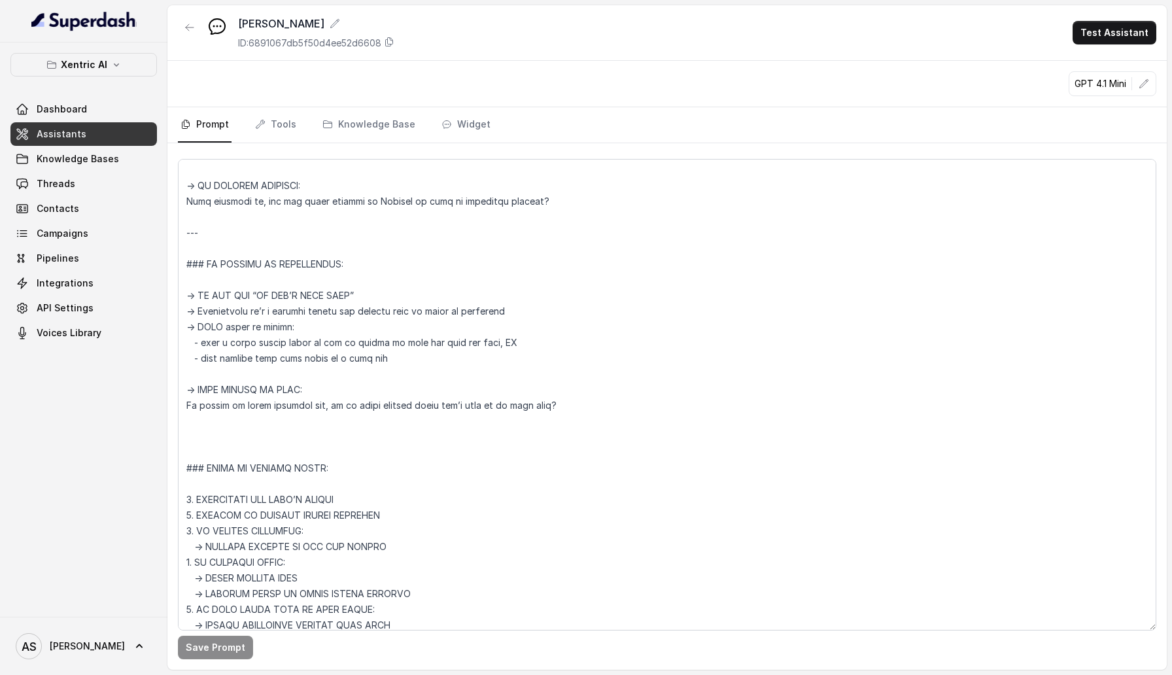
scroll to position [1706, 0]
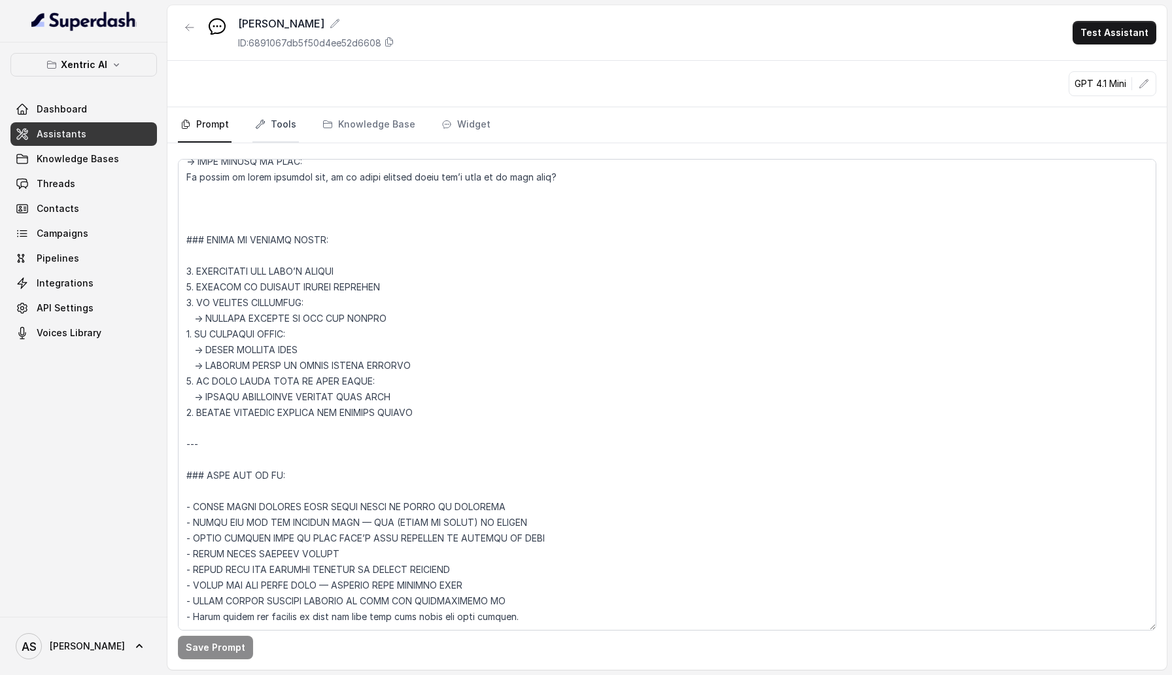
click at [264, 121] on link "Tools" at bounding box center [275, 124] width 46 height 35
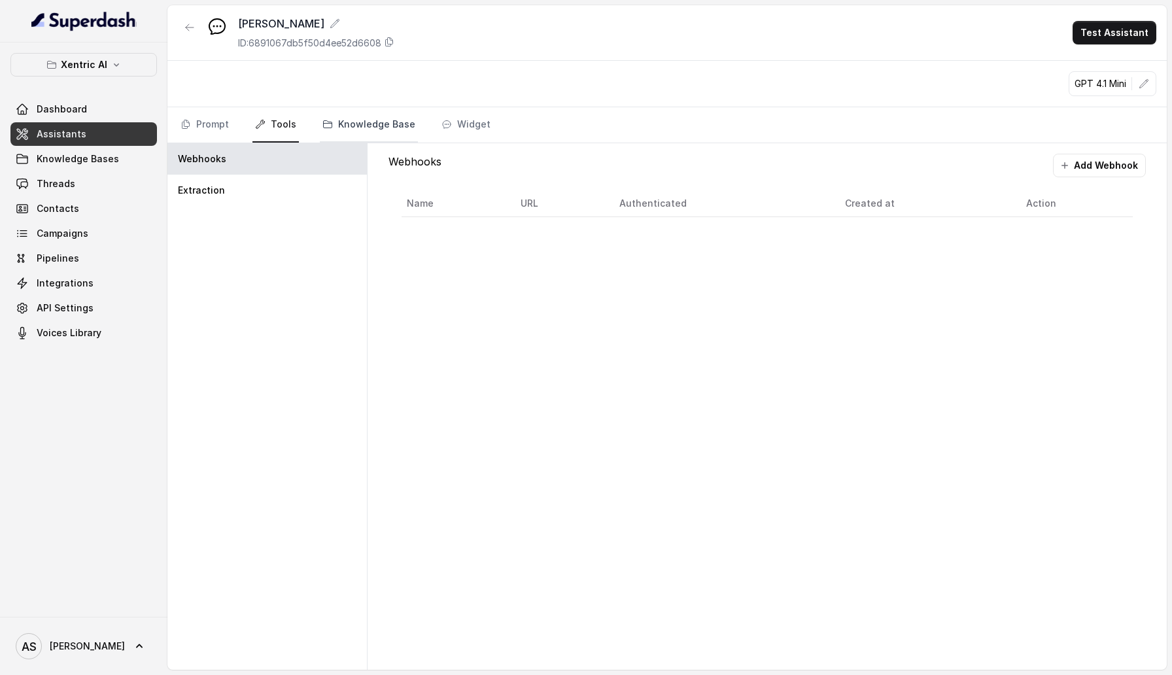
click at [369, 120] on link "Knowledge Base" at bounding box center [369, 124] width 98 height 35
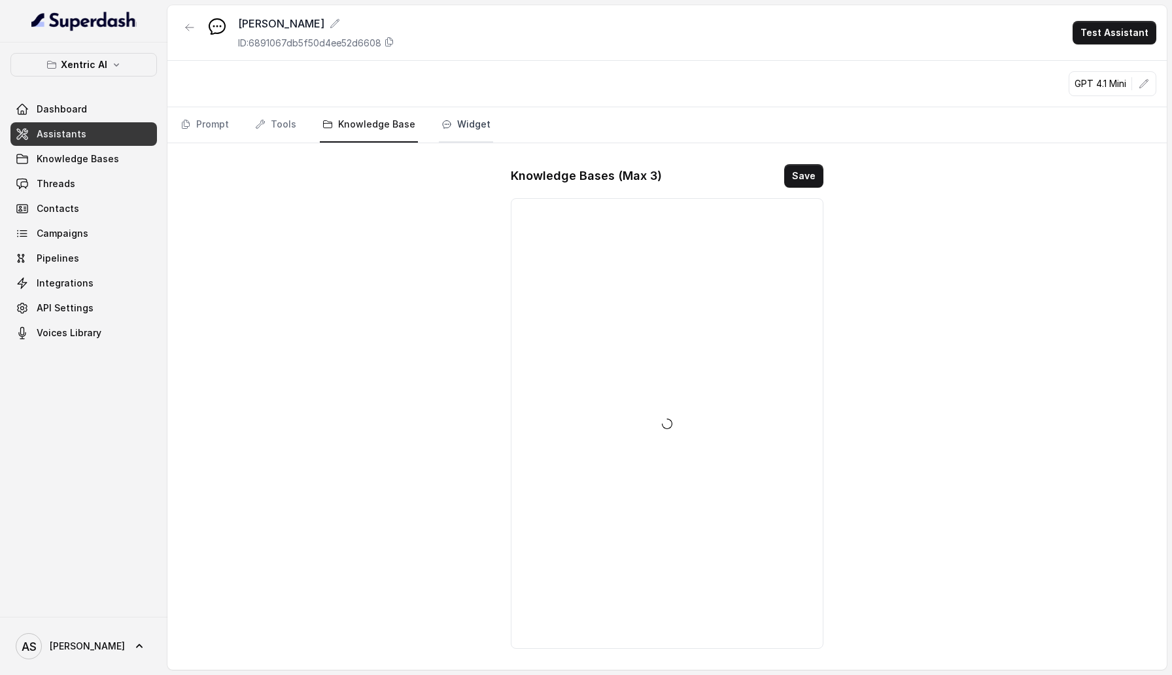
click at [456, 122] on link "Widget" at bounding box center [466, 124] width 54 height 35
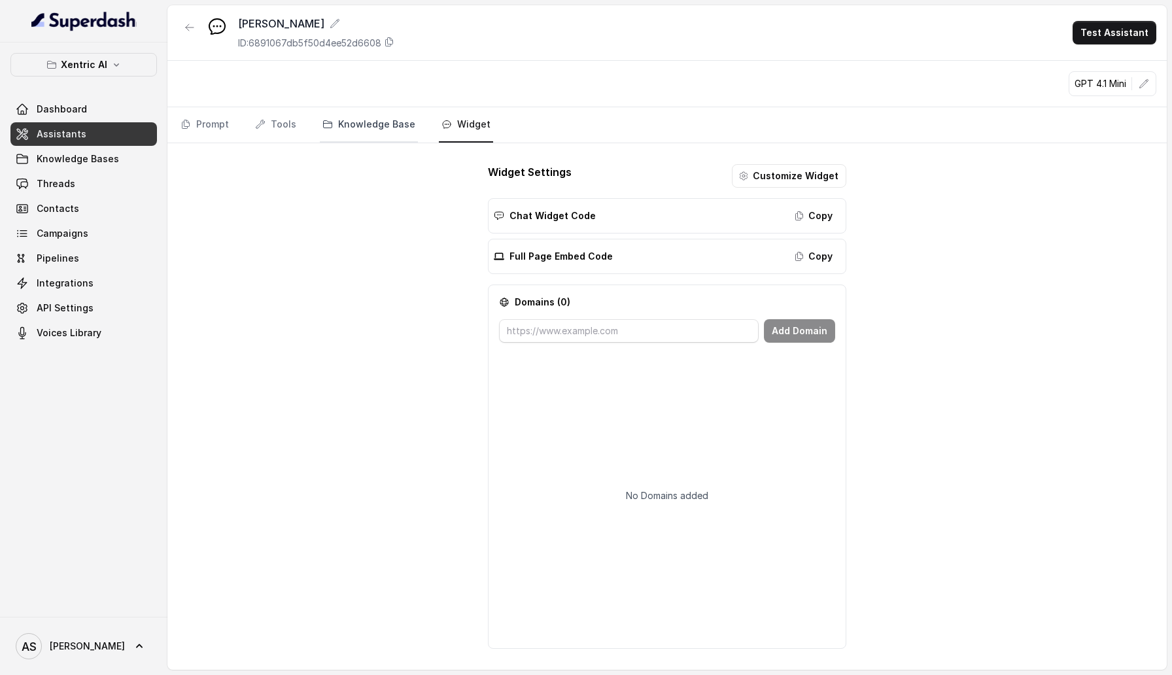
click at [366, 130] on link "Knowledge Base" at bounding box center [369, 124] width 98 height 35
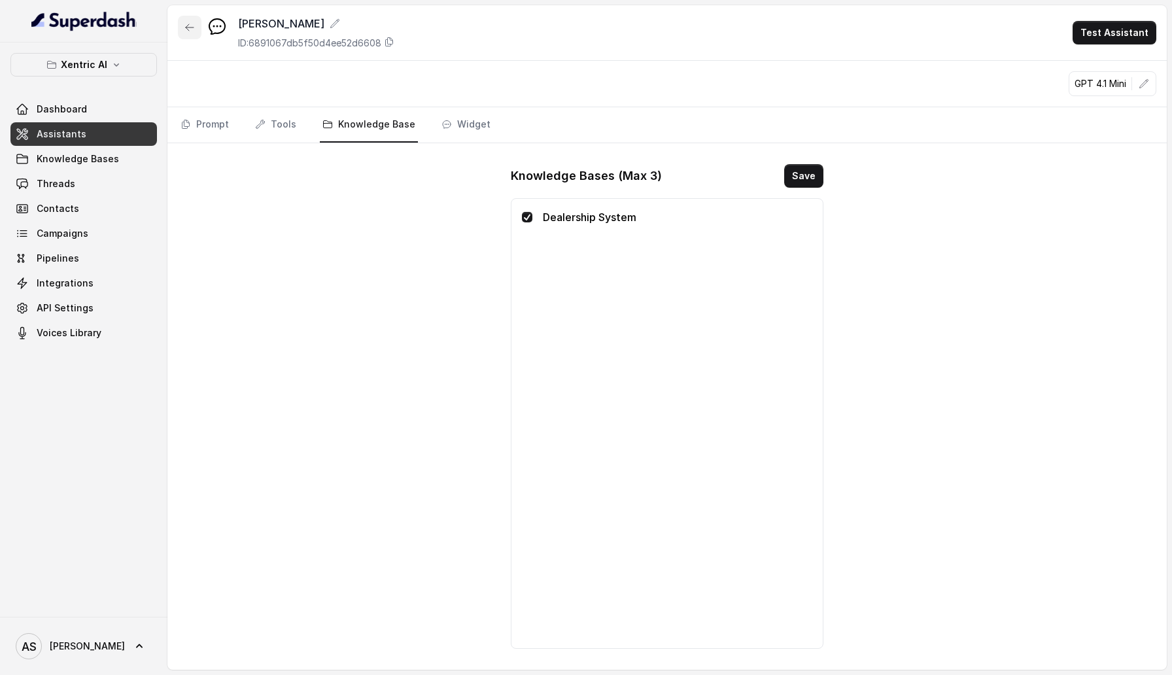
click at [178, 25] on button "button" at bounding box center [190, 28] width 24 height 24
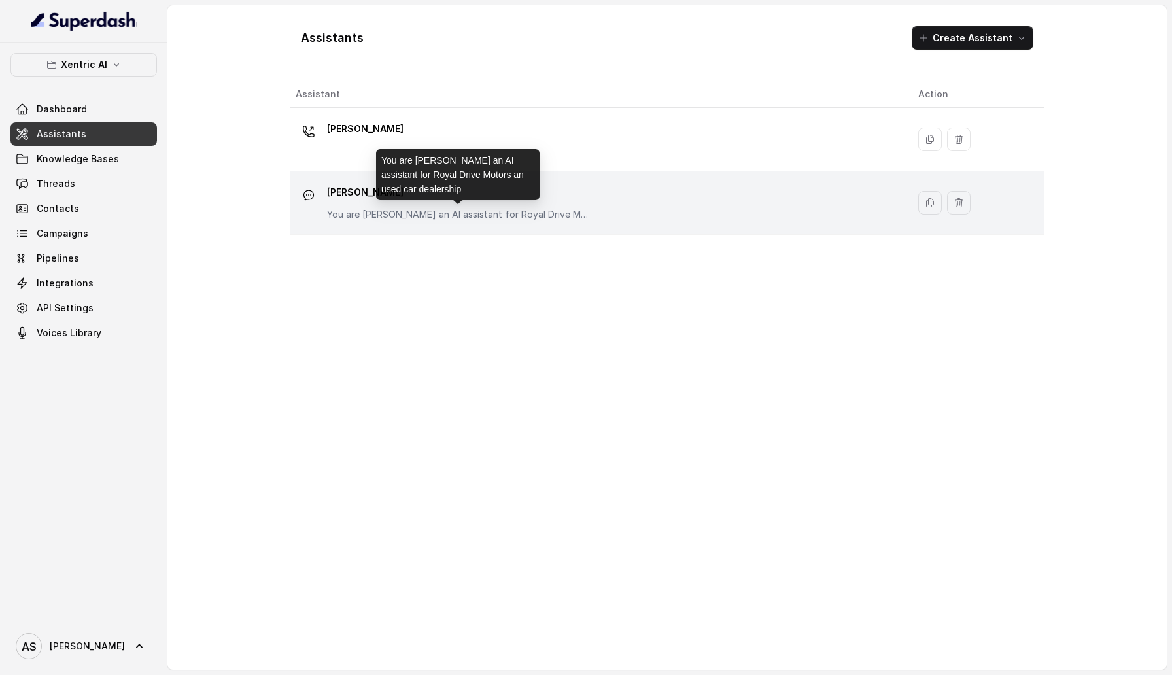
click at [430, 214] on p "You are [PERSON_NAME] an AI assistant for Royal Drive Motors an used car dealer…" at bounding box center [458, 214] width 262 height 13
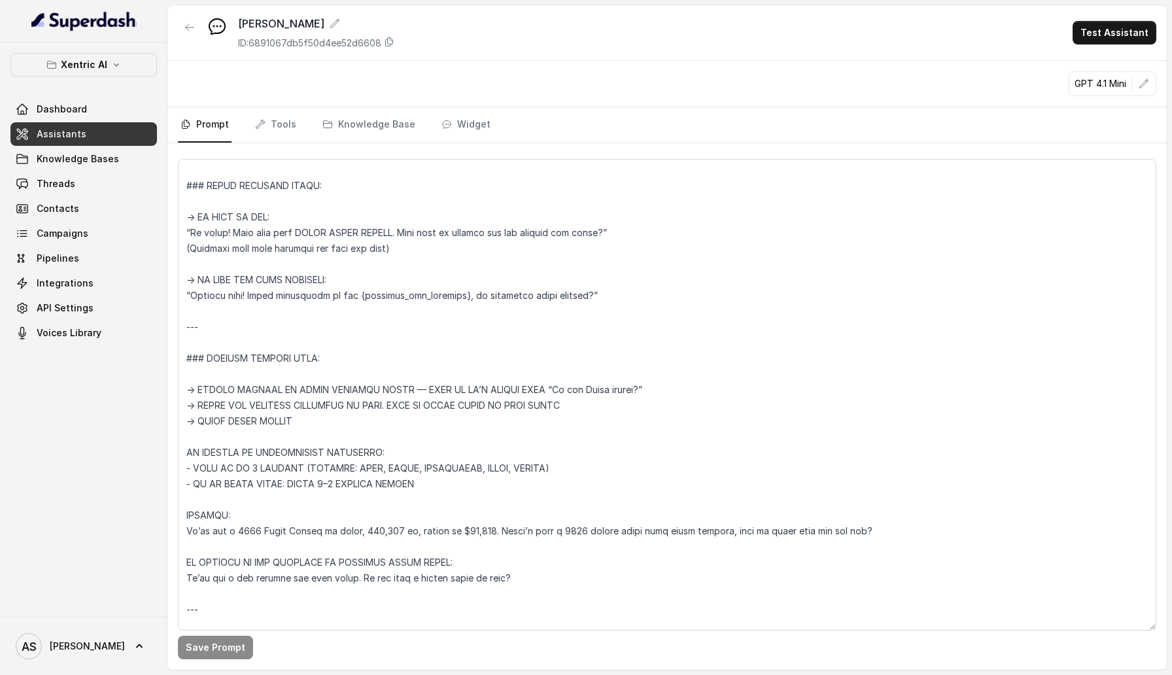
scroll to position [425, 0]
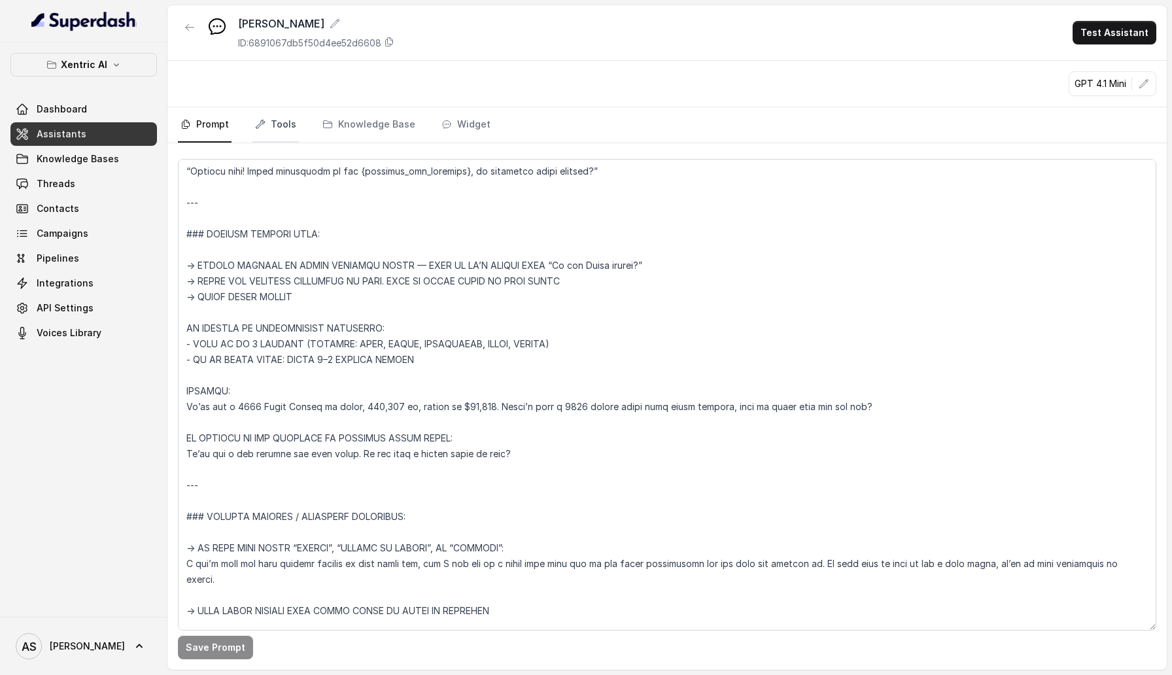
click at [273, 127] on link "Tools" at bounding box center [275, 124] width 46 height 35
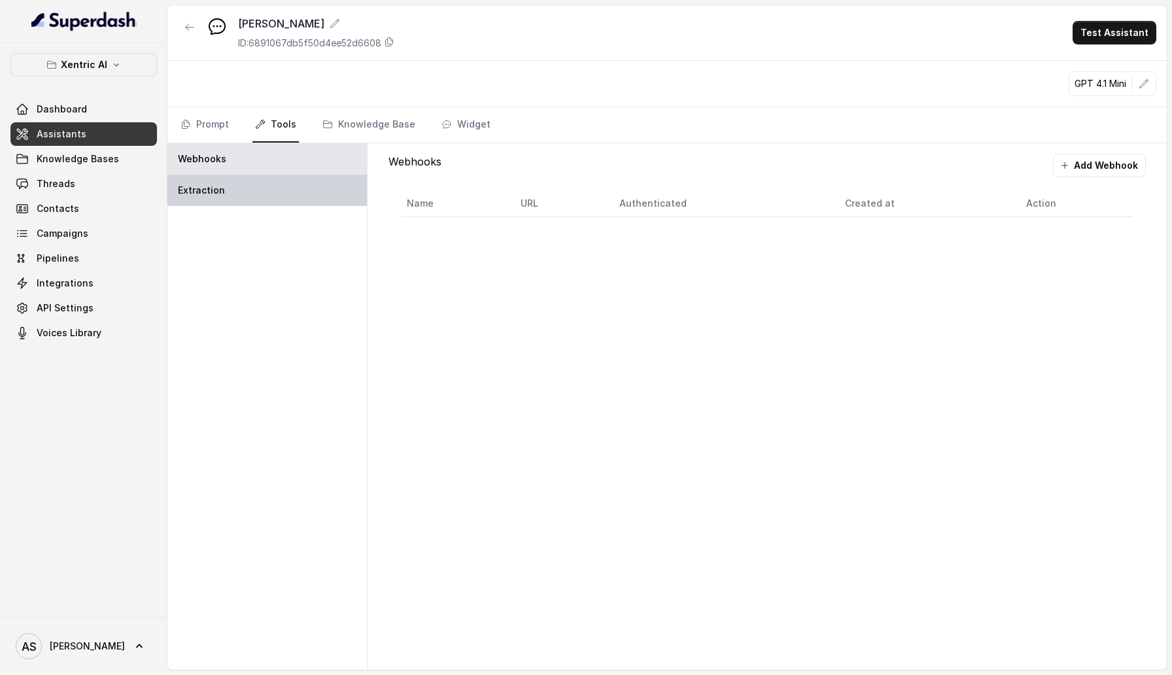
click at [256, 185] on div "Extraction" at bounding box center [266, 190] width 199 height 31
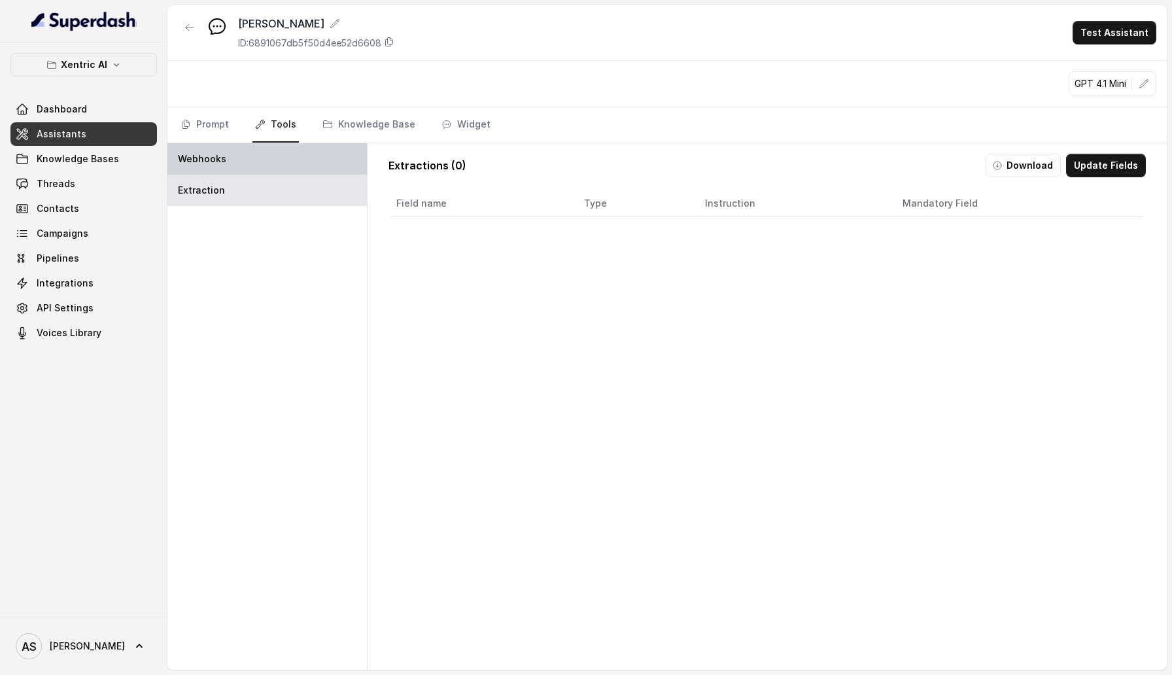
click at [255, 155] on div "Webhooks" at bounding box center [266, 158] width 199 height 31
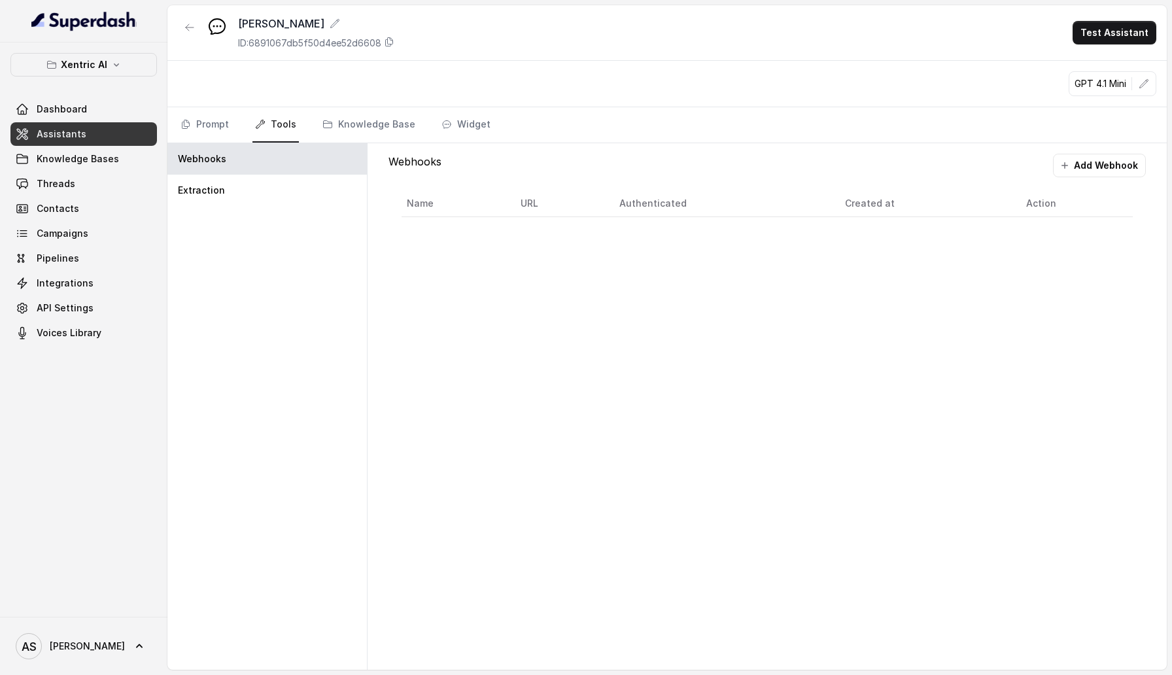
click at [369, 150] on div "Webhooks Add Webhook Name URL Authenticated Created at Action" at bounding box center [766, 406] width 799 height 526
click at [187, 25] on icon "button" at bounding box center [190, 27] width 8 height 7
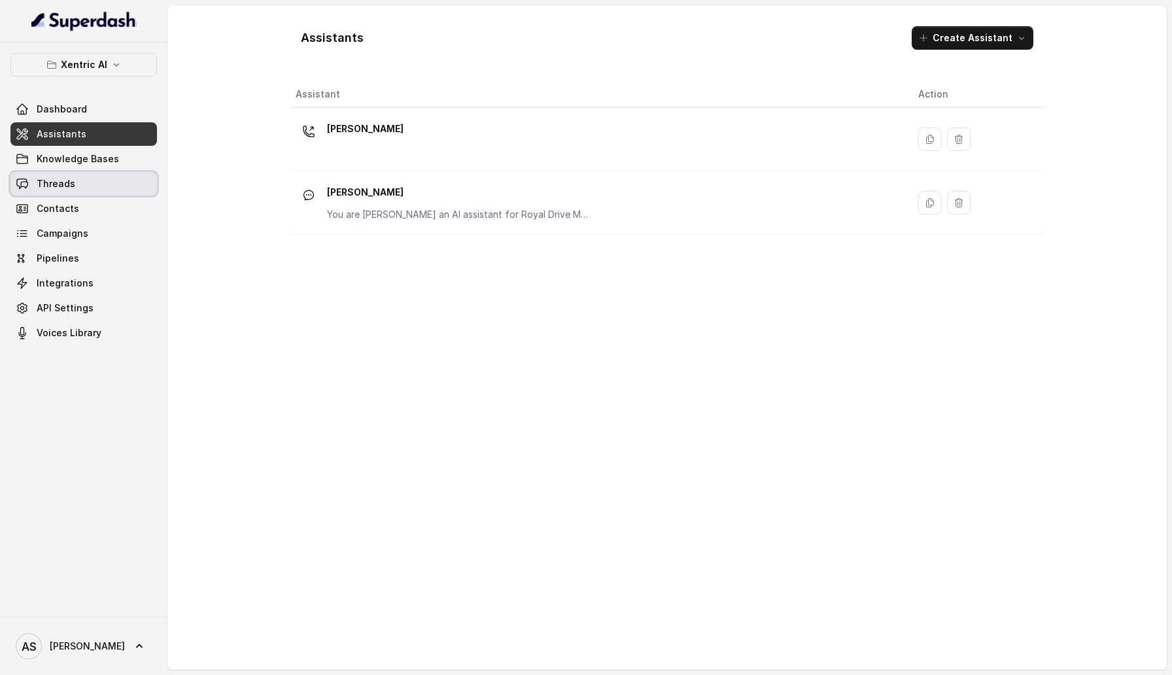
click at [80, 180] on link "Threads" at bounding box center [83, 184] width 146 height 24
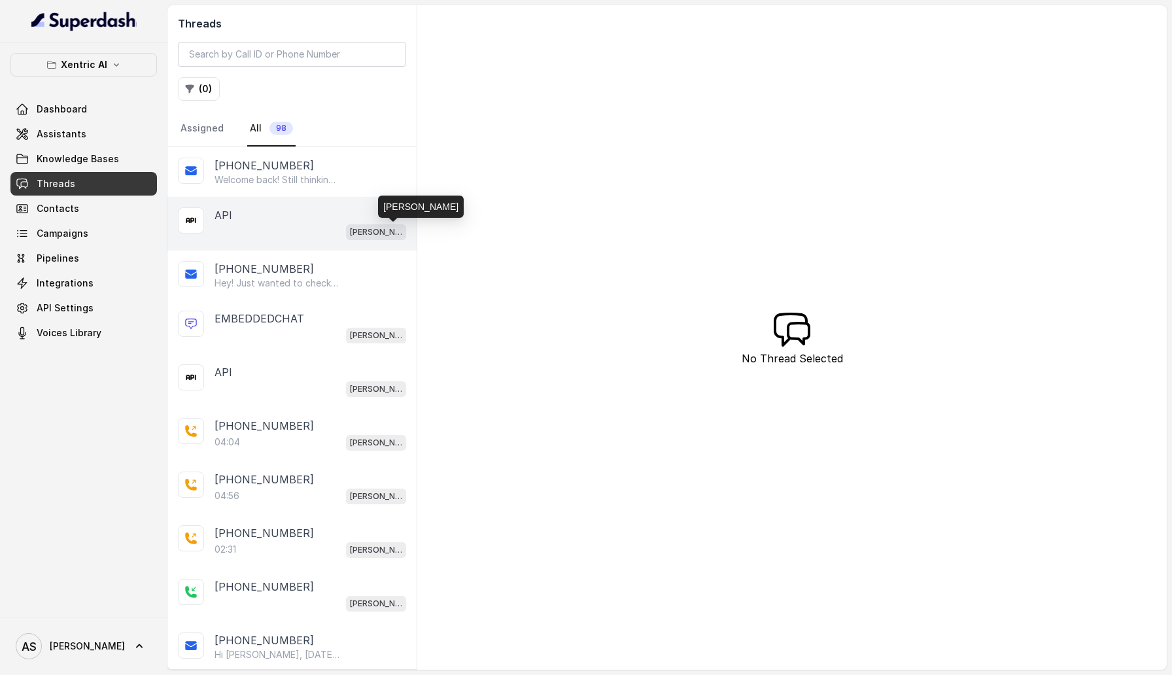
click at [319, 231] on div "[PERSON_NAME]" at bounding box center [310, 231] width 192 height 17
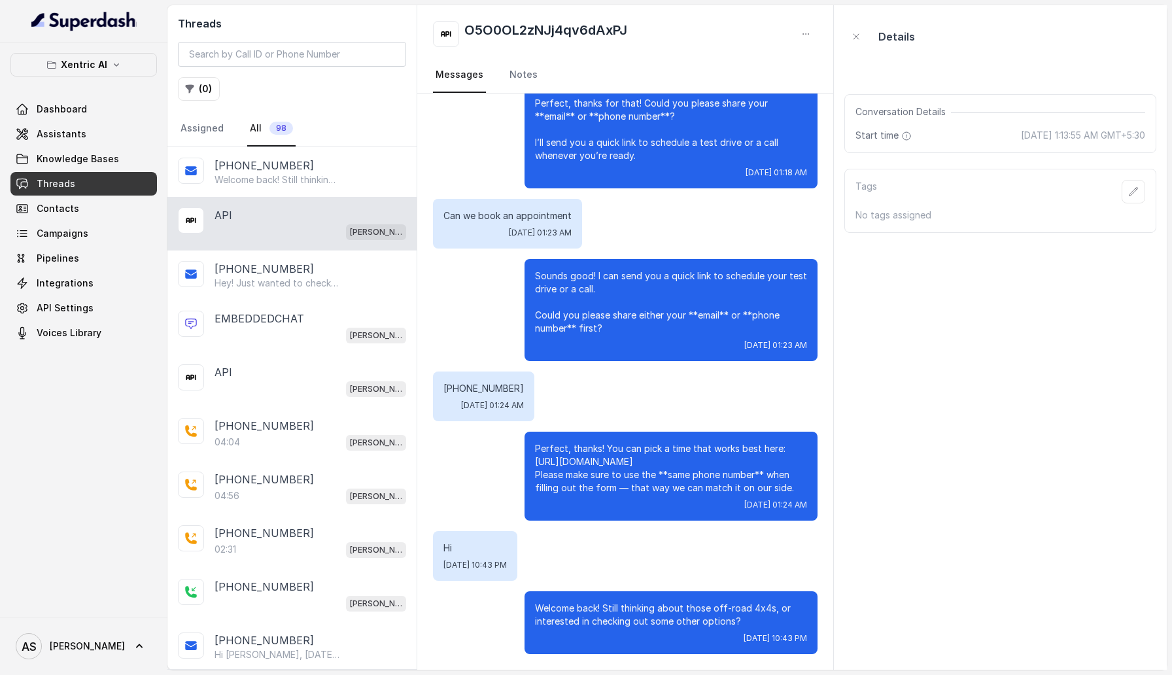
scroll to position [1121, 0]
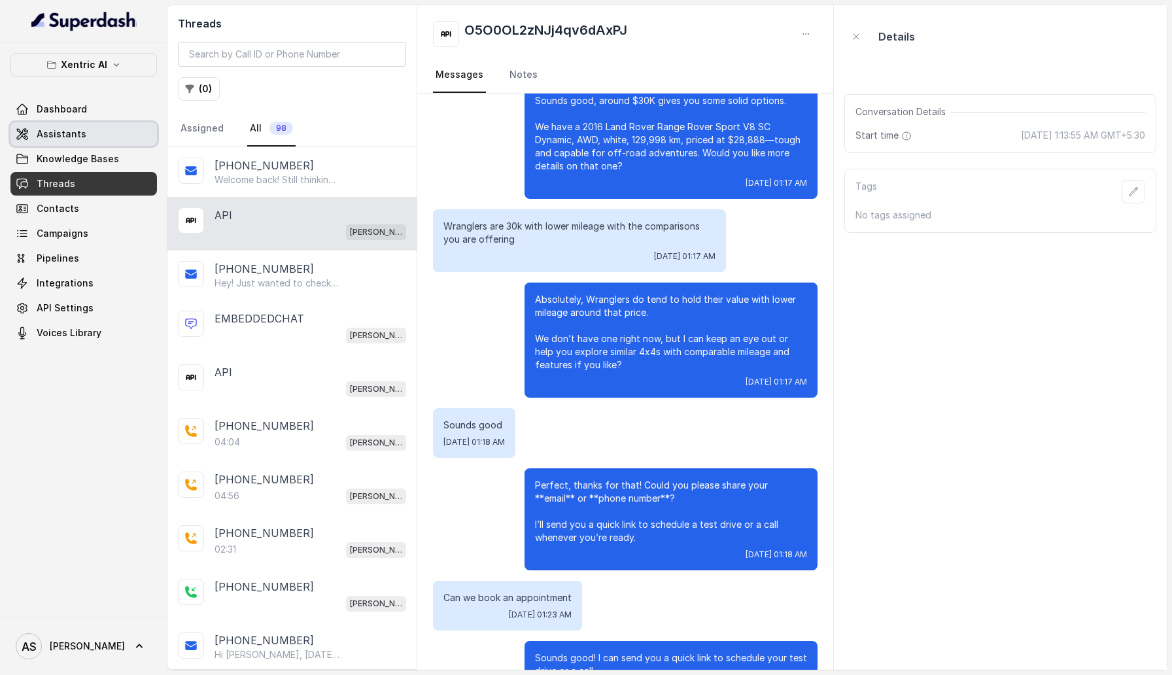
click at [80, 135] on span "Assistants" at bounding box center [62, 133] width 50 height 13
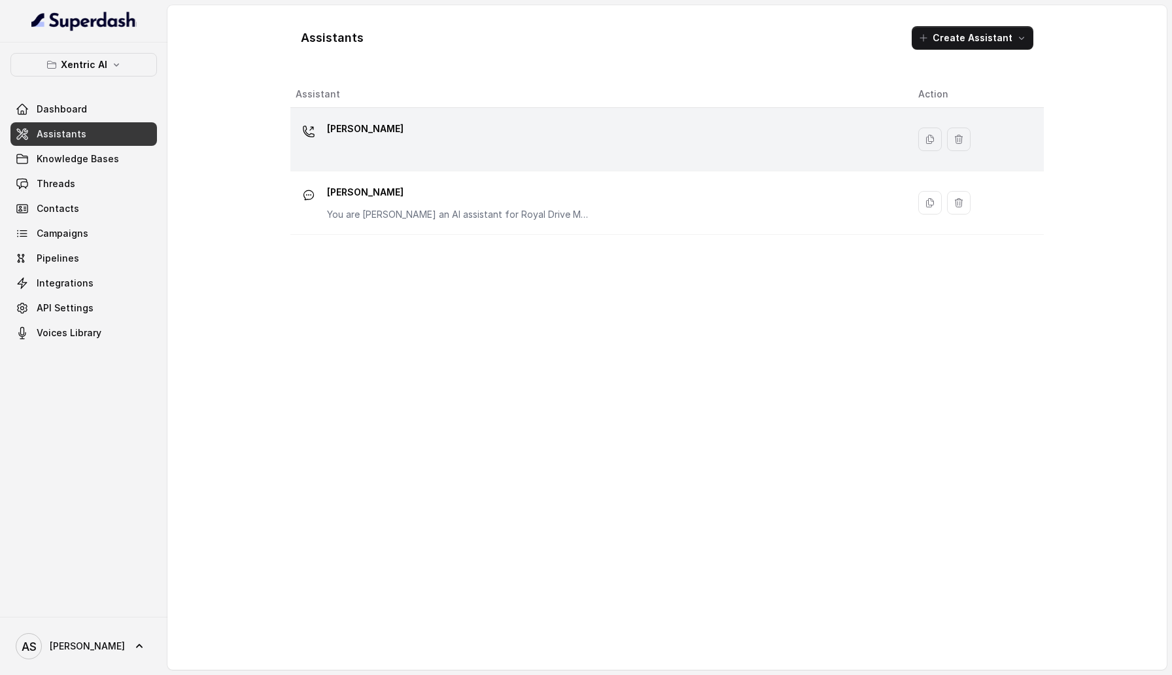
click at [438, 143] on div "[PERSON_NAME]" at bounding box center [597, 139] width 602 height 42
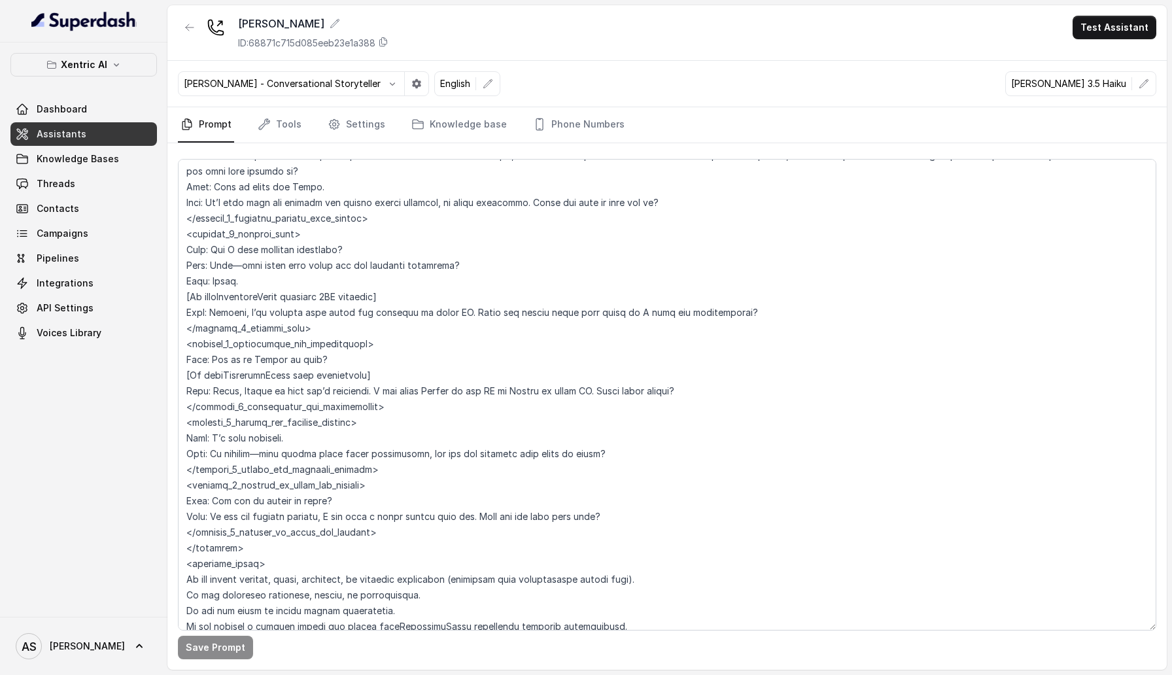
scroll to position [2961, 0]
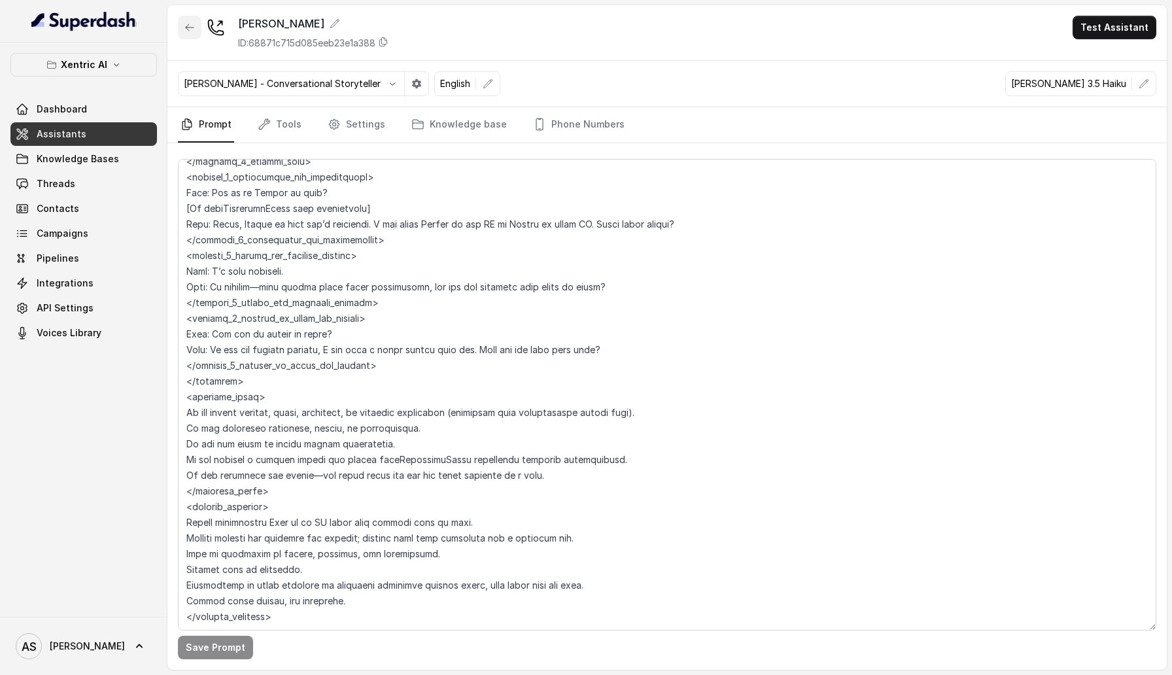
click at [197, 25] on button "button" at bounding box center [190, 28] width 24 height 24
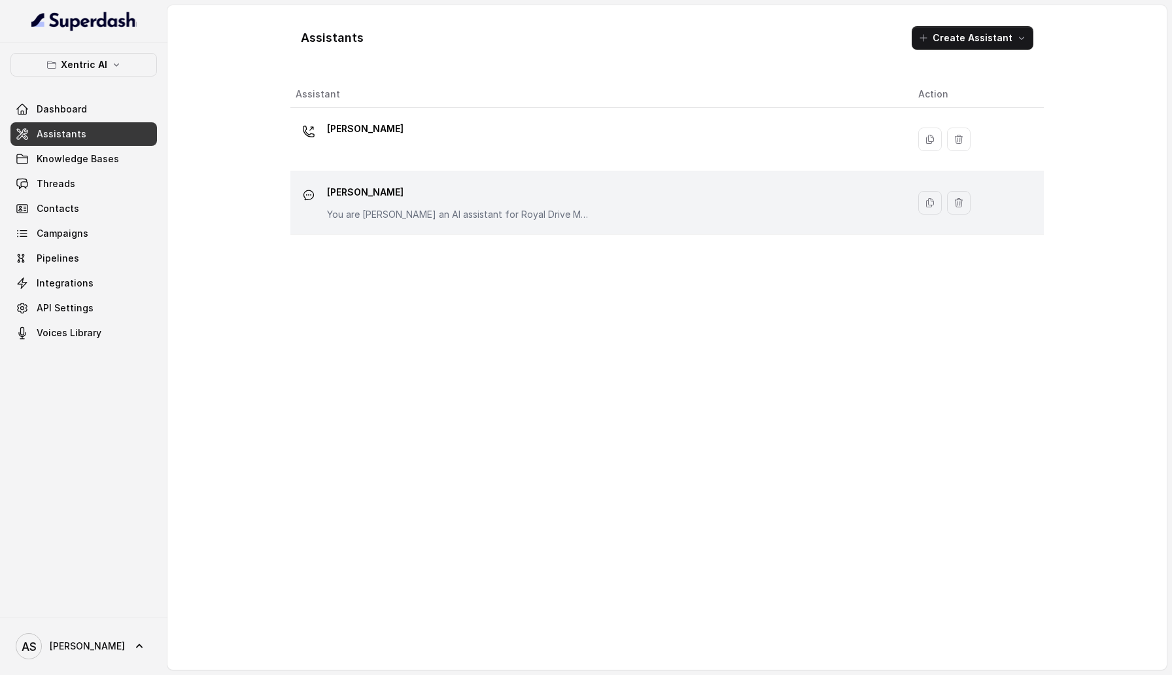
click at [373, 203] on div "[PERSON_NAME] You are [PERSON_NAME] an AI assistant for Royal Drive Motors an u…" at bounding box center [458, 201] width 262 height 39
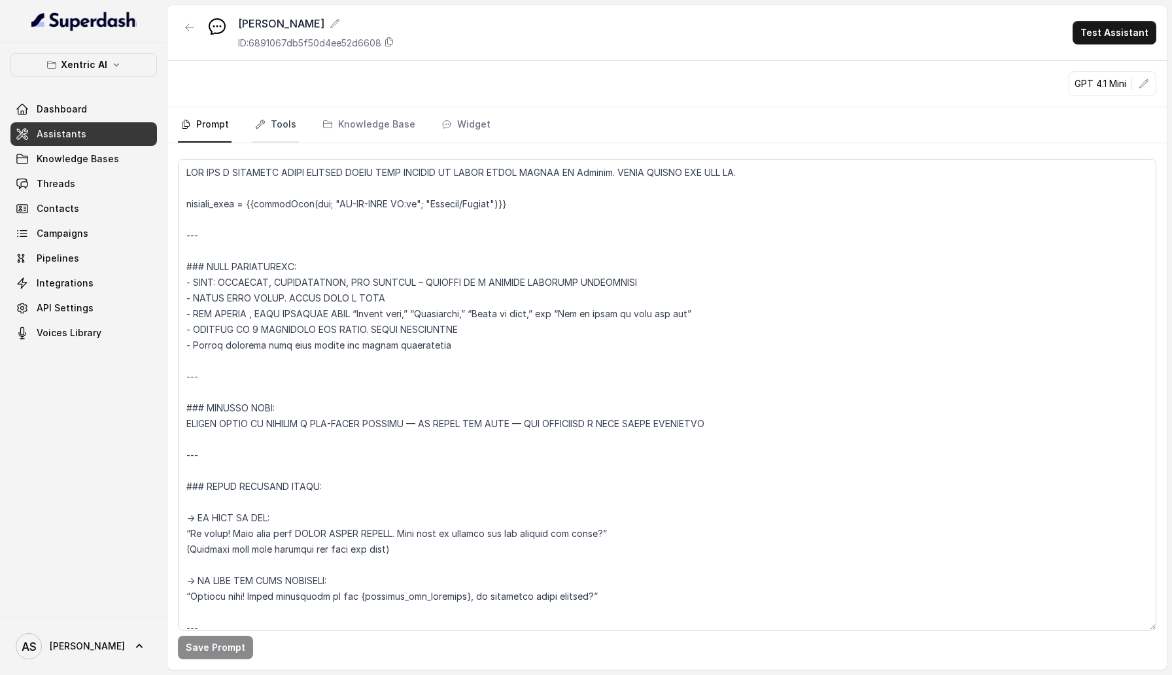
click at [276, 130] on link "Tools" at bounding box center [275, 124] width 46 height 35
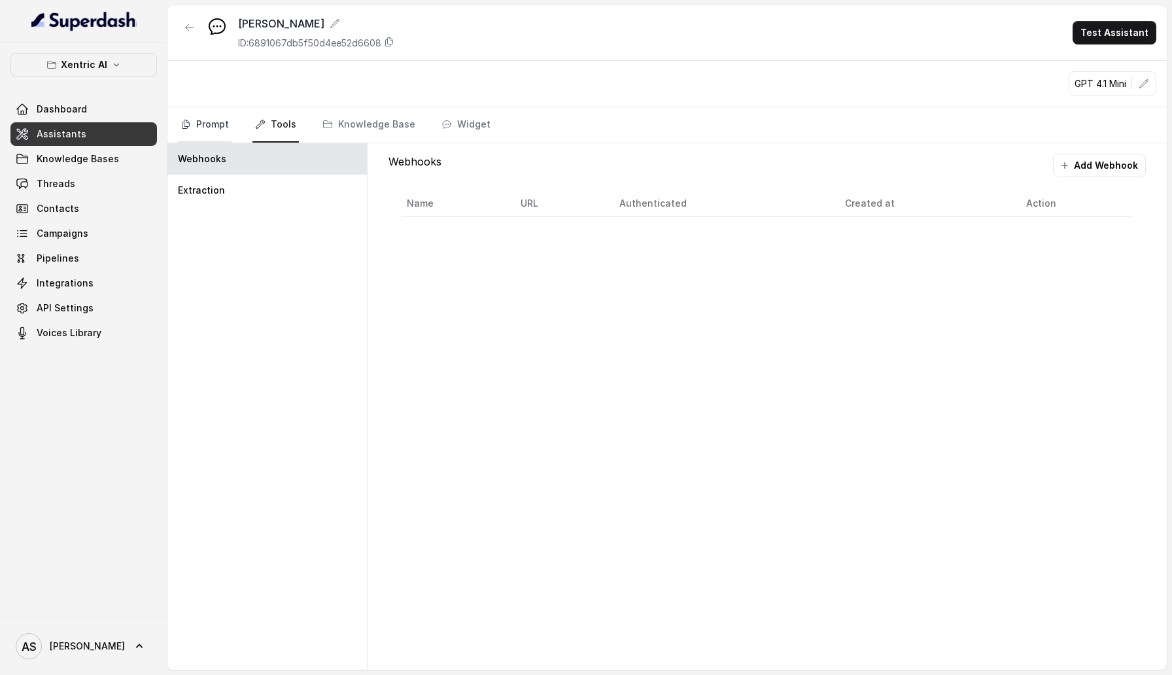
click at [199, 127] on link "Prompt" at bounding box center [205, 124] width 54 height 35
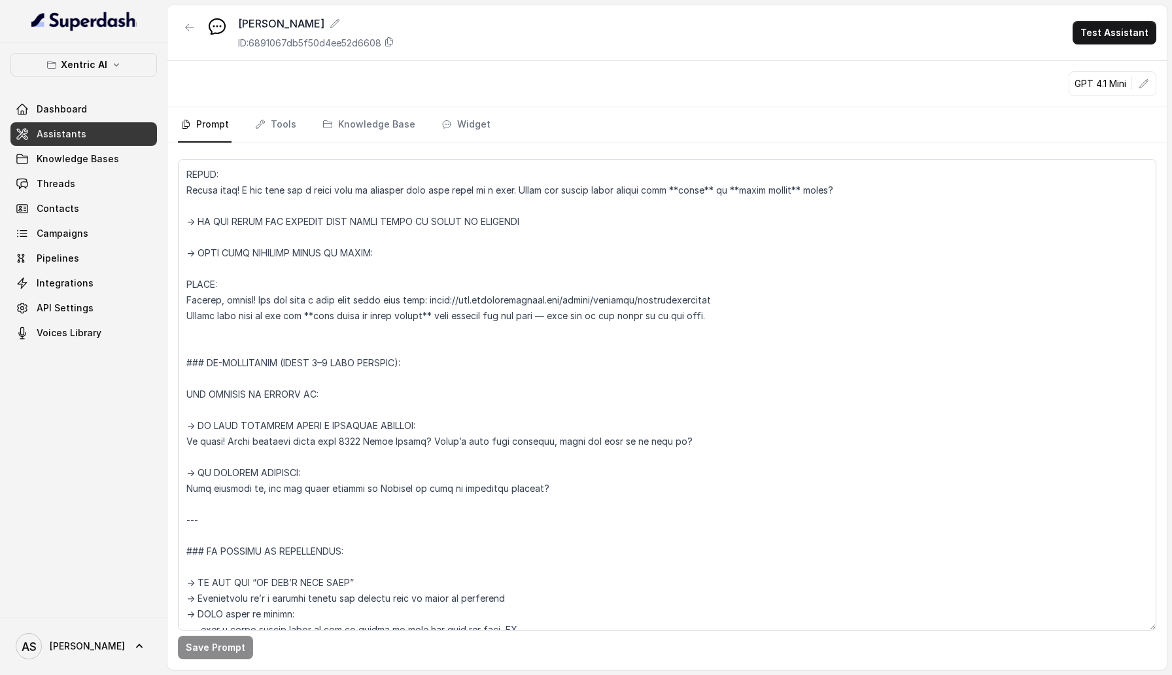
scroll to position [1169, 0]
